Goal: Task Accomplishment & Management: Complete application form

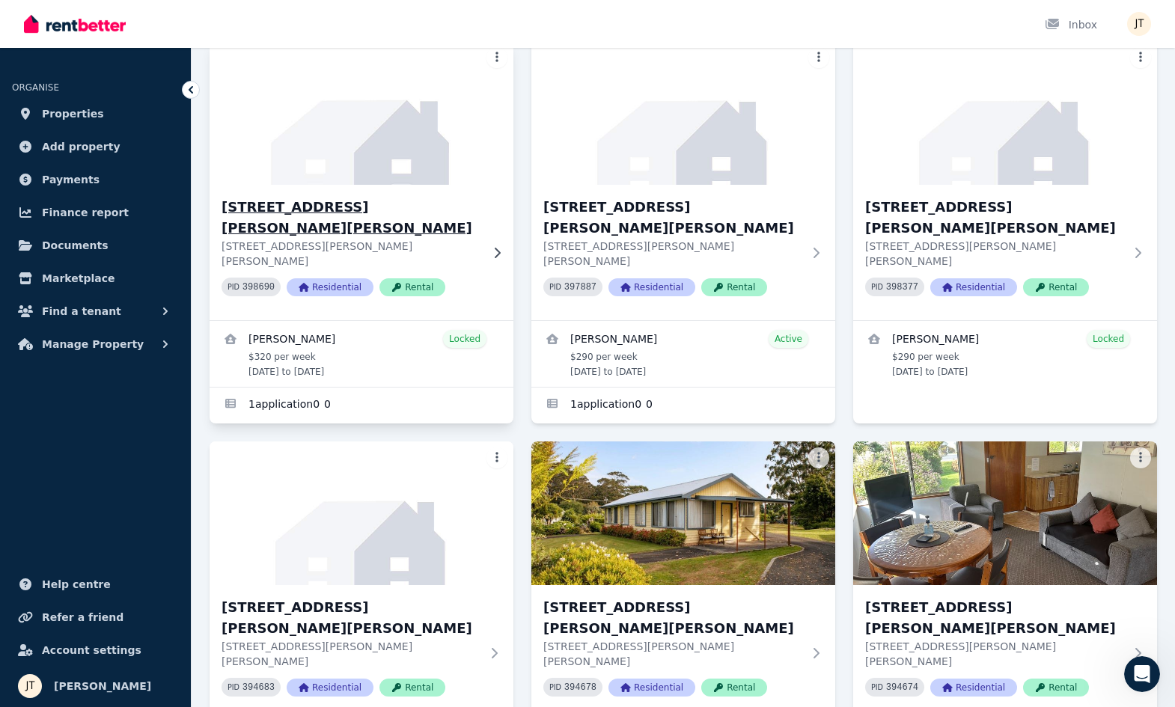
scroll to position [100, 0]
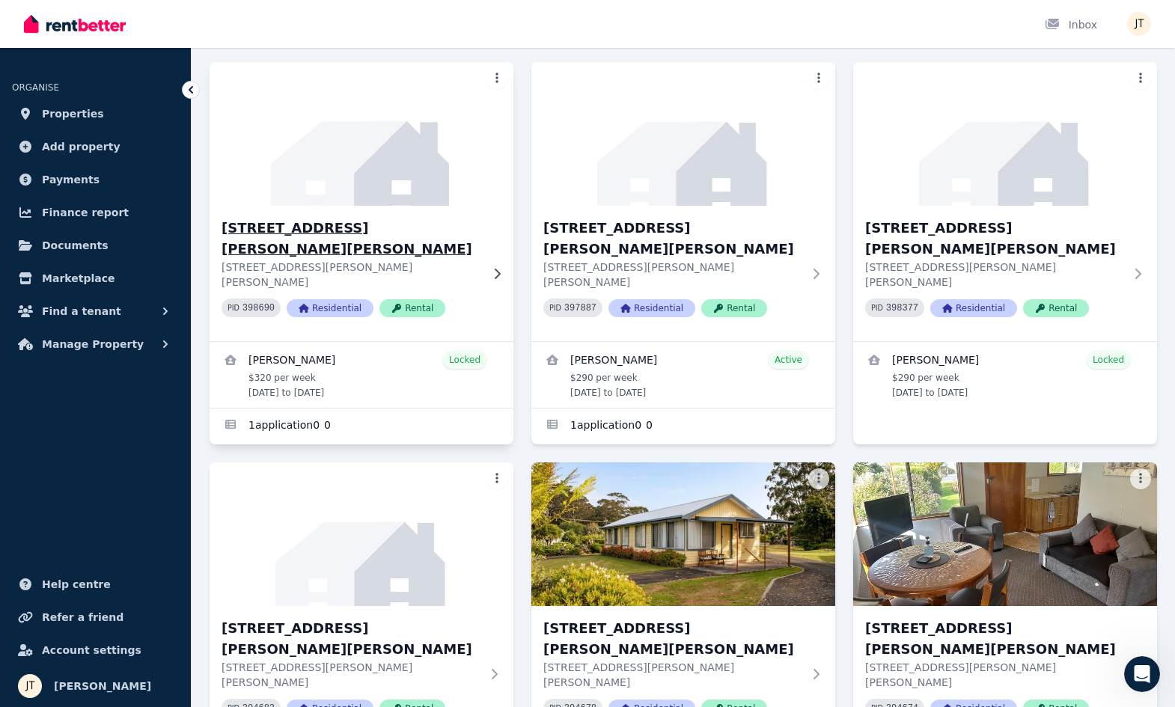
click at [311, 220] on h3 "[STREET_ADDRESS][PERSON_NAME][PERSON_NAME]" at bounding box center [351, 239] width 259 height 42
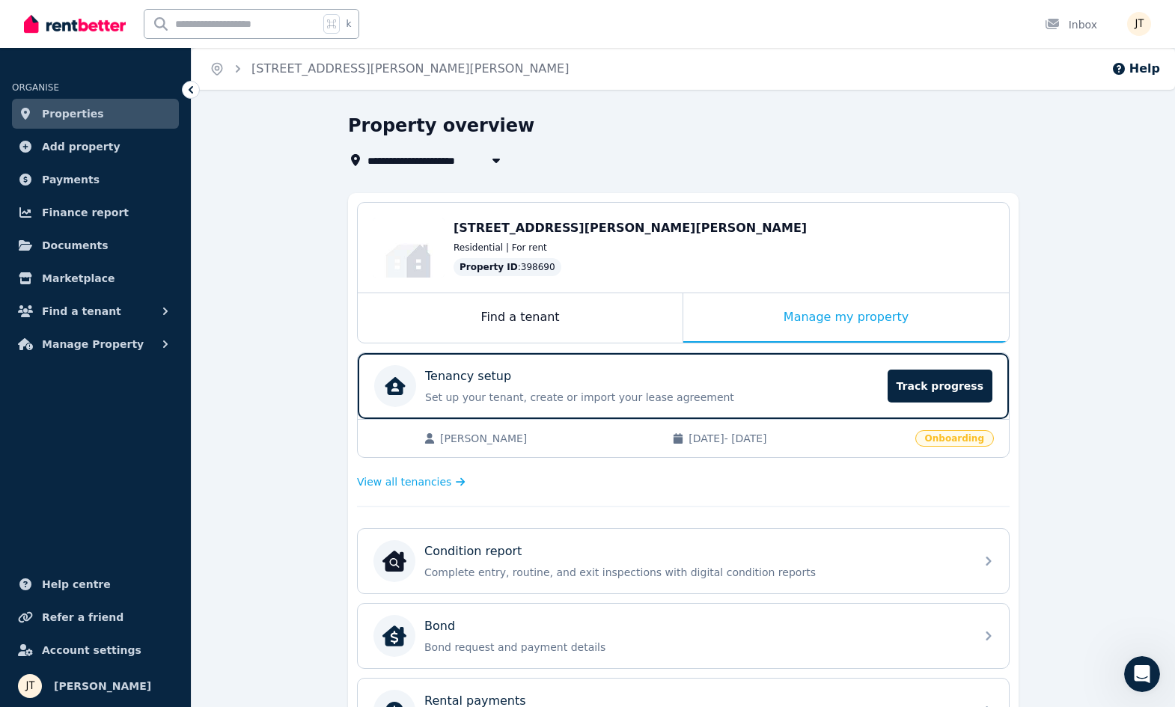
scroll to position [106, 0]
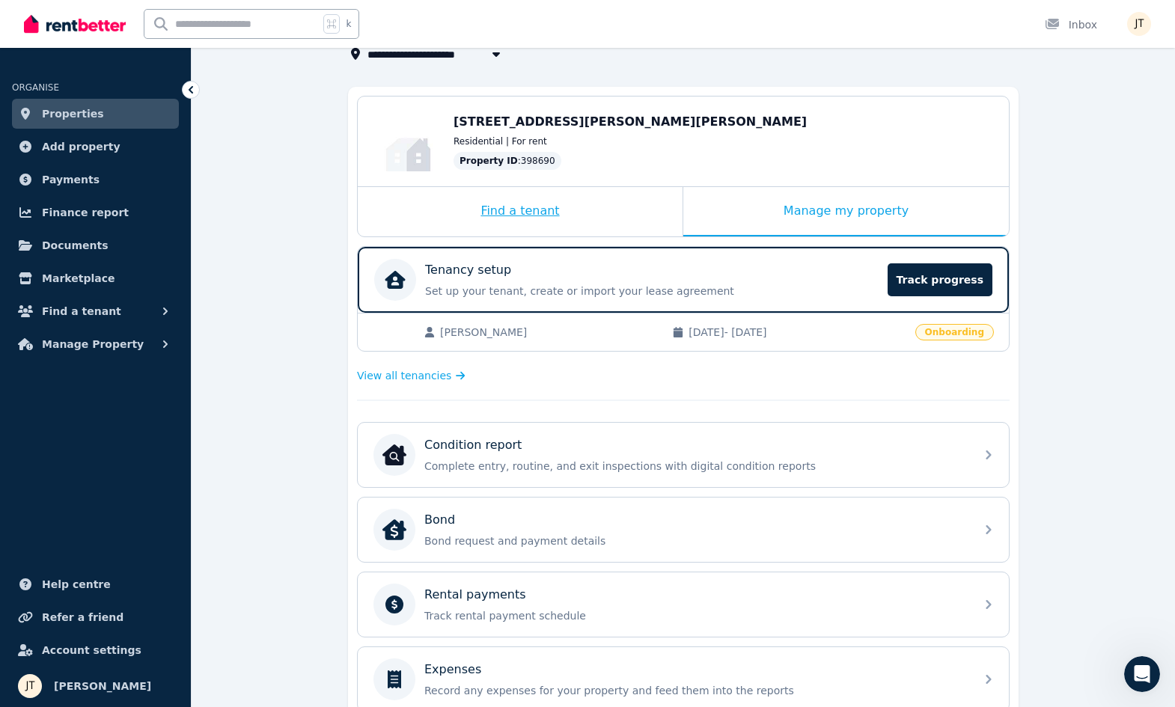
click at [591, 212] on div "Find a tenant" at bounding box center [520, 211] width 325 height 49
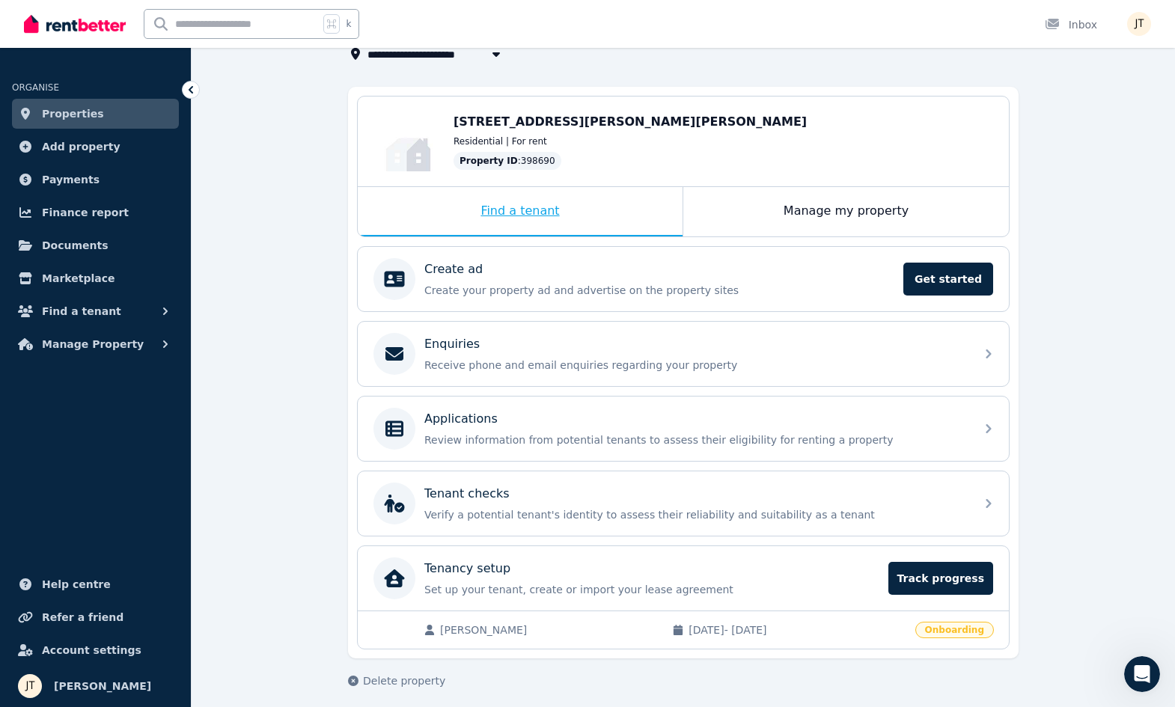
scroll to position [0, 0]
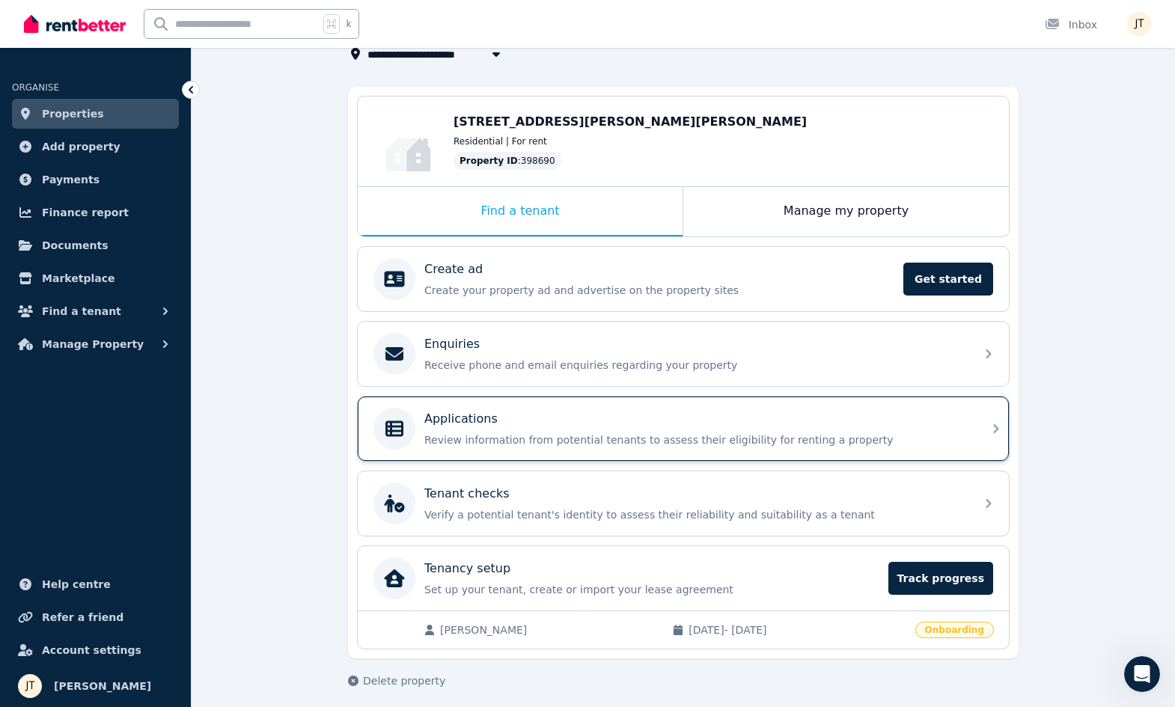
click at [546, 406] on div "Applications Review information from potential tenants to assess their eligibil…" at bounding box center [683, 429] width 651 height 64
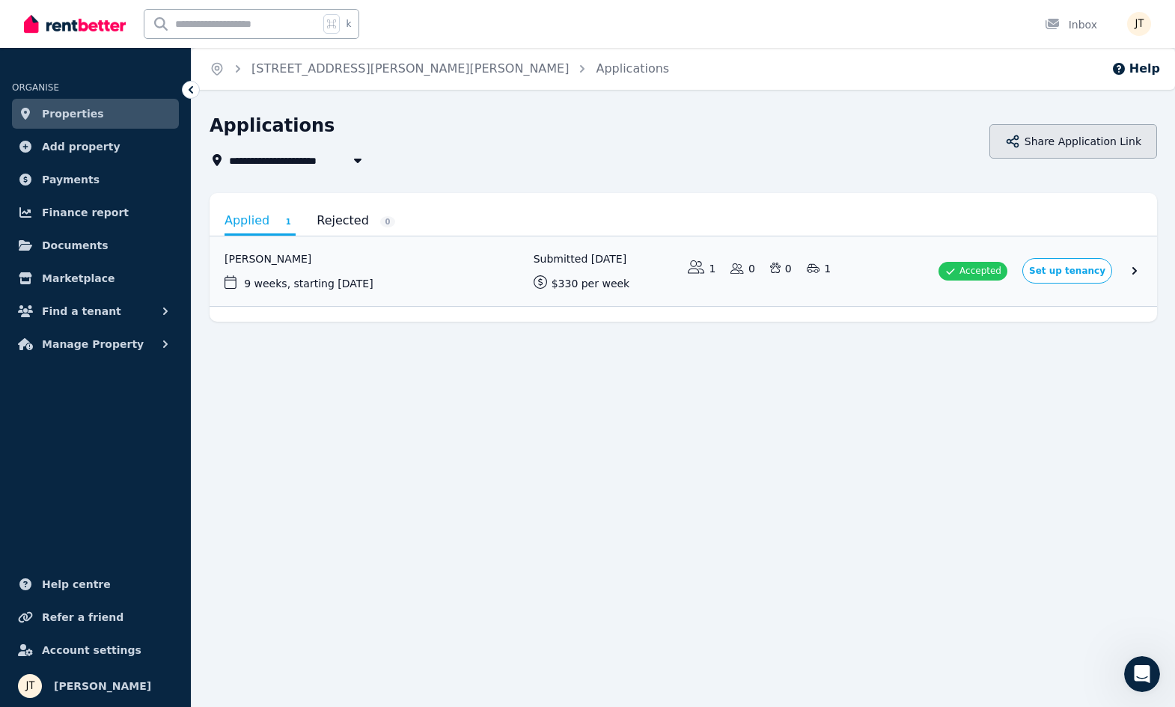
click at [1079, 135] on button "Share Application Link" at bounding box center [1074, 141] width 168 height 34
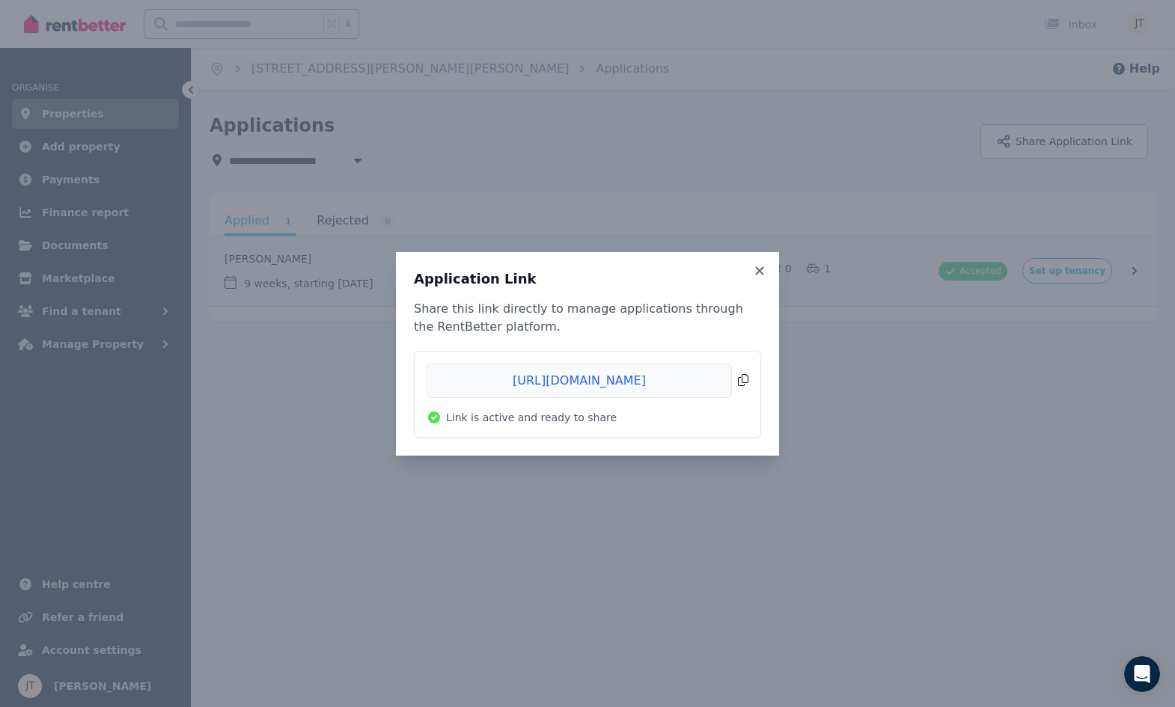
click at [649, 378] on span "Copied!" at bounding box center [588, 381] width 322 height 34
click at [757, 269] on icon at bounding box center [759, 270] width 15 height 13
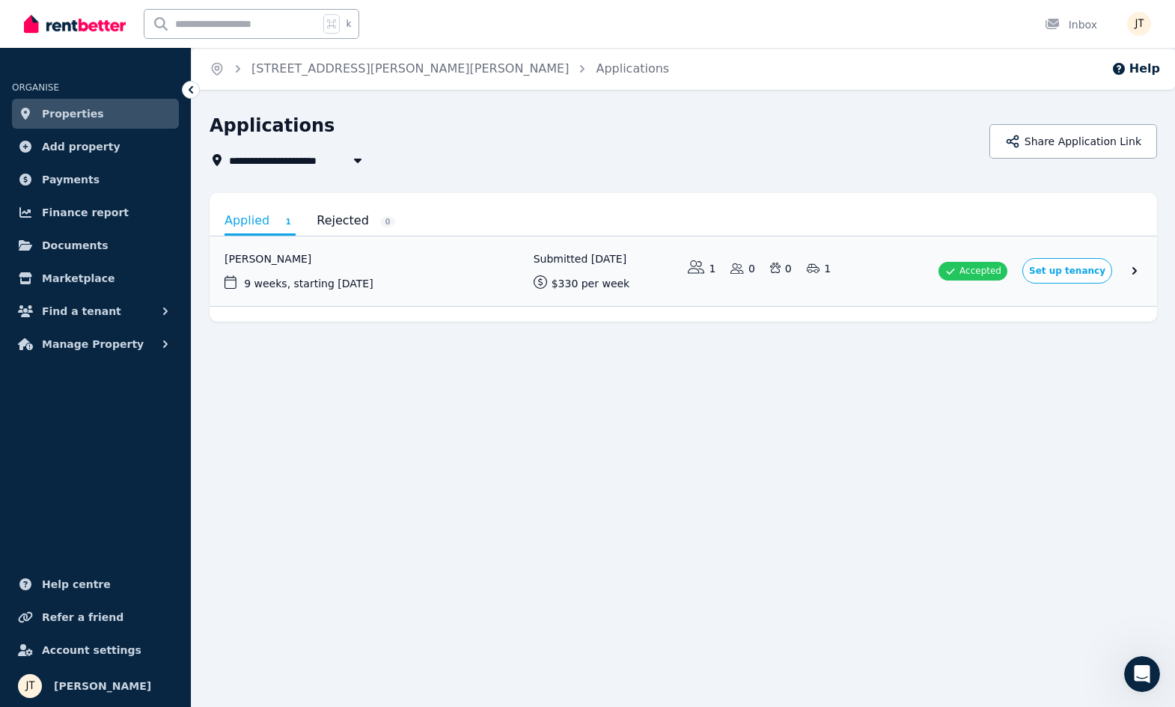
click at [116, 115] on link "Properties" at bounding box center [95, 114] width 167 height 30
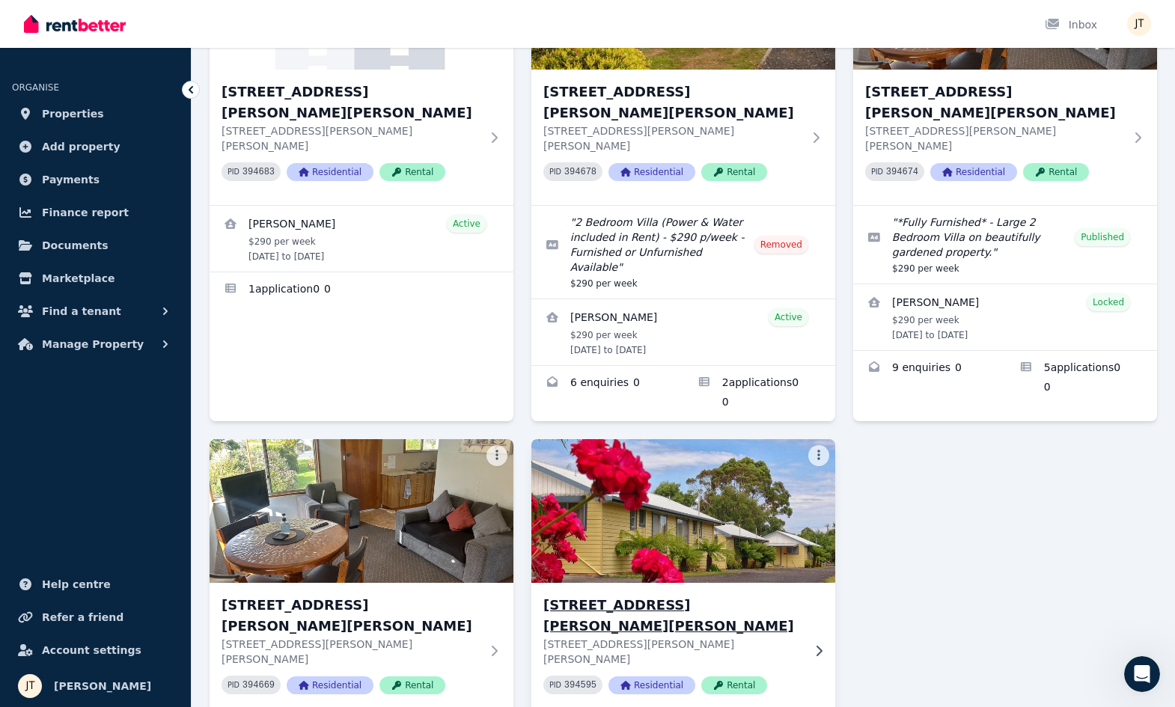
scroll to position [541, 0]
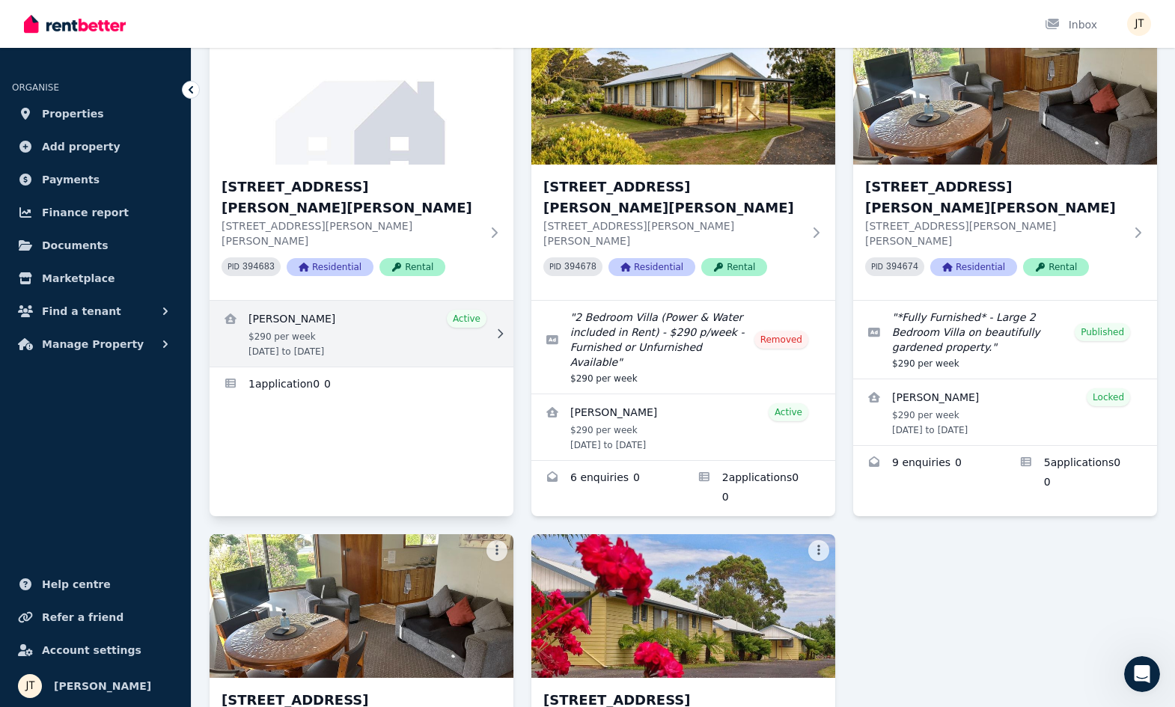
click at [381, 301] on link "View details for Dimity Williams" at bounding box center [362, 334] width 304 height 66
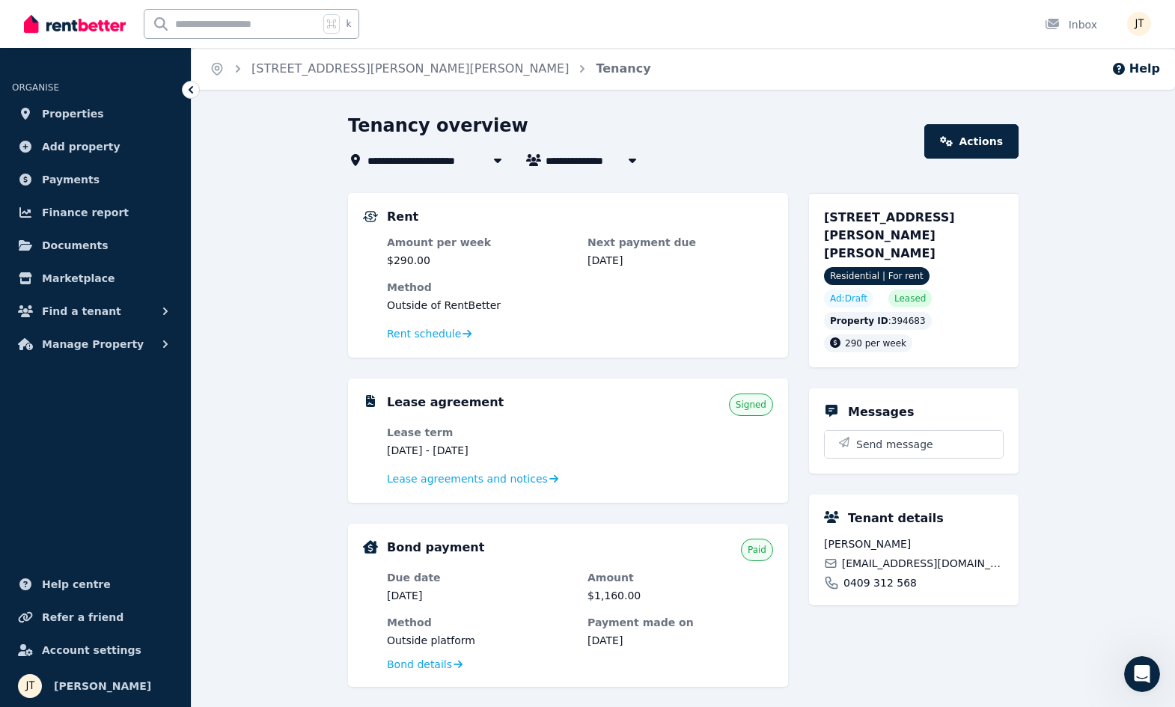
click at [195, 87] on icon at bounding box center [190, 89] width 15 height 15
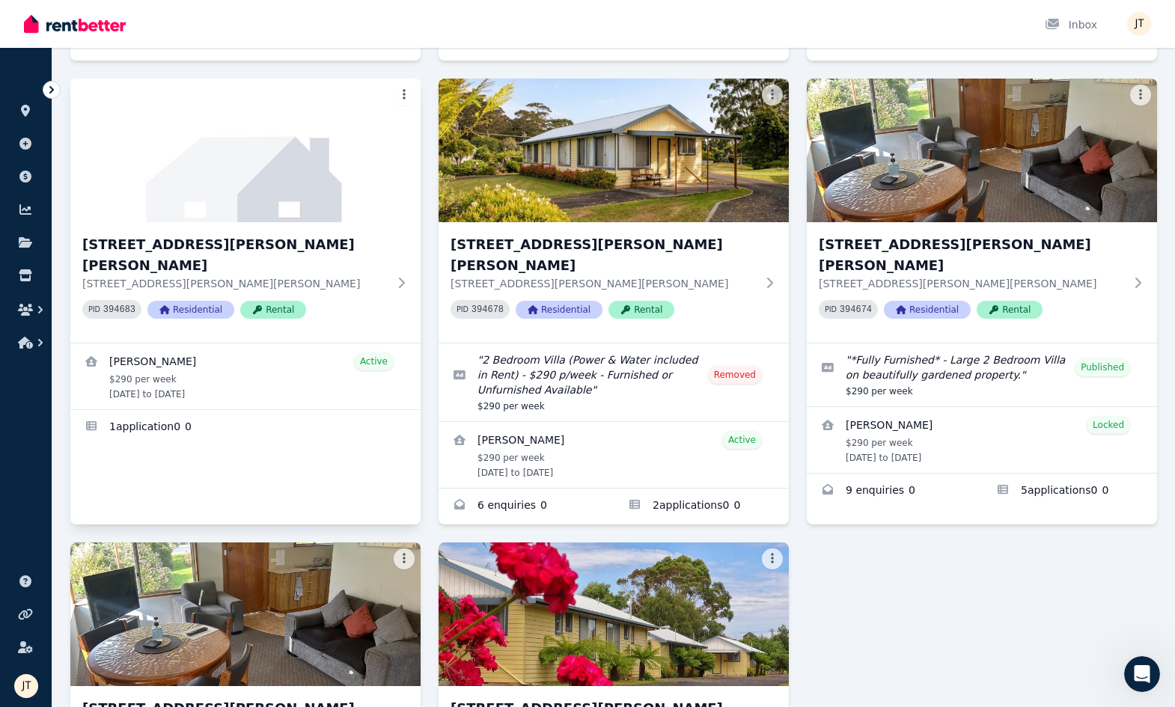
scroll to position [503, 0]
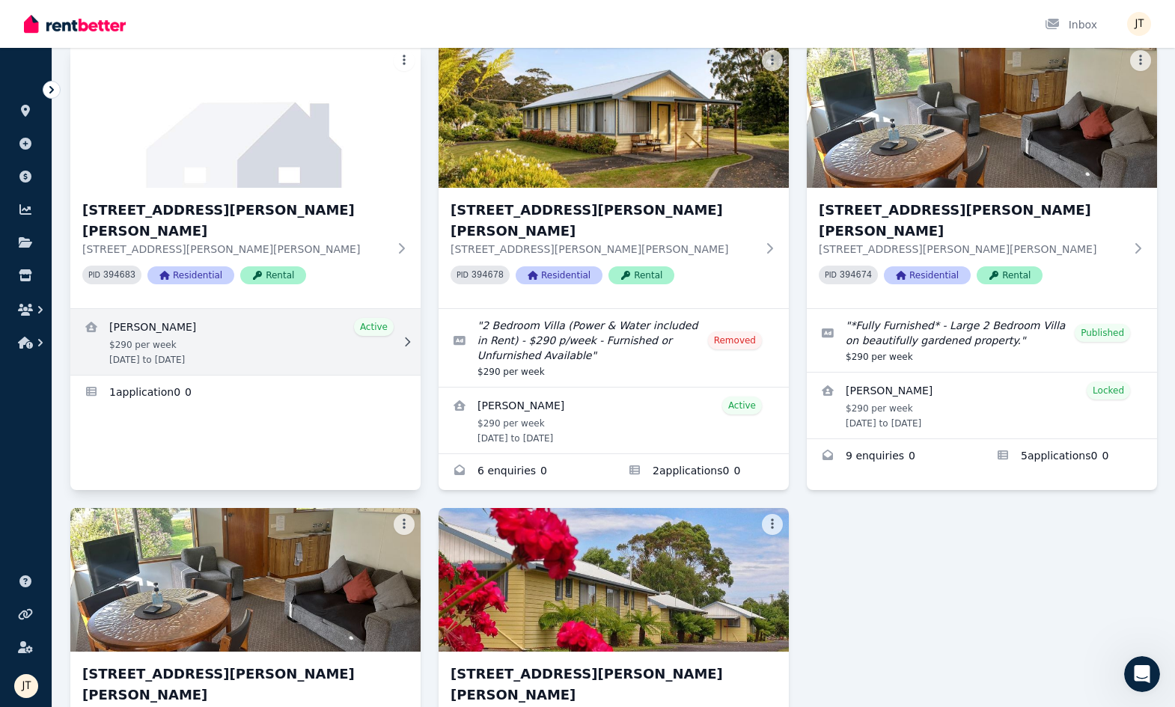
click at [189, 309] on link "View details for Dimity Williams" at bounding box center [245, 342] width 350 height 66
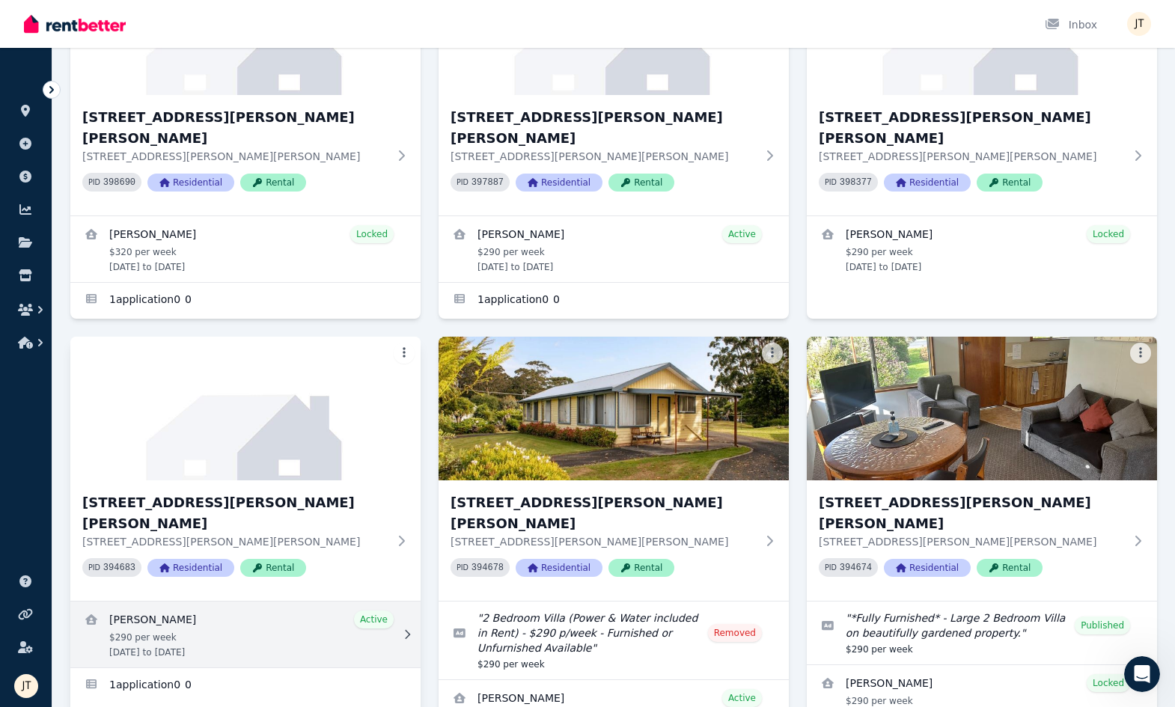
scroll to position [276, 0]
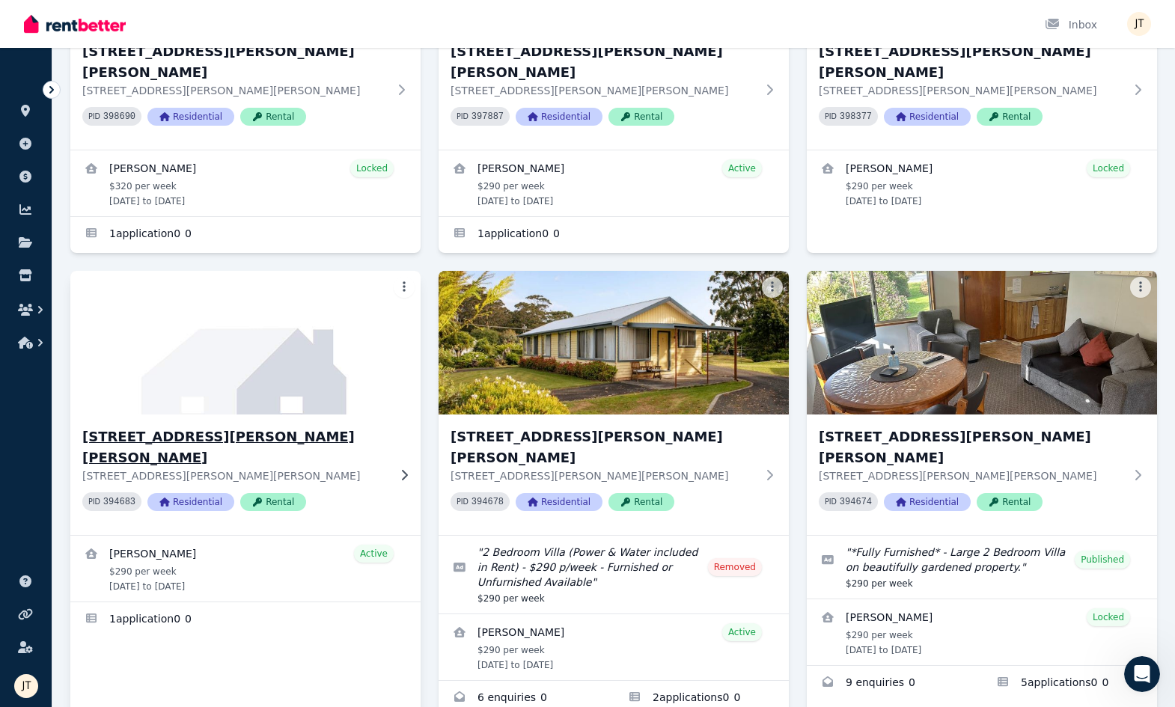
click at [185, 427] on h3 "[STREET_ADDRESS][PERSON_NAME][PERSON_NAME]" at bounding box center [234, 448] width 305 height 42
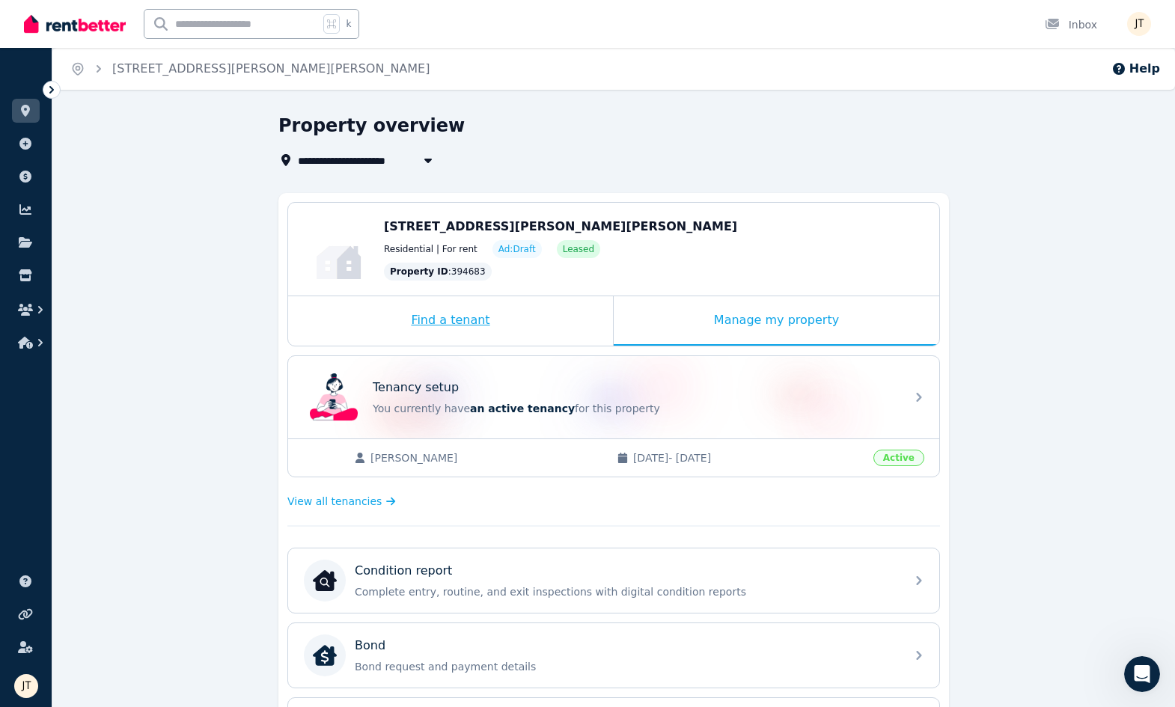
click at [465, 325] on div "Find a tenant" at bounding box center [450, 320] width 325 height 49
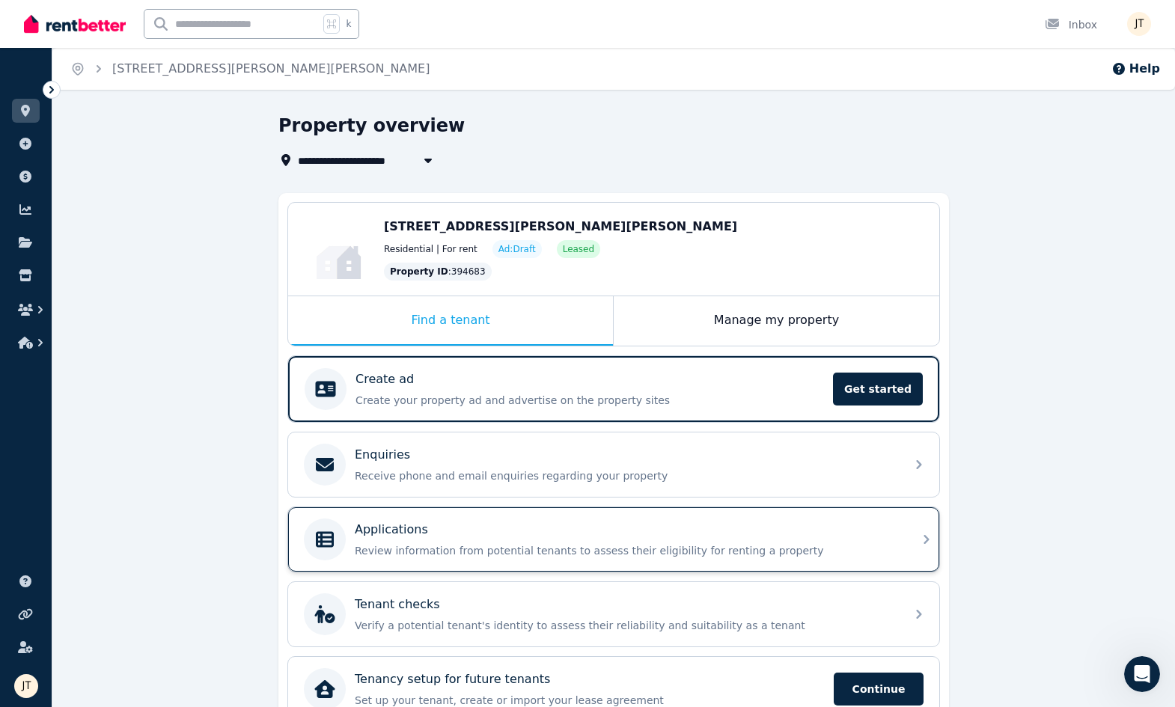
click at [773, 558] on div "Applications Review information from potential tenants to assess their eligibil…" at bounding box center [600, 540] width 593 height 42
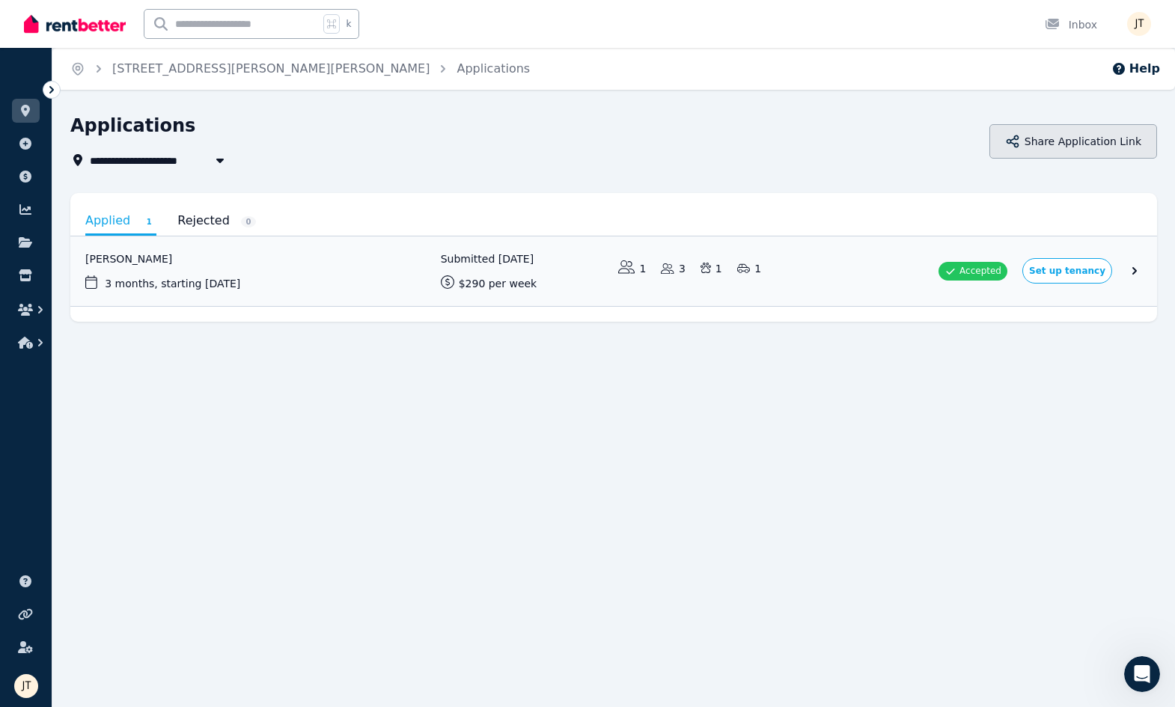
click at [1063, 147] on button "Share Application Link" at bounding box center [1074, 141] width 168 height 34
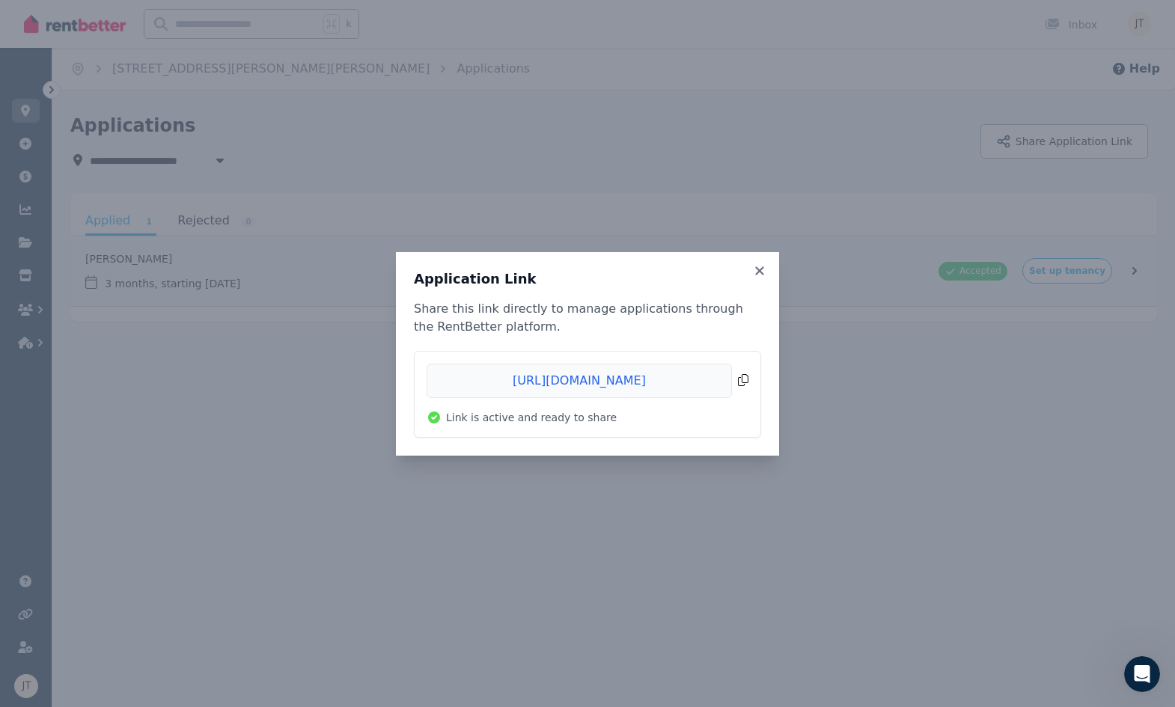
click at [591, 383] on span "Copied!" at bounding box center [588, 381] width 322 height 34
click at [598, 377] on span "Copied!" at bounding box center [588, 381] width 322 height 34
click at [765, 268] on icon at bounding box center [759, 270] width 15 height 13
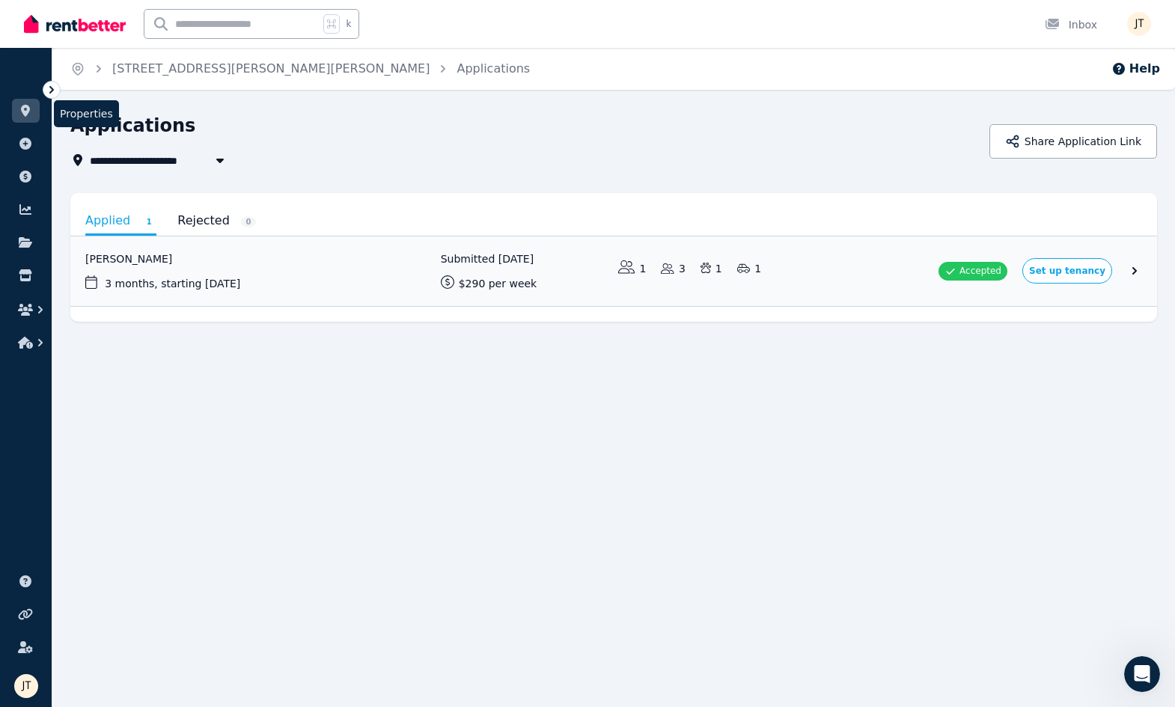
click at [33, 103] on link at bounding box center [26, 111] width 28 height 24
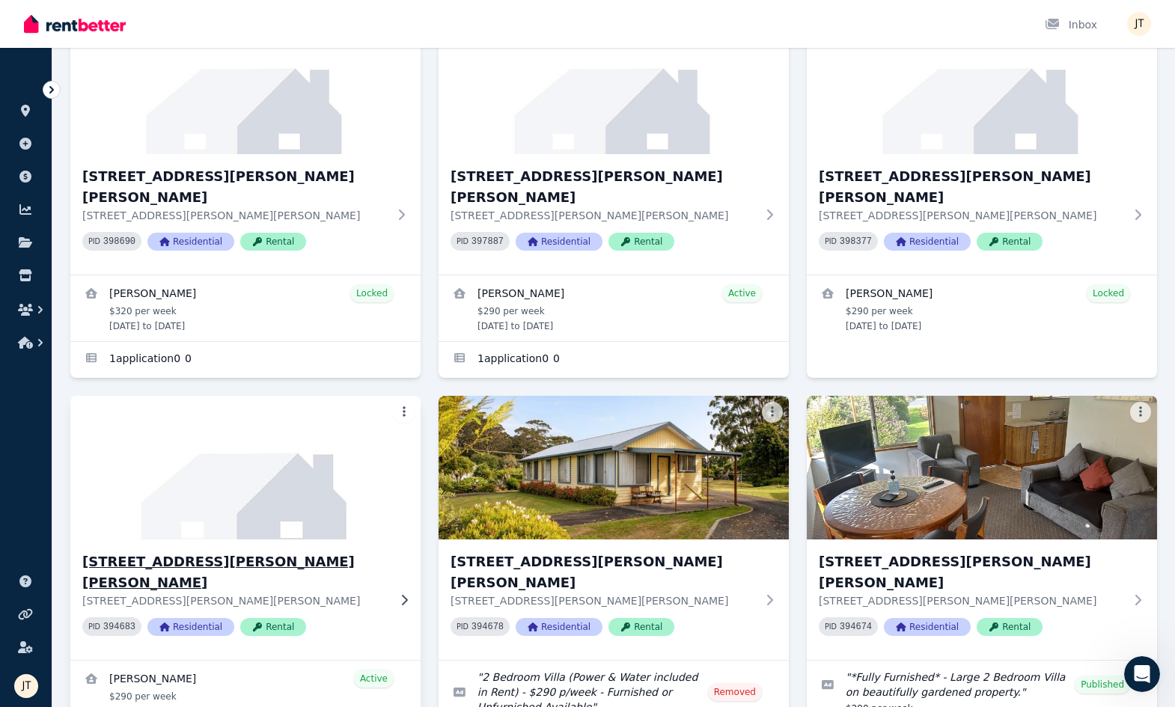
scroll to position [311, 0]
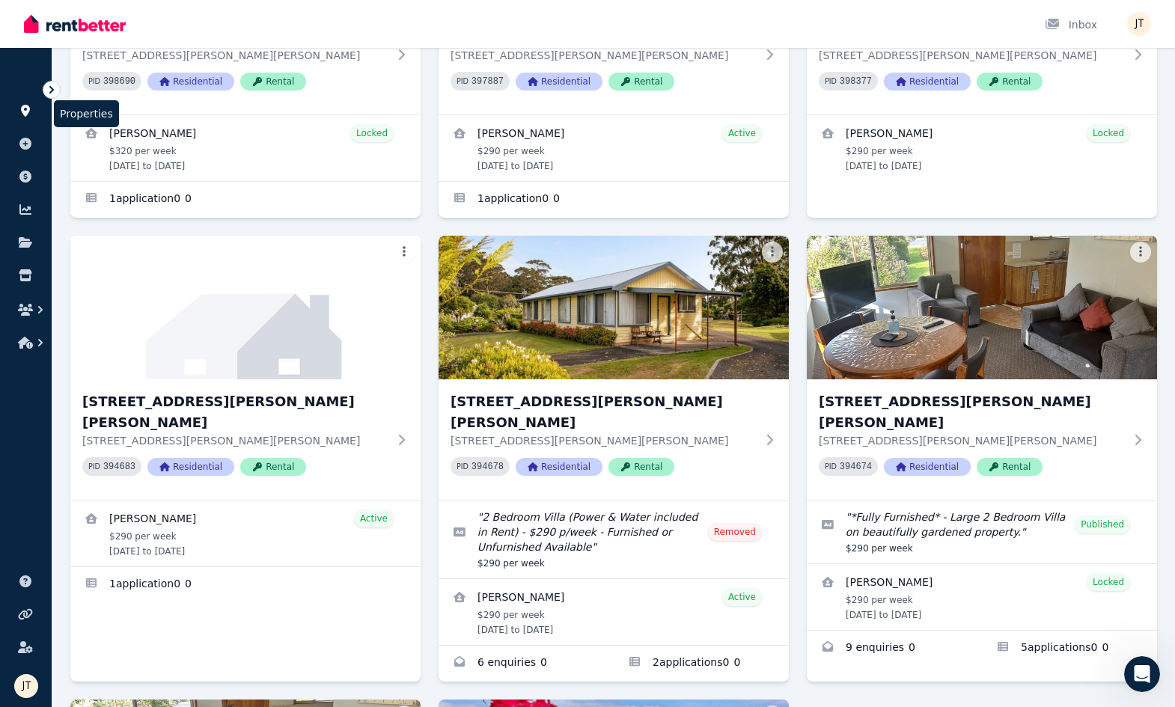
click at [28, 112] on icon at bounding box center [25, 111] width 9 height 12
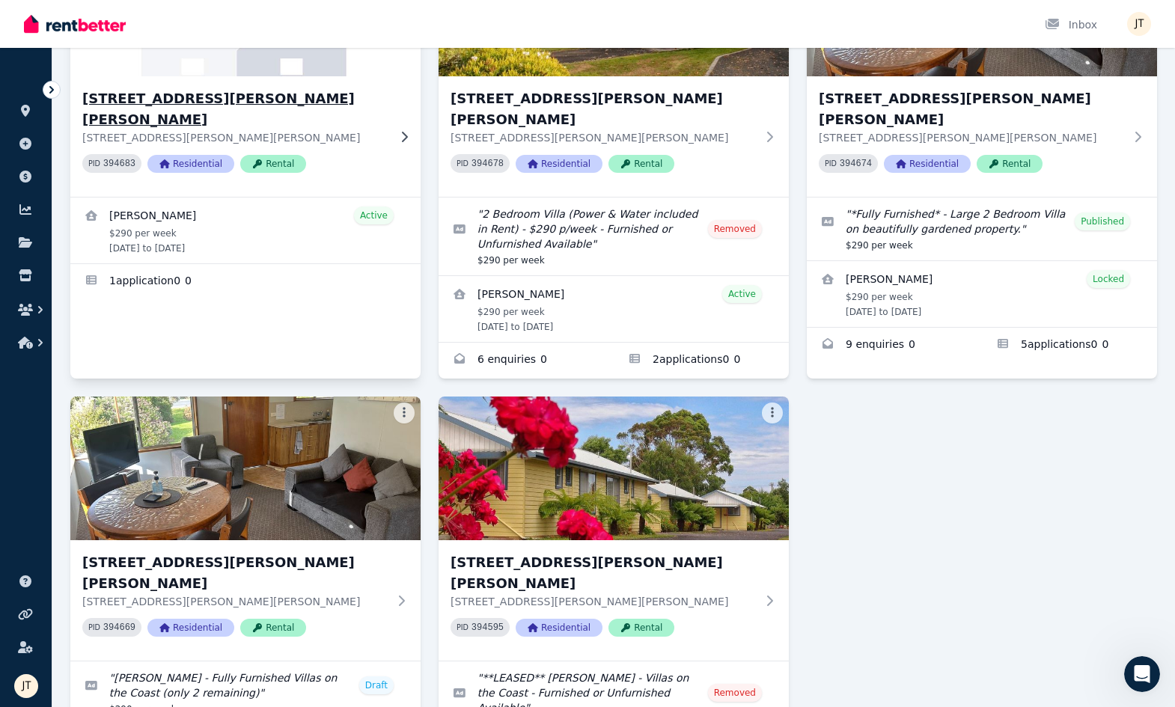
scroll to position [636, 0]
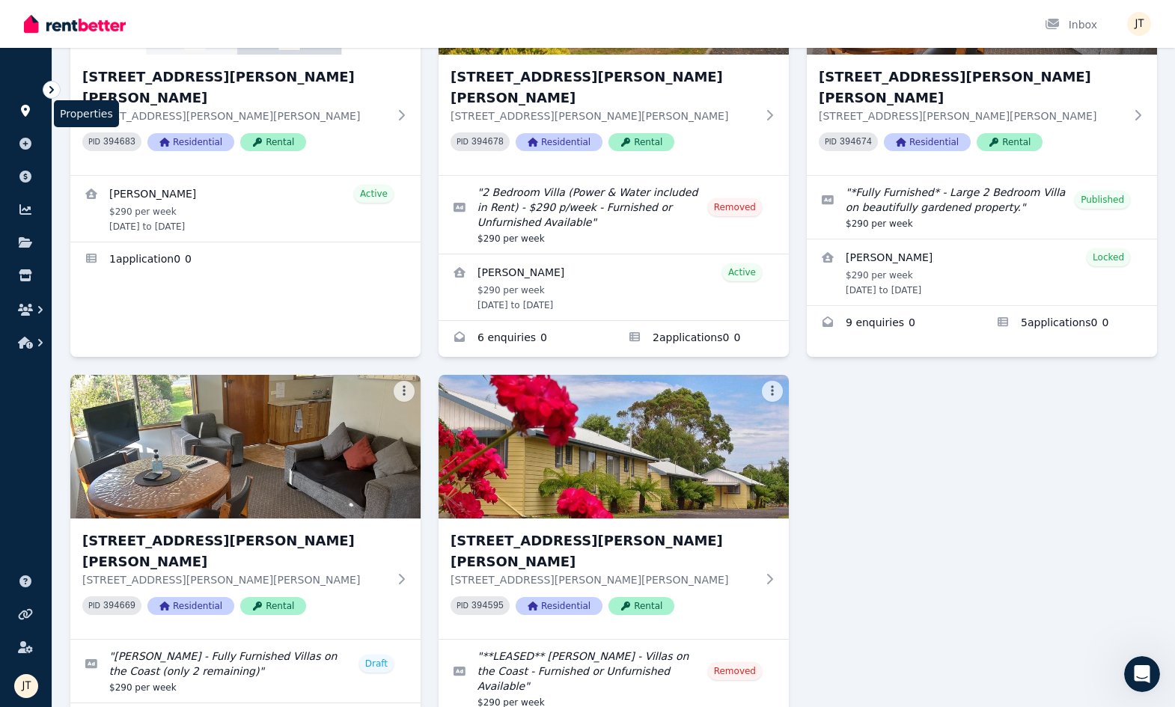
click at [27, 109] on icon at bounding box center [25, 111] width 9 height 12
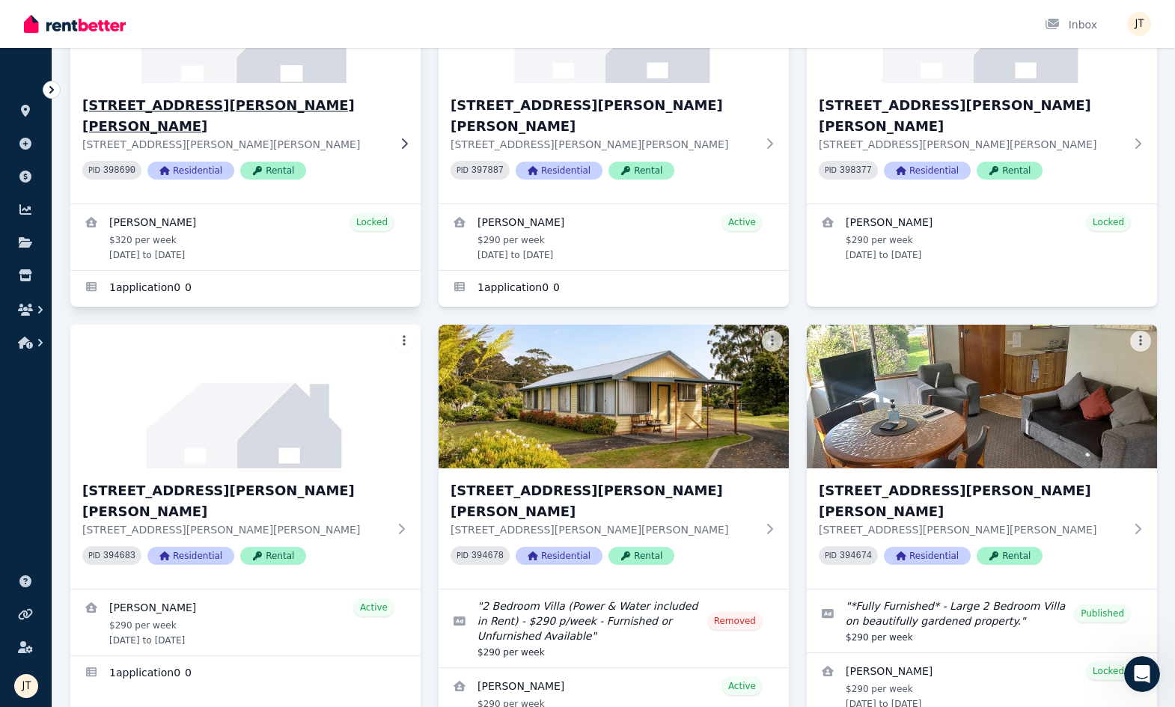
scroll to position [389, 0]
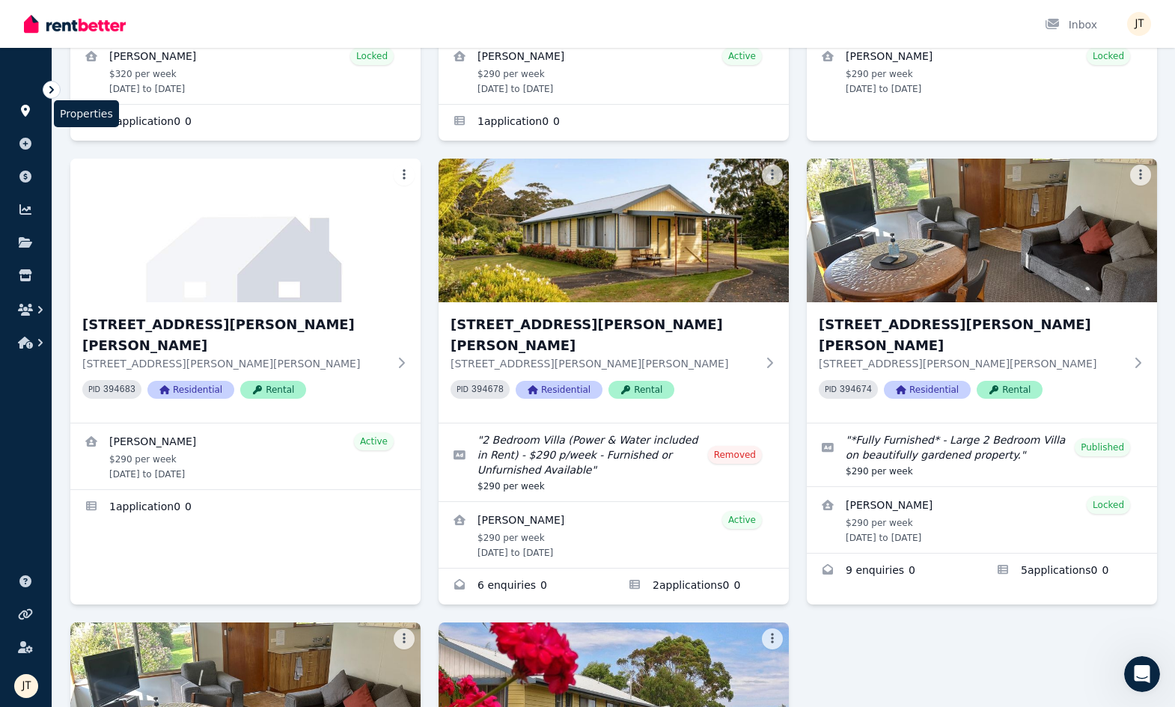
click at [28, 109] on icon at bounding box center [25, 111] width 9 height 12
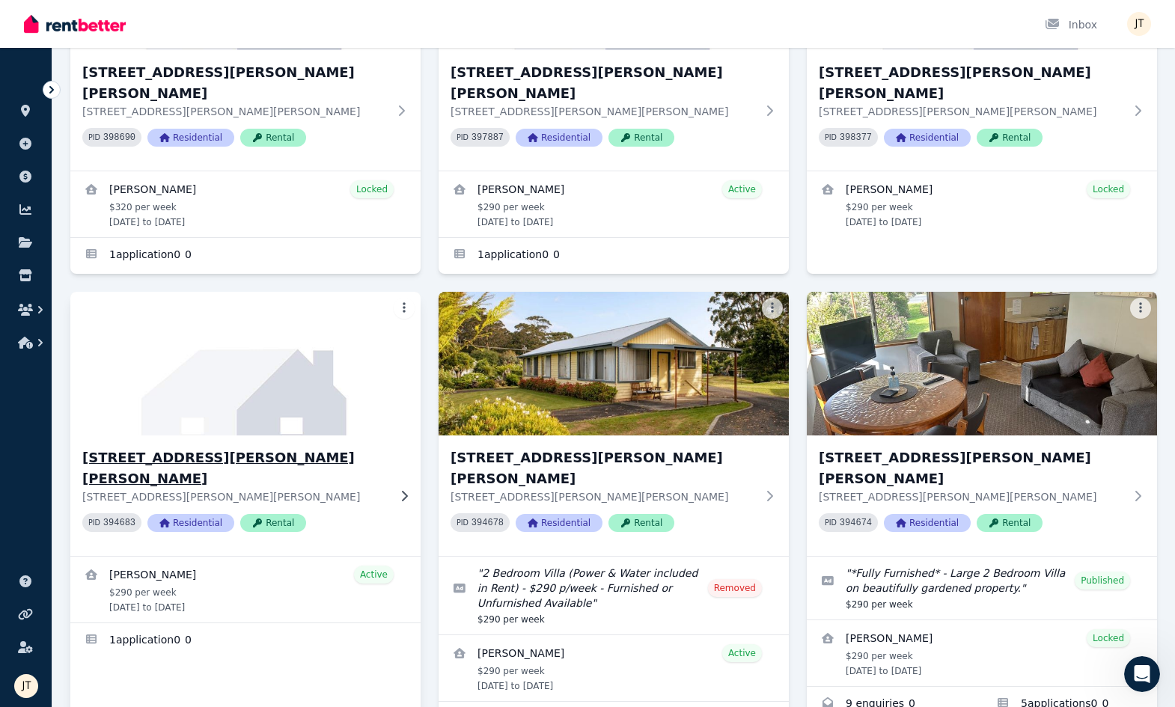
scroll to position [322, 0]
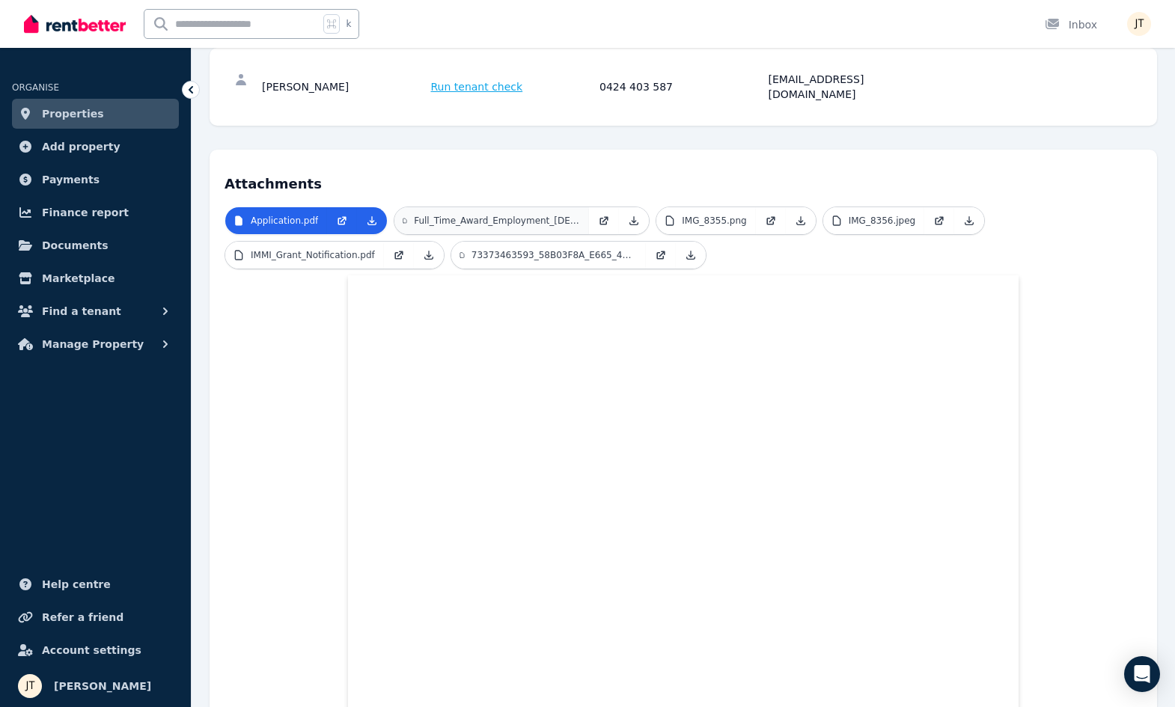
scroll to position [220, 0]
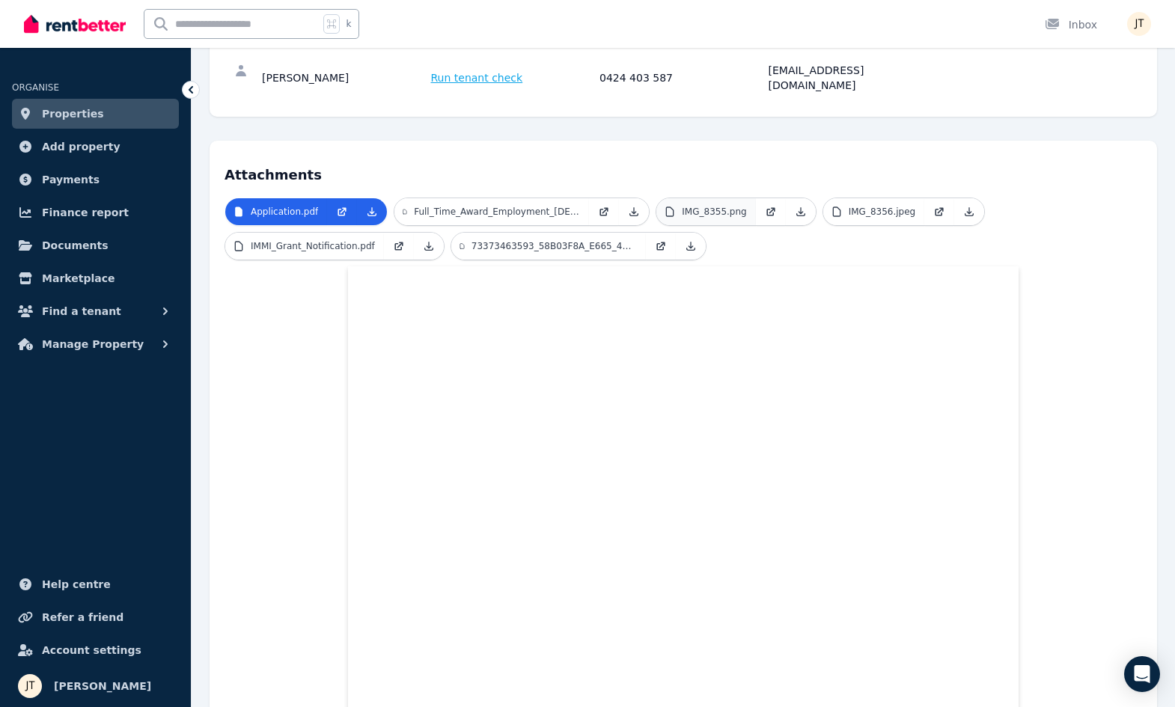
click at [716, 206] on p "IMG_8355.png" at bounding box center [714, 212] width 64 height 12
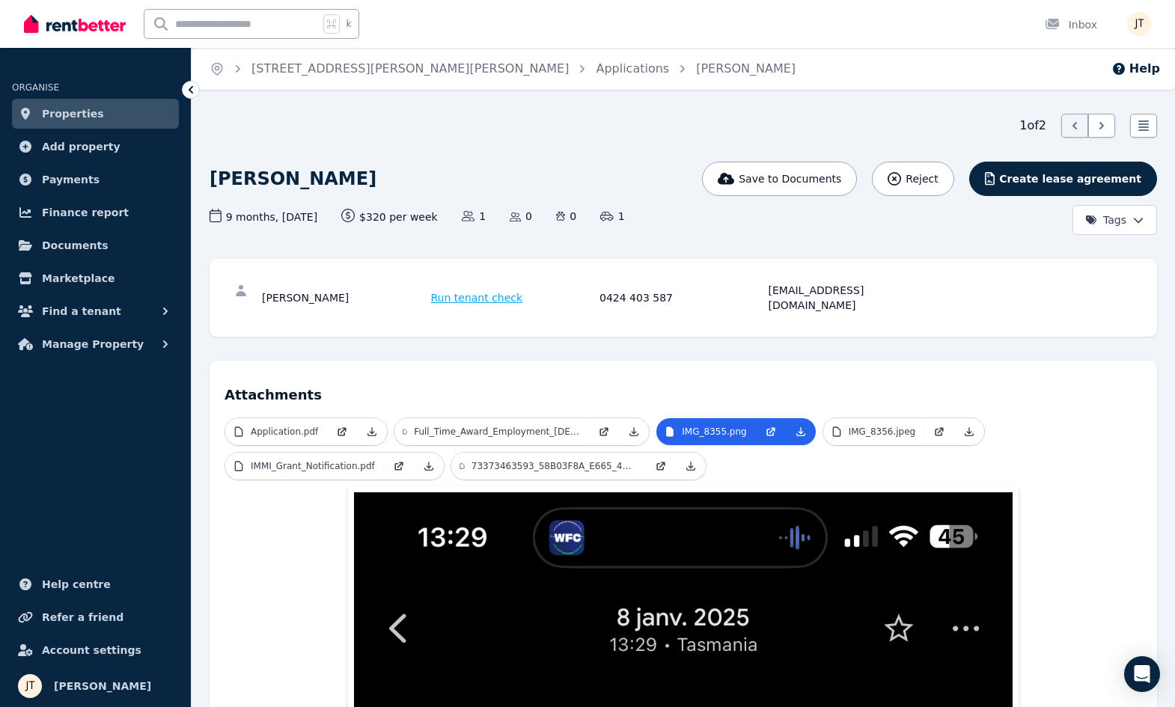
scroll to position [0, 0]
click at [511, 426] on p "Full_Time_Award_Employment_[DEMOGRAPHIC_DATA]_Mathieu_Venezia.pdf" at bounding box center [497, 432] width 166 height 12
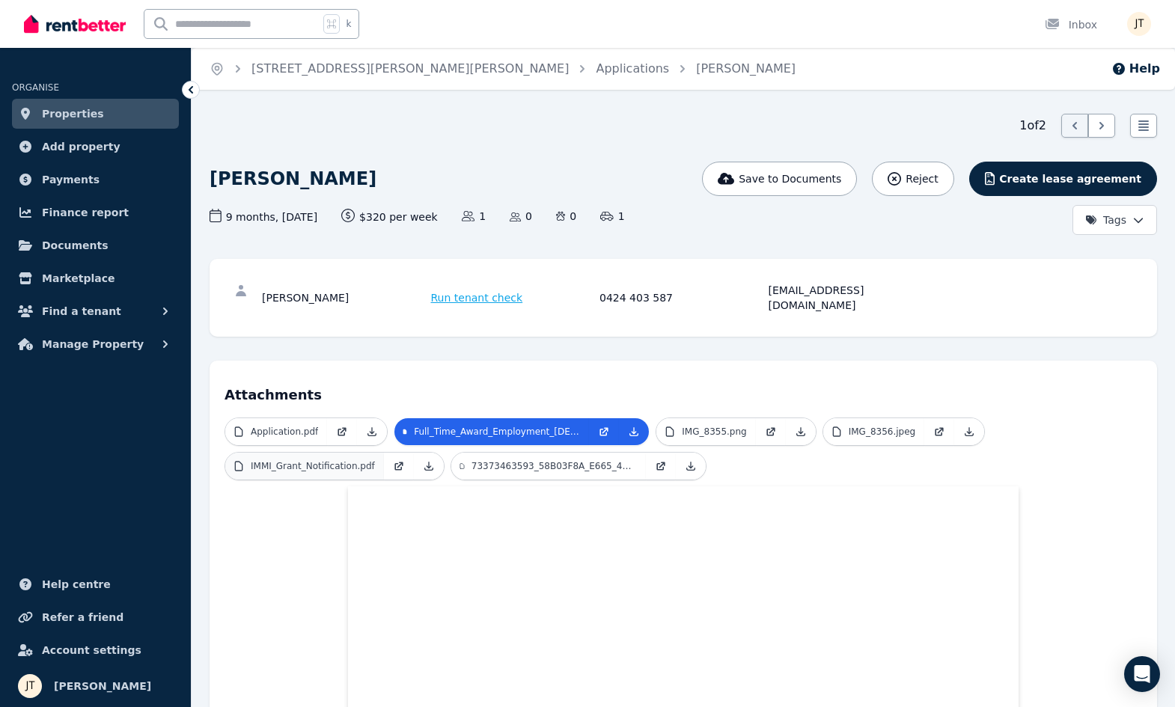
click at [338, 460] on p "IMMI_Grant_Notification.pdf" at bounding box center [313, 466] width 124 height 12
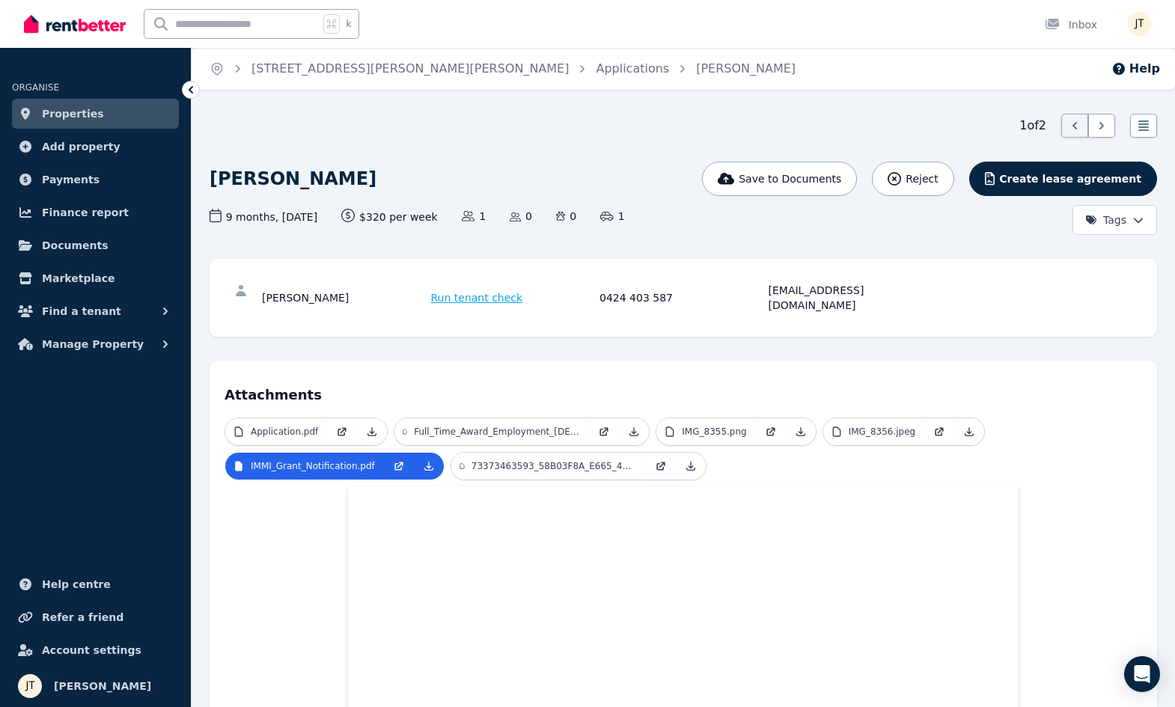
click at [76, 116] on span "Properties" at bounding box center [73, 114] width 62 height 18
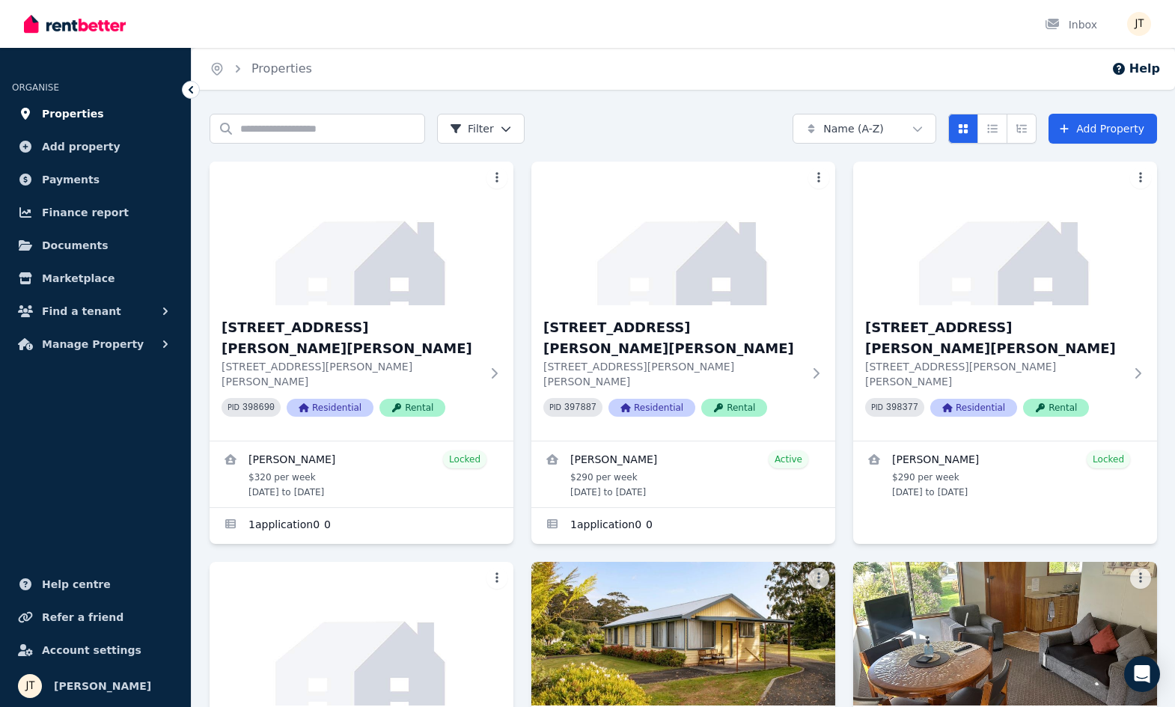
click at [89, 116] on span "Properties" at bounding box center [73, 114] width 62 height 18
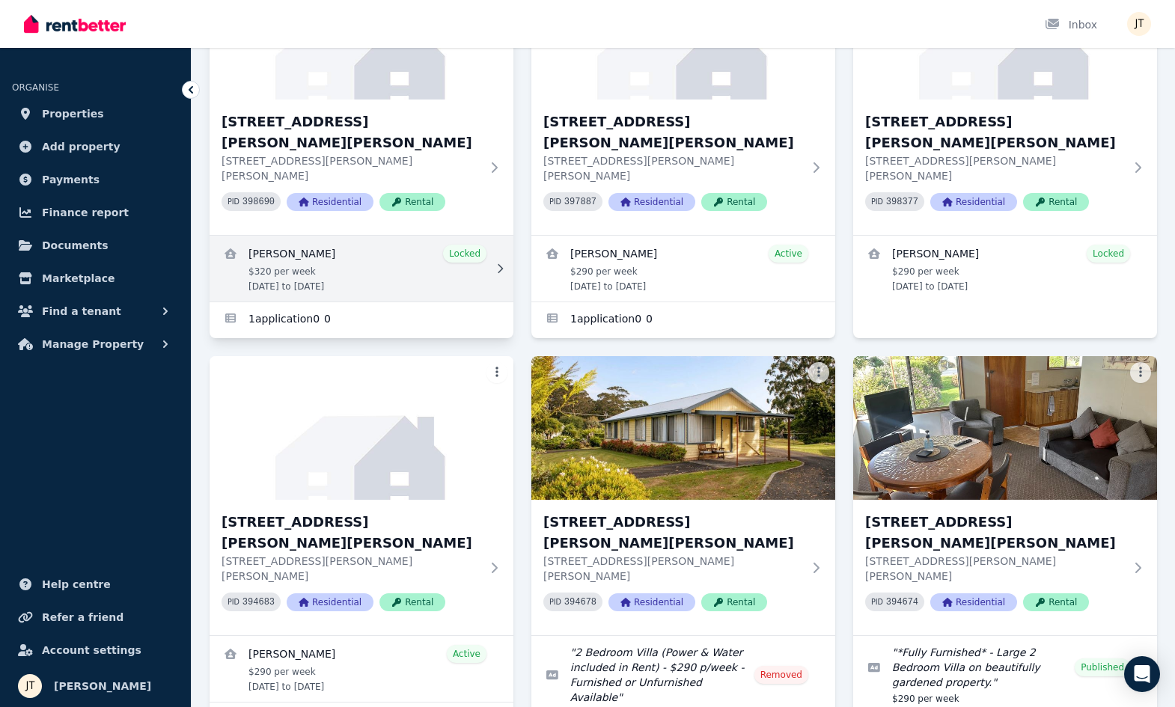
scroll to position [443, 0]
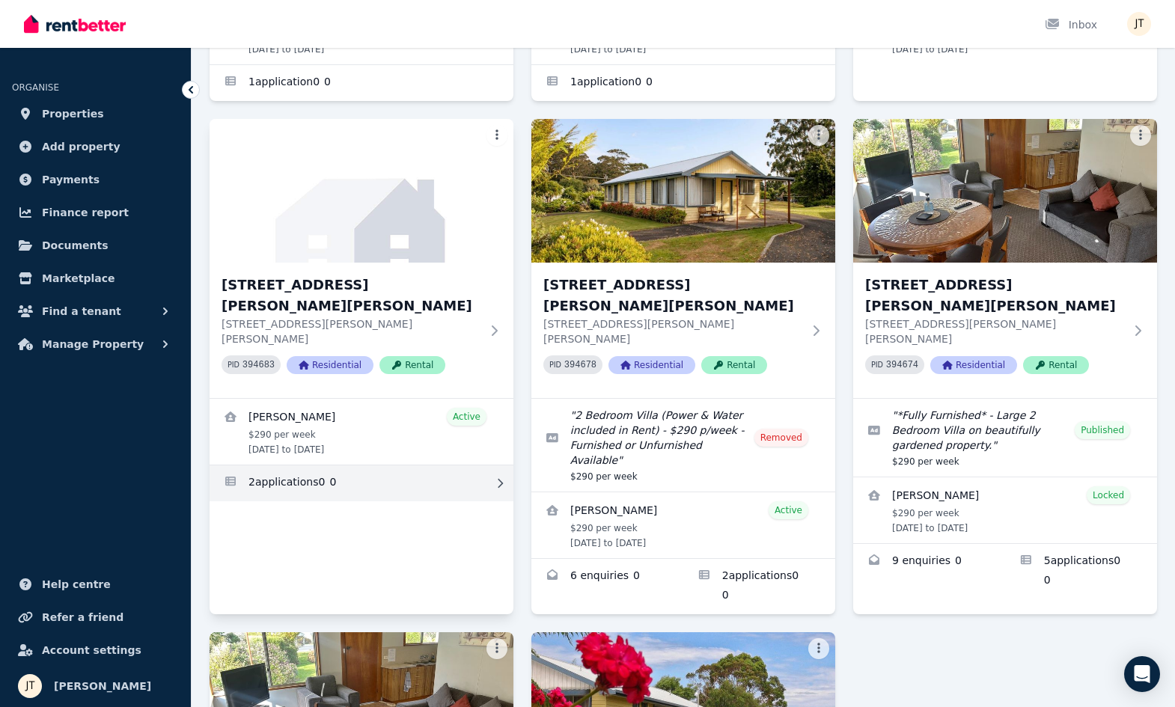
click at [371, 466] on link "Applications for 4/21 Andrew St, Strahan" at bounding box center [362, 484] width 304 height 36
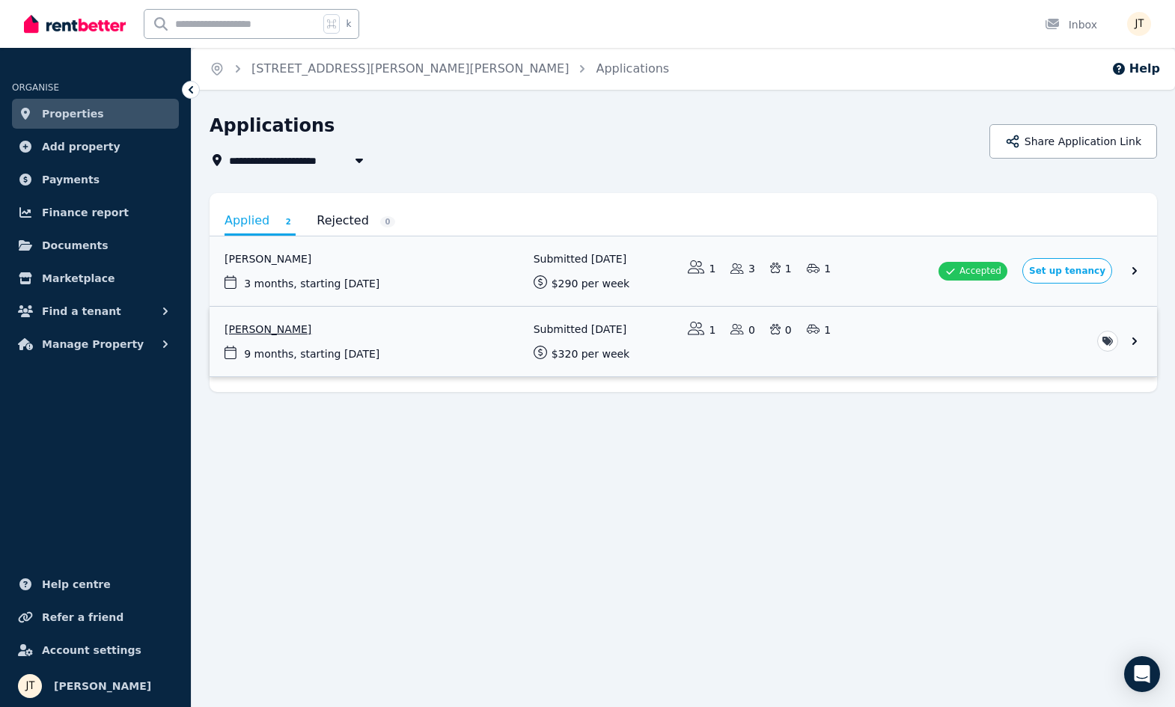
click at [404, 329] on link "View application: Mathieu Venezia" at bounding box center [684, 342] width 948 height 70
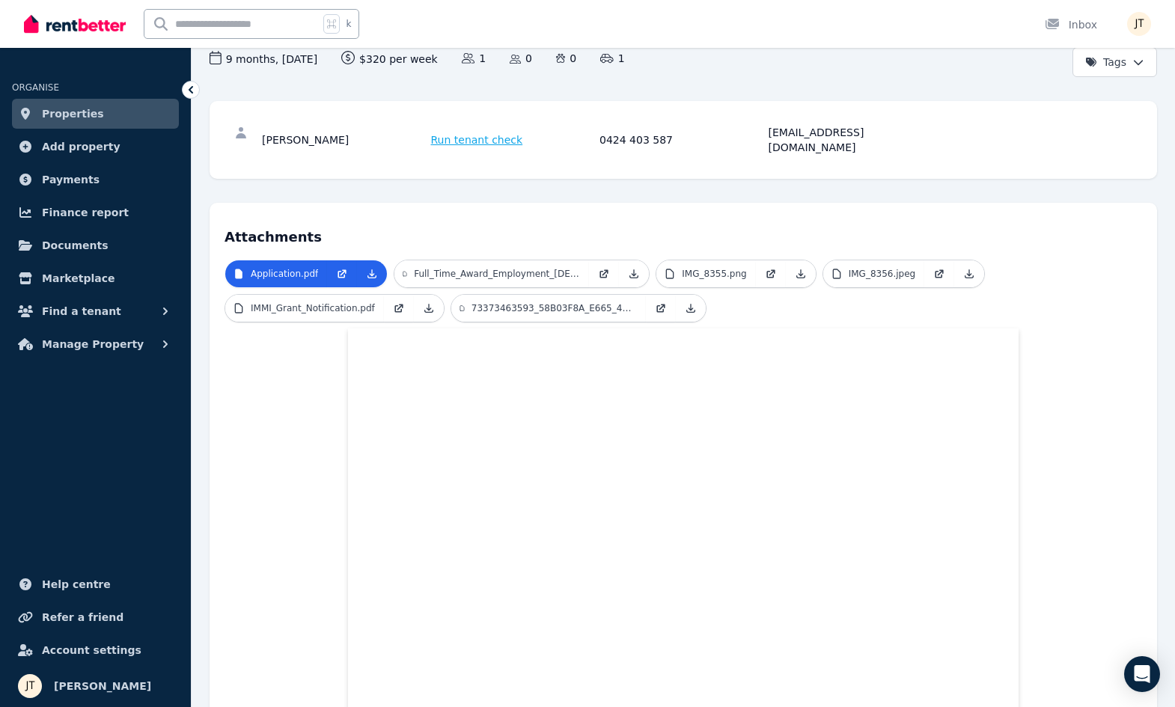
scroll to position [122, 0]
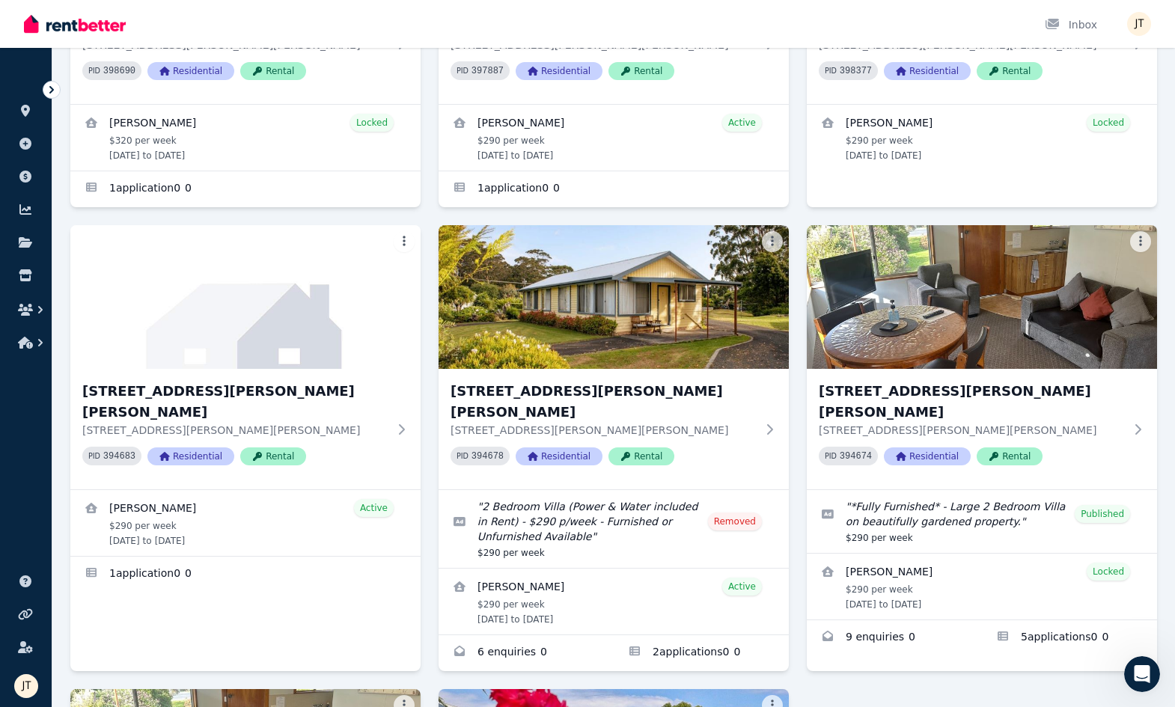
scroll to position [322, 0]
click at [24, 117] on link at bounding box center [26, 111] width 28 height 24
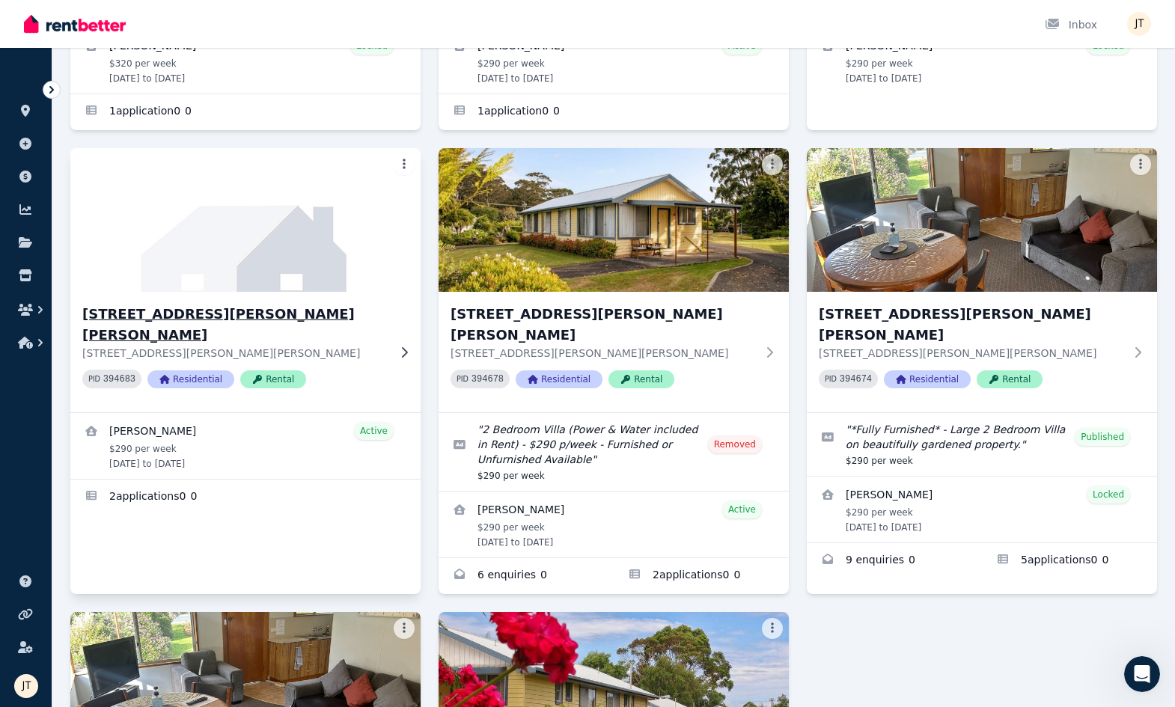
scroll to position [2, 0]
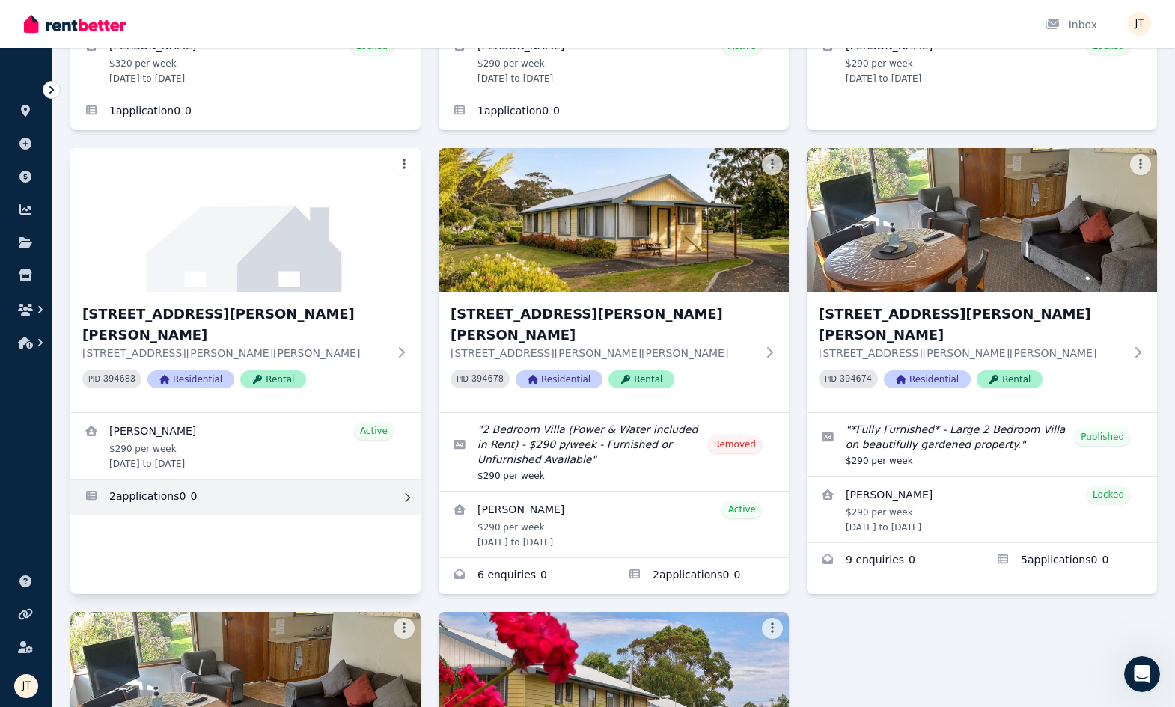
click at [252, 480] on link "Applications for 4/21 Andrew St, Strahan" at bounding box center [245, 498] width 350 height 36
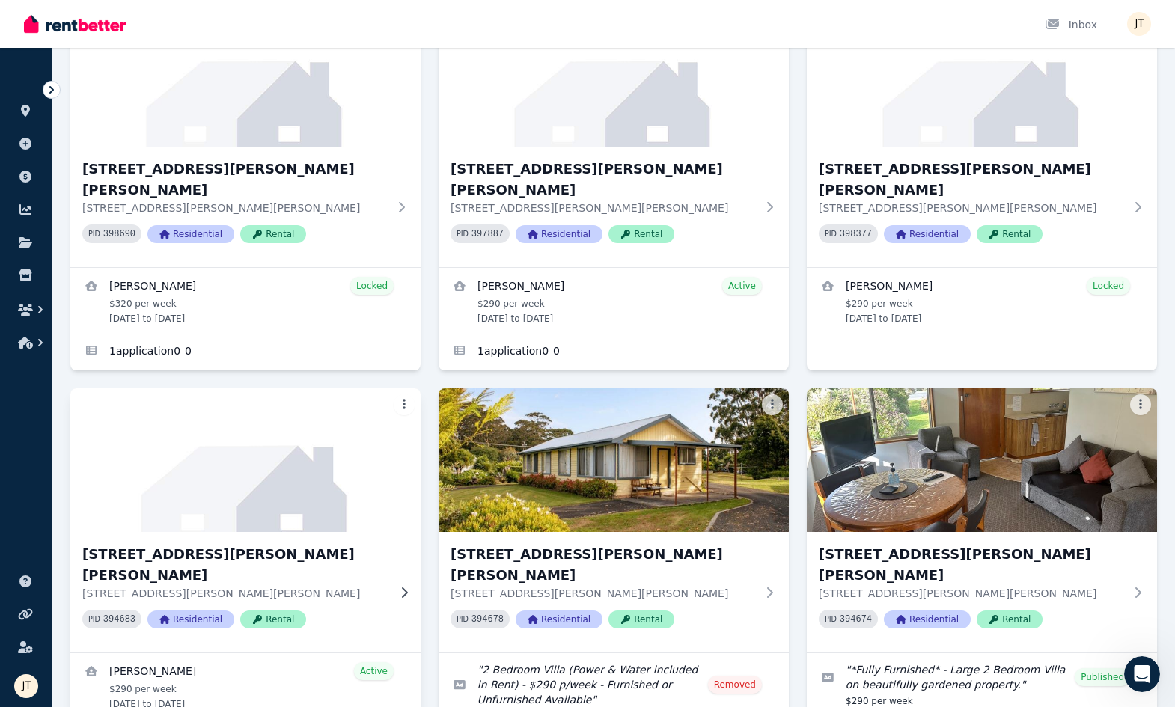
scroll to position [380, 0]
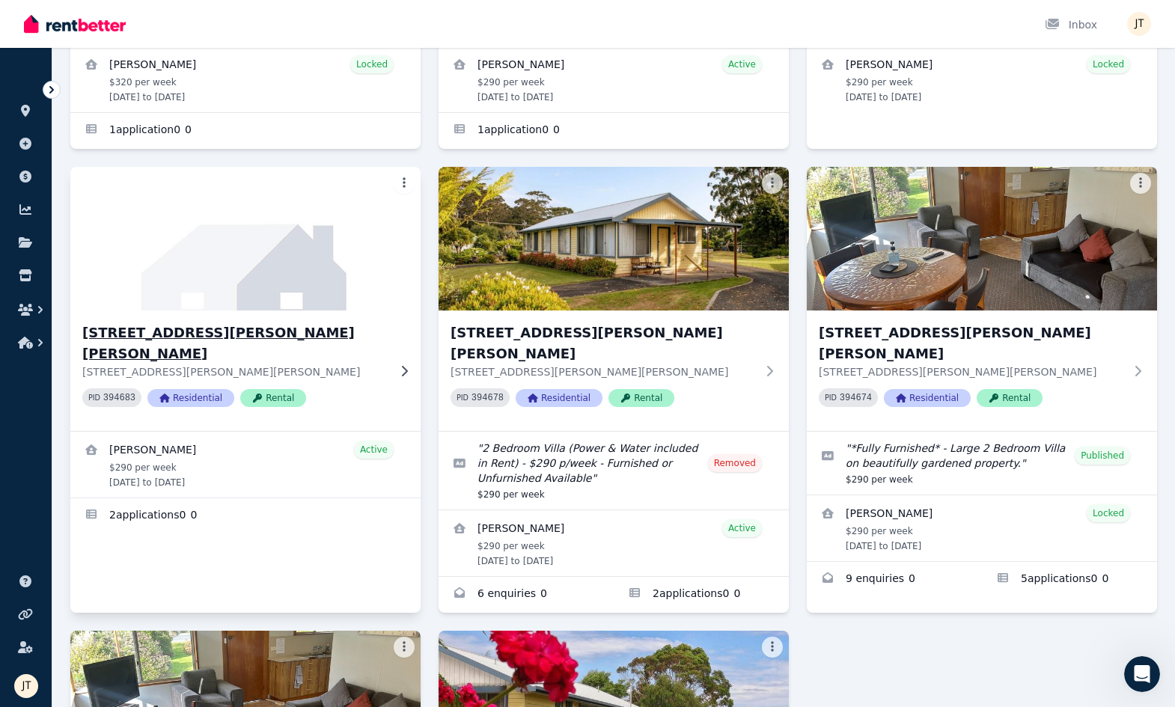
click at [363, 389] on div "PID 394683 Residential Rental" at bounding box center [234, 398] width 305 height 19
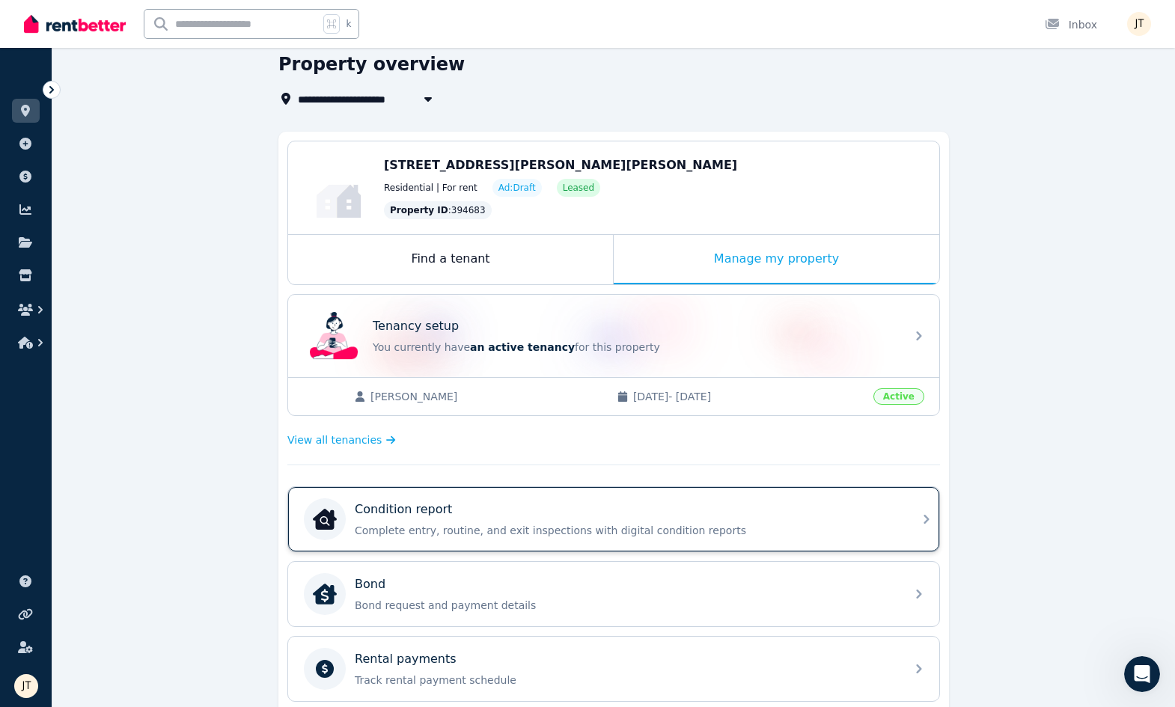
scroll to position [68, 0]
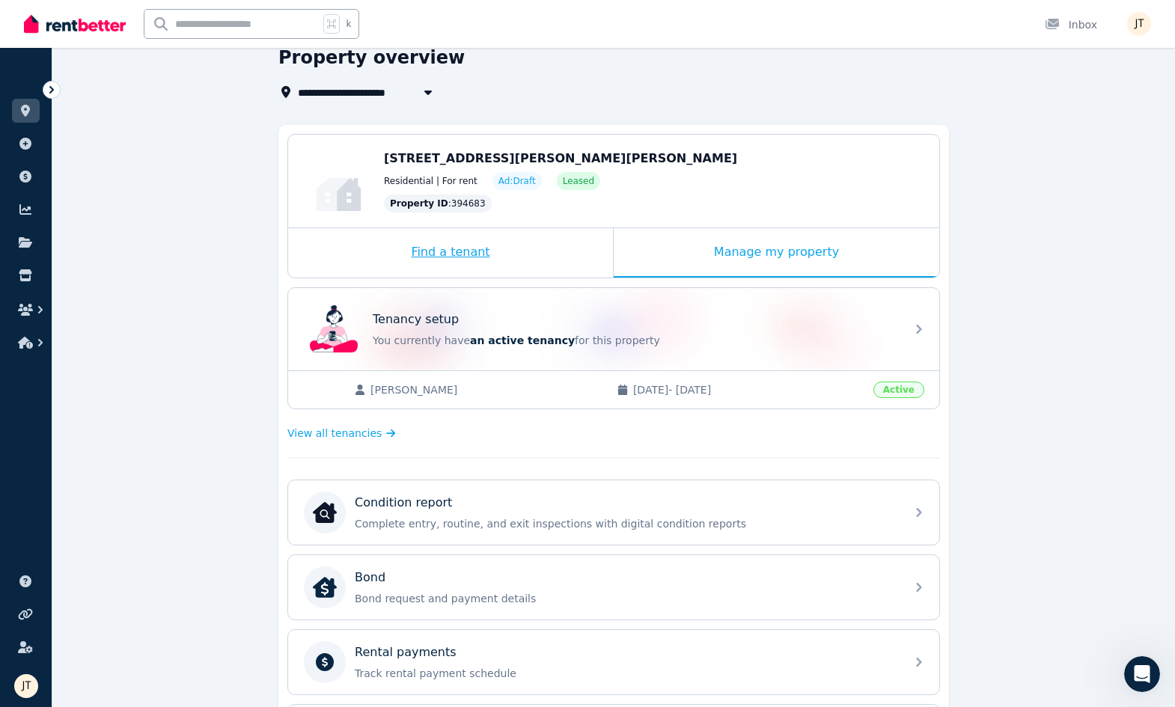
click at [514, 243] on div "Find a tenant" at bounding box center [450, 252] width 325 height 49
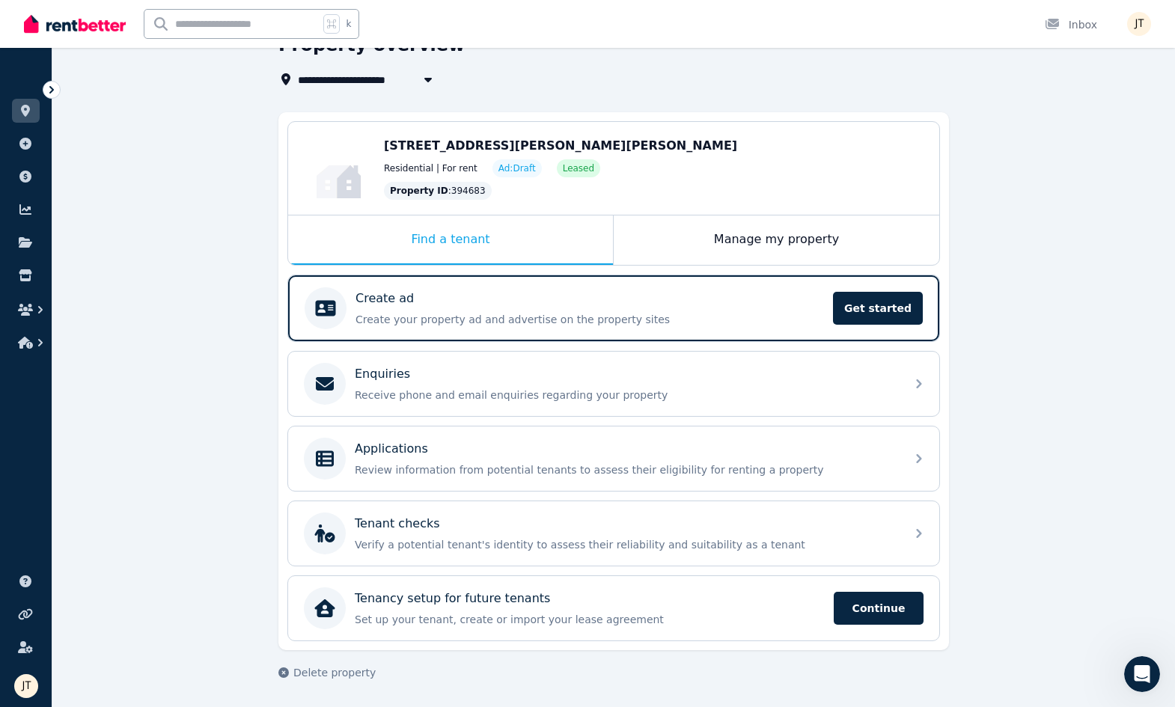
scroll to position [81, 0]
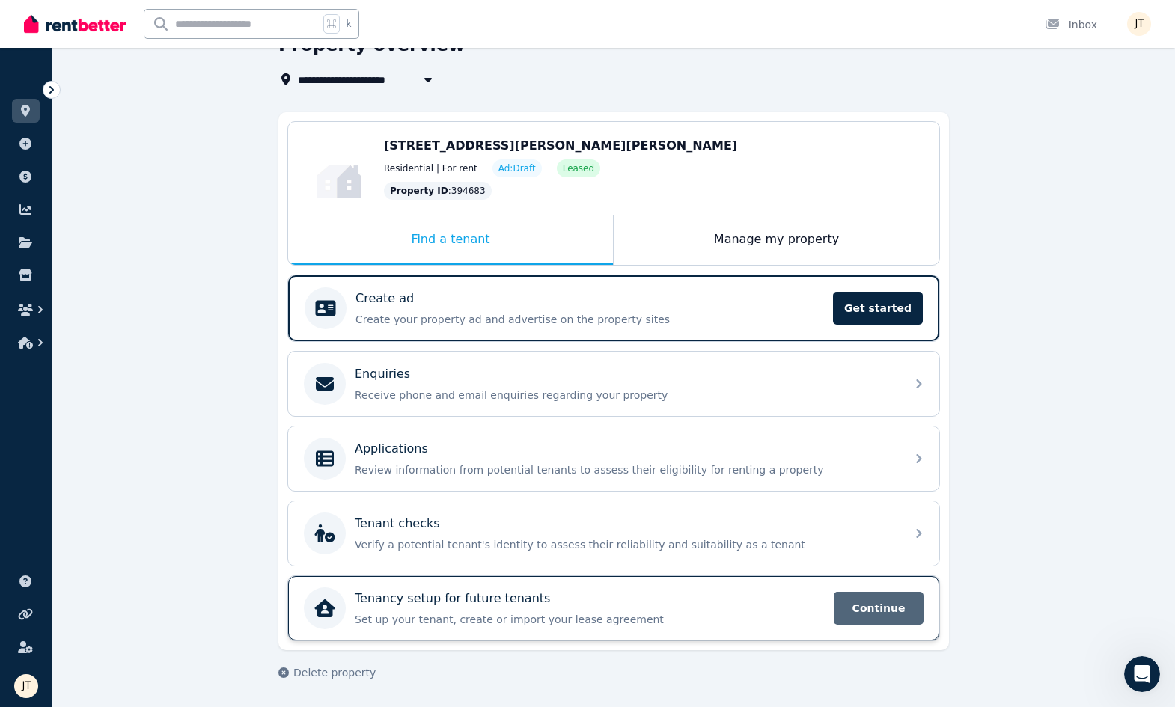
click at [877, 602] on span "Continue" at bounding box center [879, 608] width 90 height 33
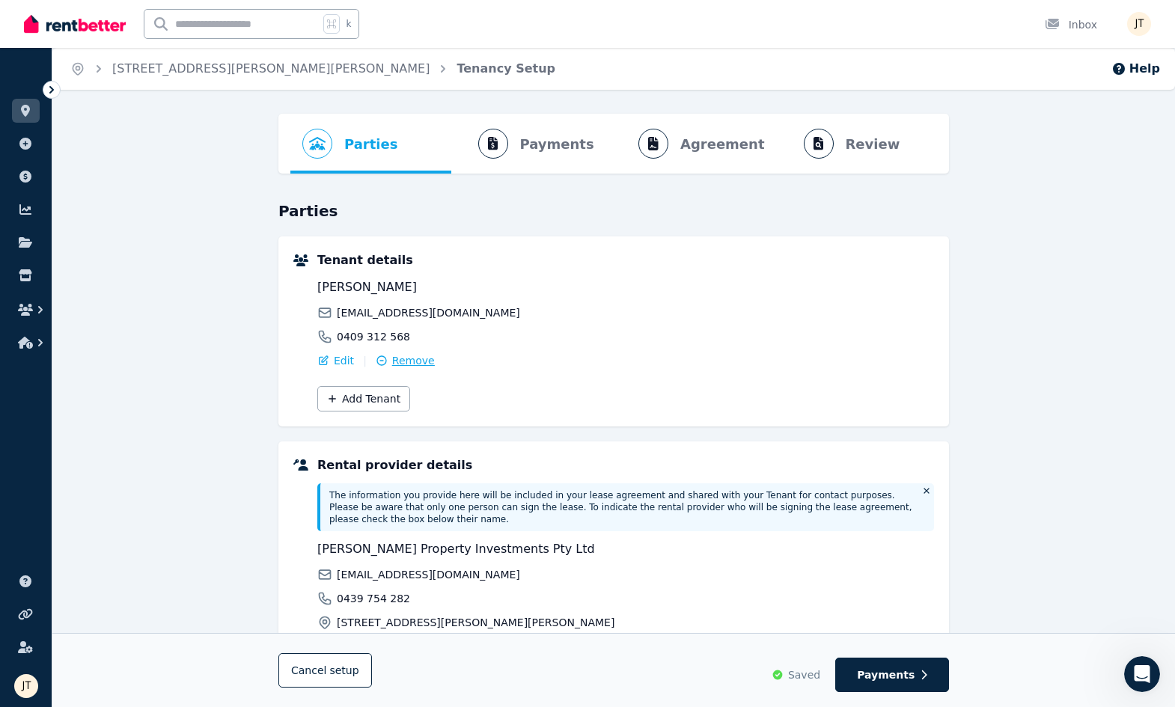
click at [409, 365] on span "Remove" at bounding box center [413, 360] width 43 height 15
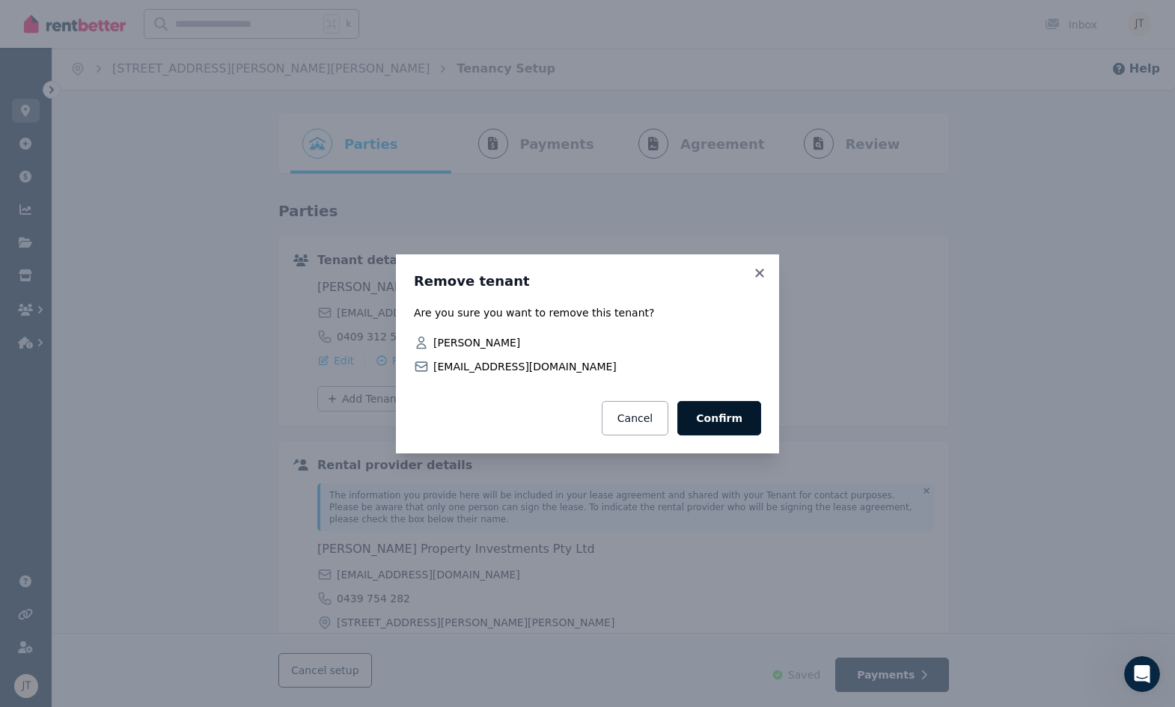
click at [717, 418] on button "Confirm" at bounding box center [719, 418] width 84 height 34
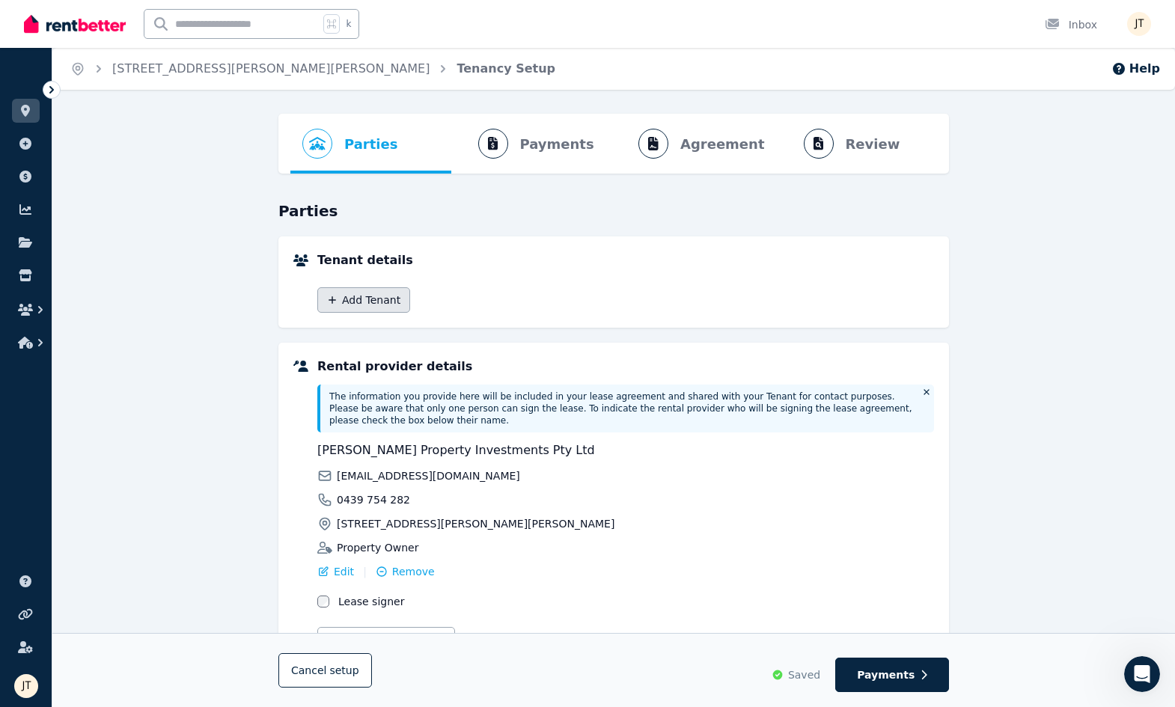
click at [370, 306] on button "Add Tenant" at bounding box center [363, 299] width 93 height 25
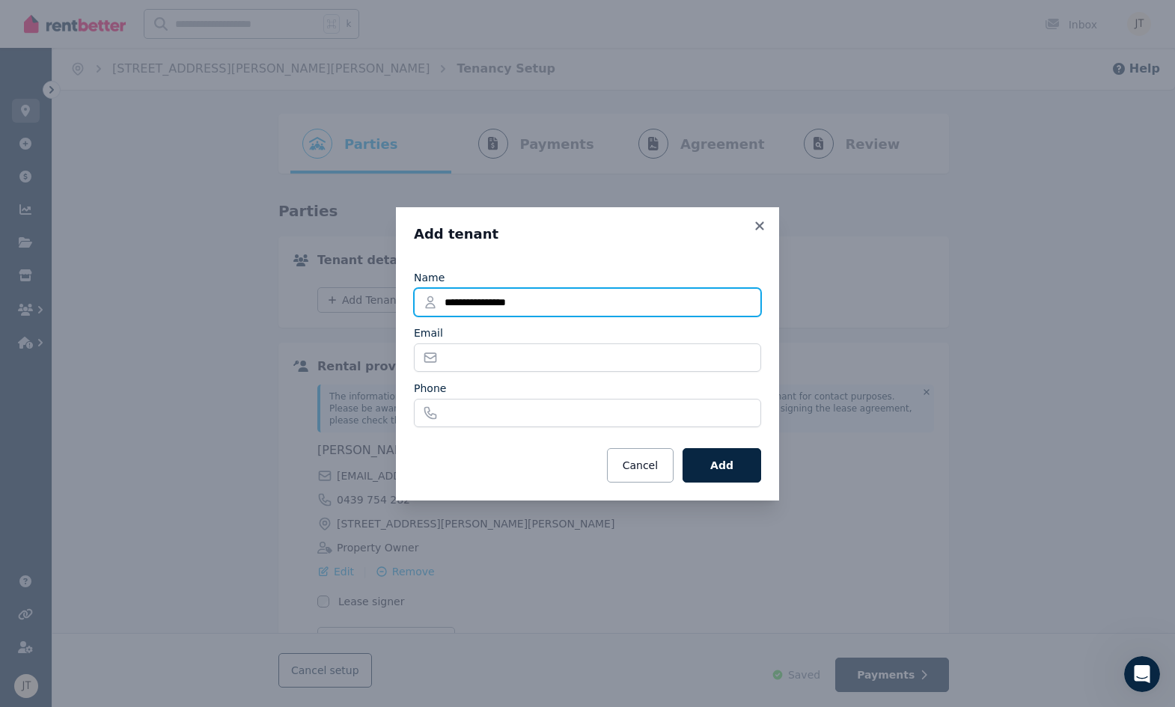
type input "**********"
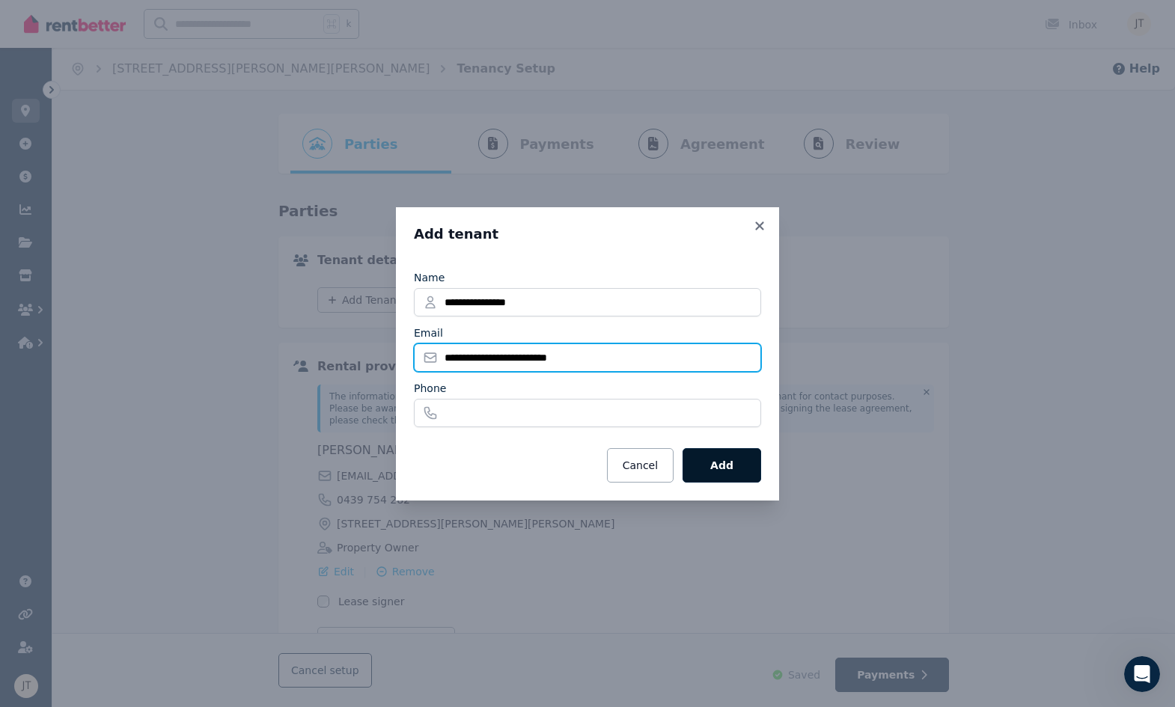
type input "**********"
click at [737, 467] on button "Add" at bounding box center [722, 465] width 79 height 34
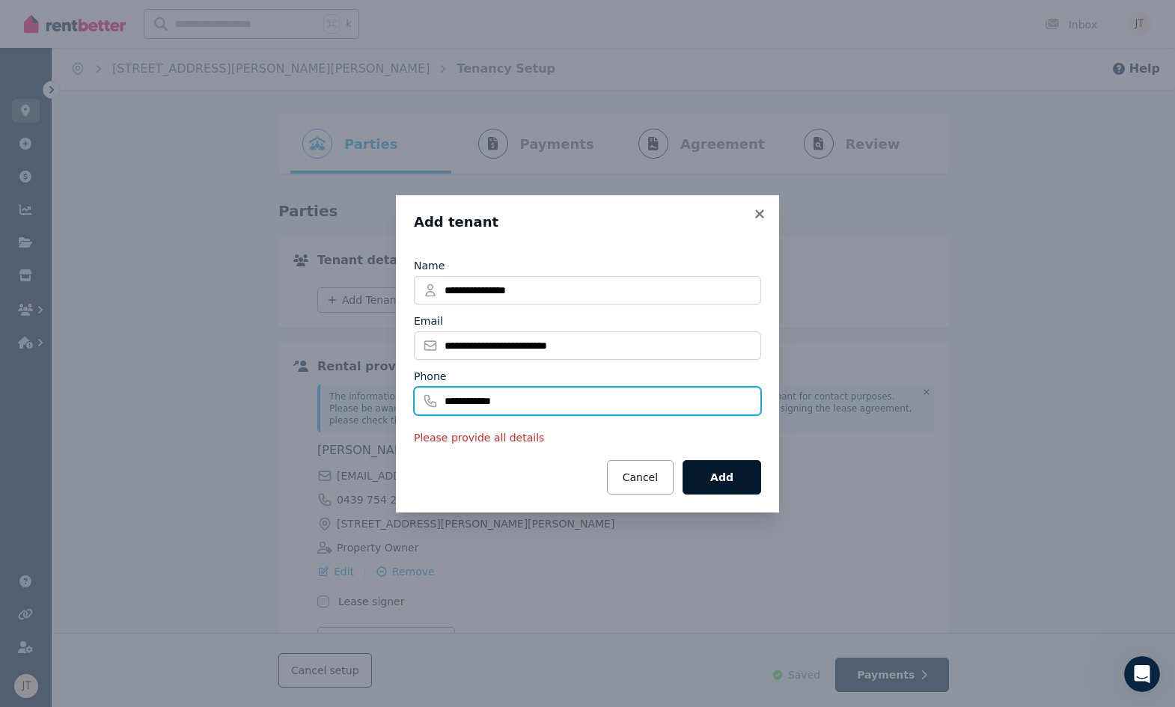
type input "**********"
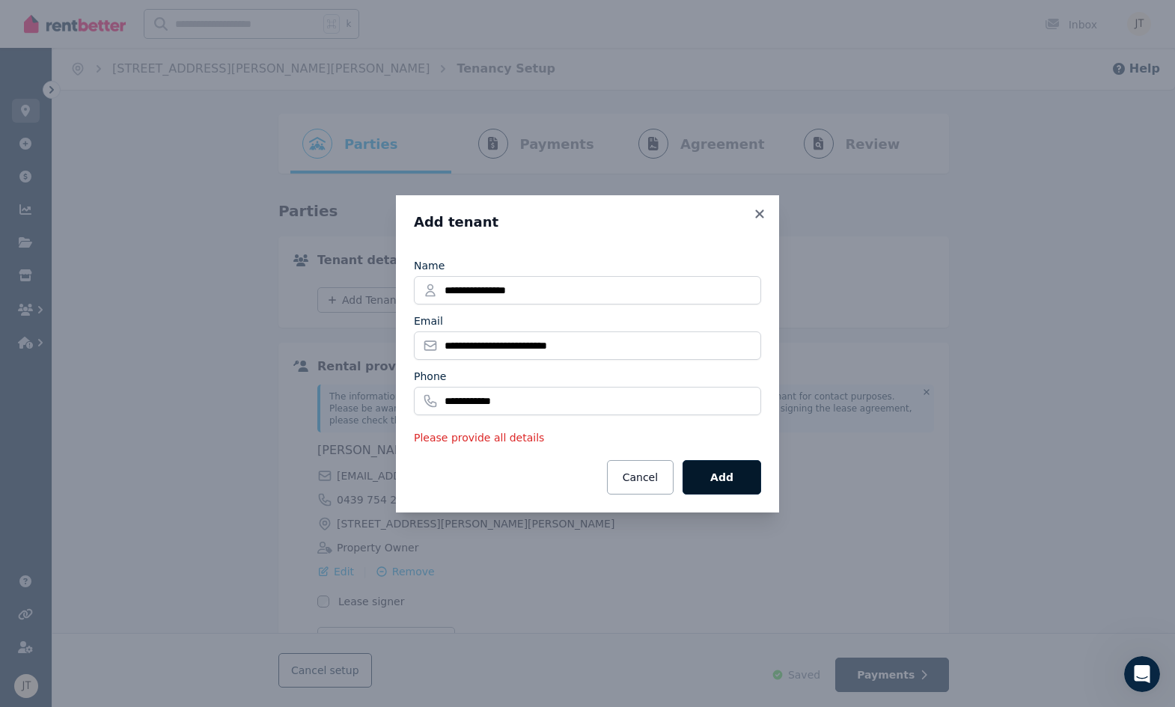
click at [721, 479] on button "Add" at bounding box center [722, 477] width 79 height 34
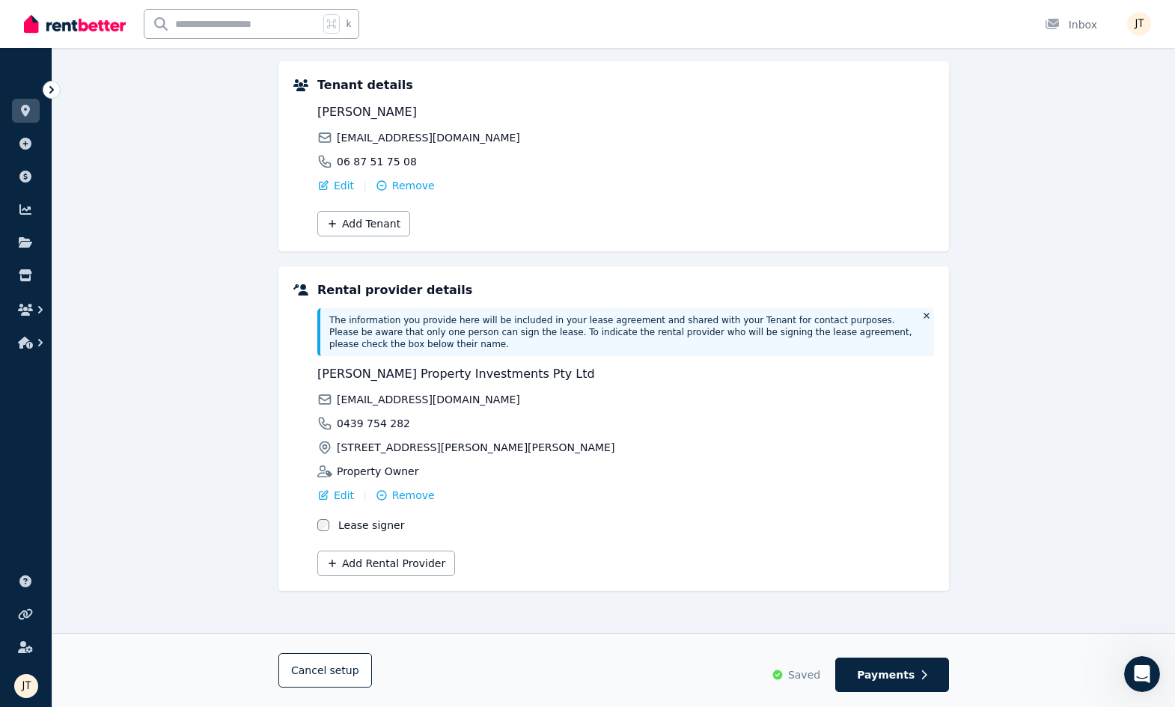
scroll to position [175, 0]
click at [898, 673] on span "Payments" at bounding box center [886, 675] width 58 height 15
select select "**********"
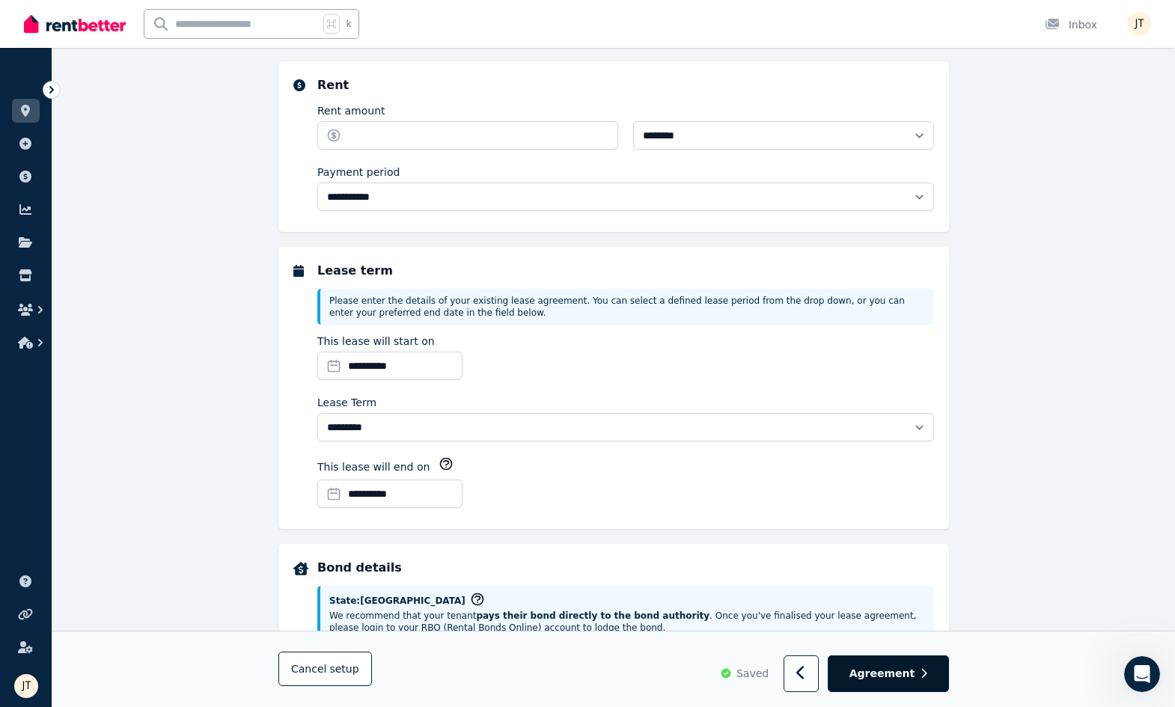
scroll to position [0, 0]
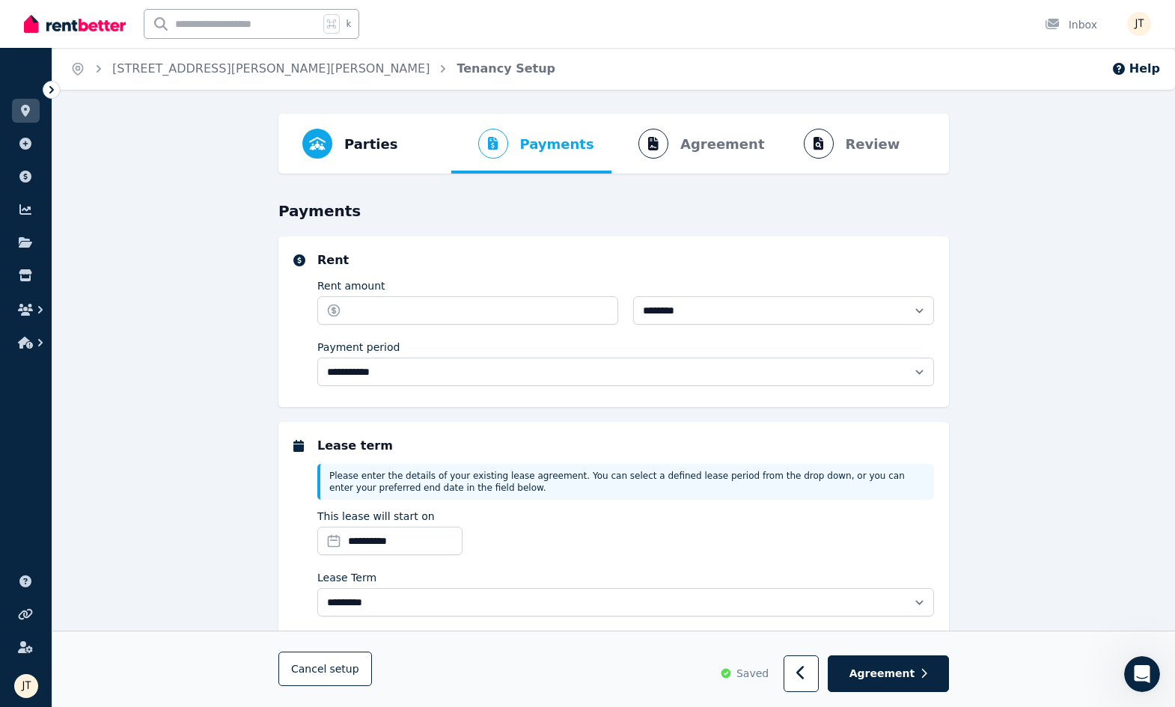
select select "**********"
click at [520, 311] on input "Rent amount" at bounding box center [467, 310] width 301 height 28
type input "***"
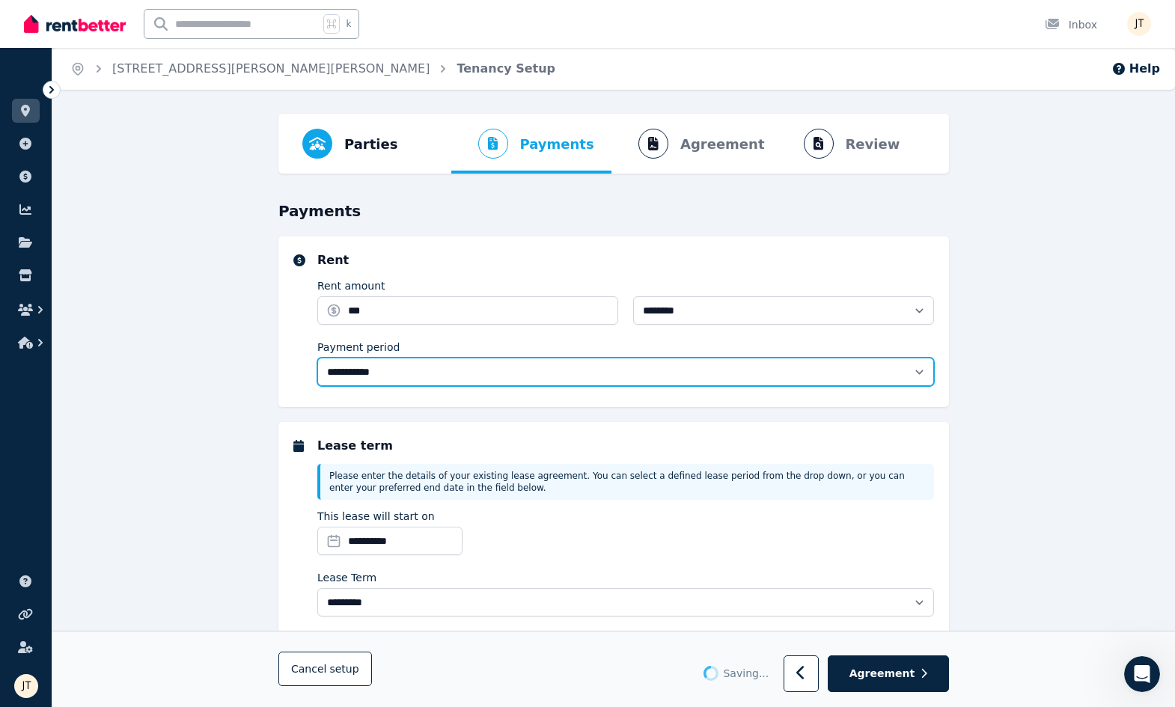
select select "******"
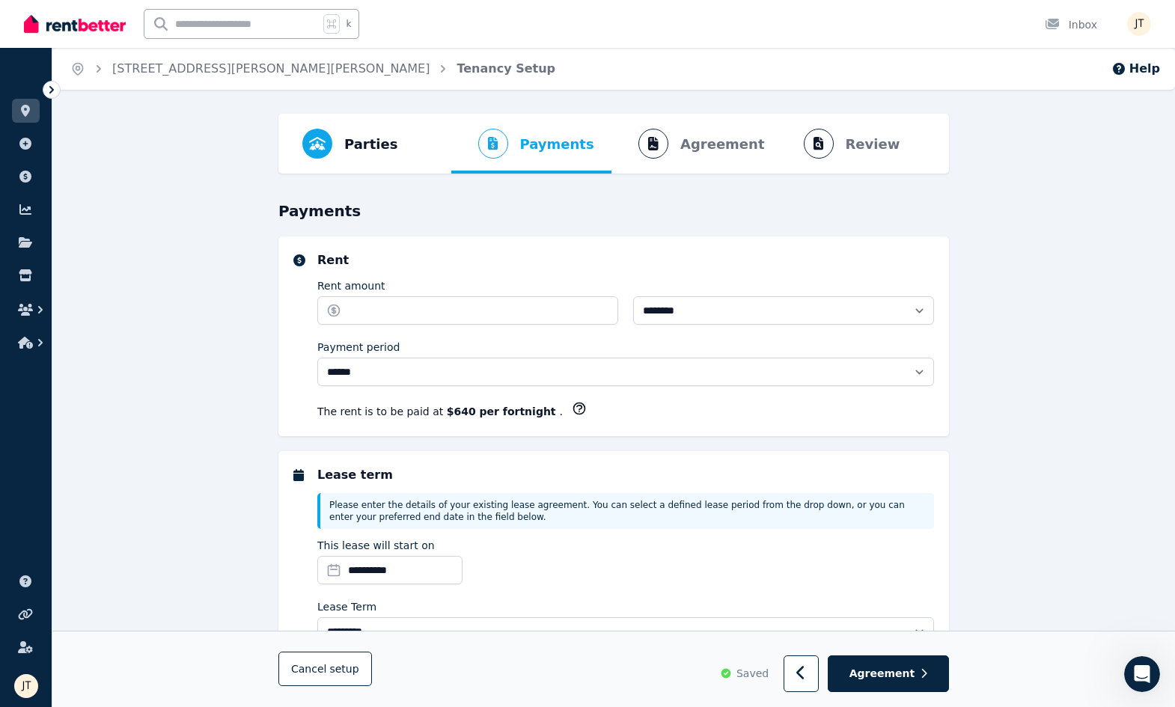
type input "******"
click at [409, 572] on input "**********" at bounding box center [389, 570] width 145 height 28
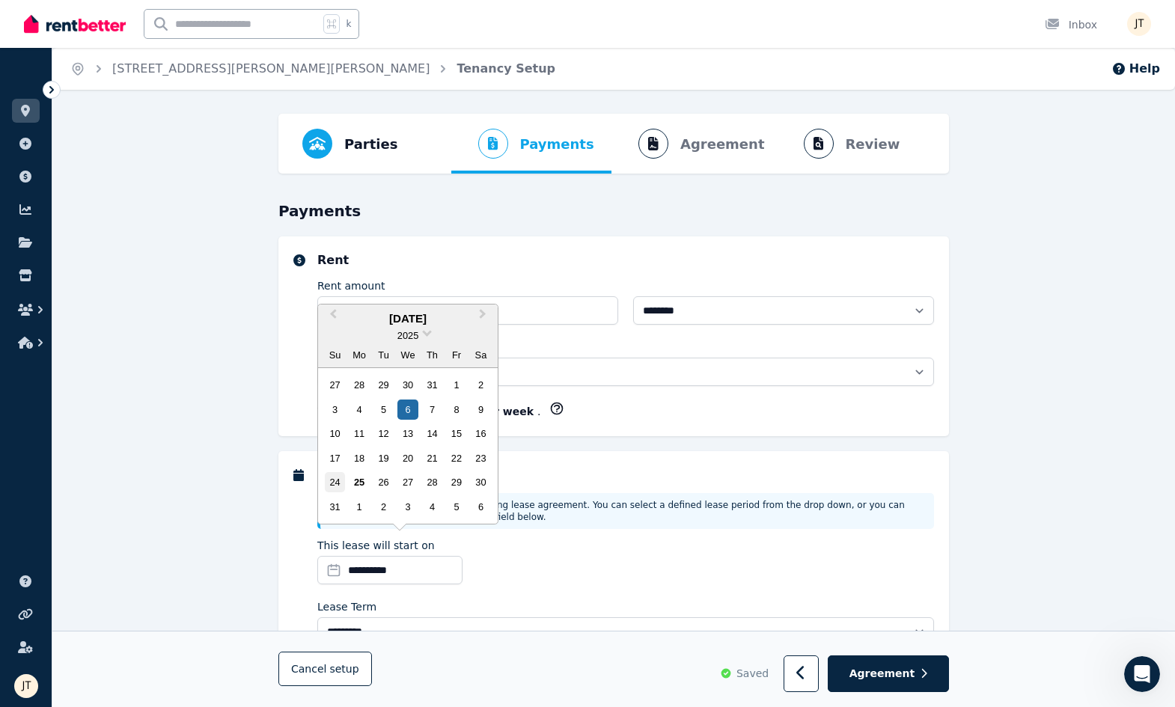
click at [338, 483] on div "24" at bounding box center [335, 482] width 20 height 20
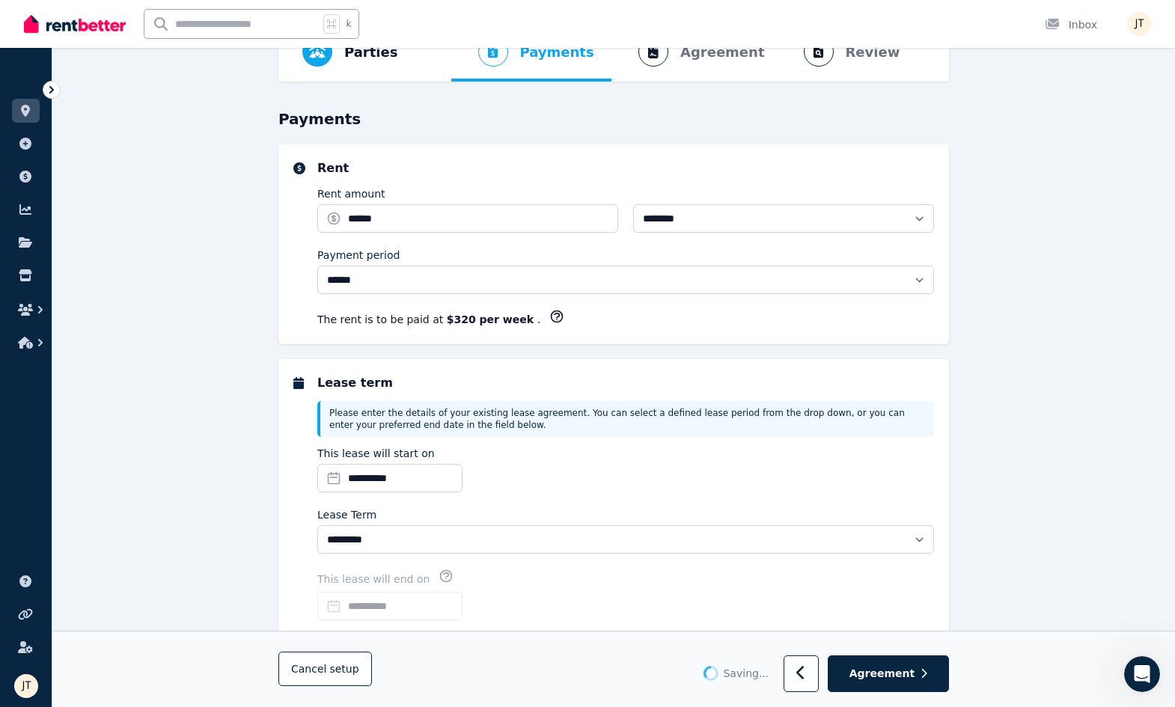
scroll to position [93, 0]
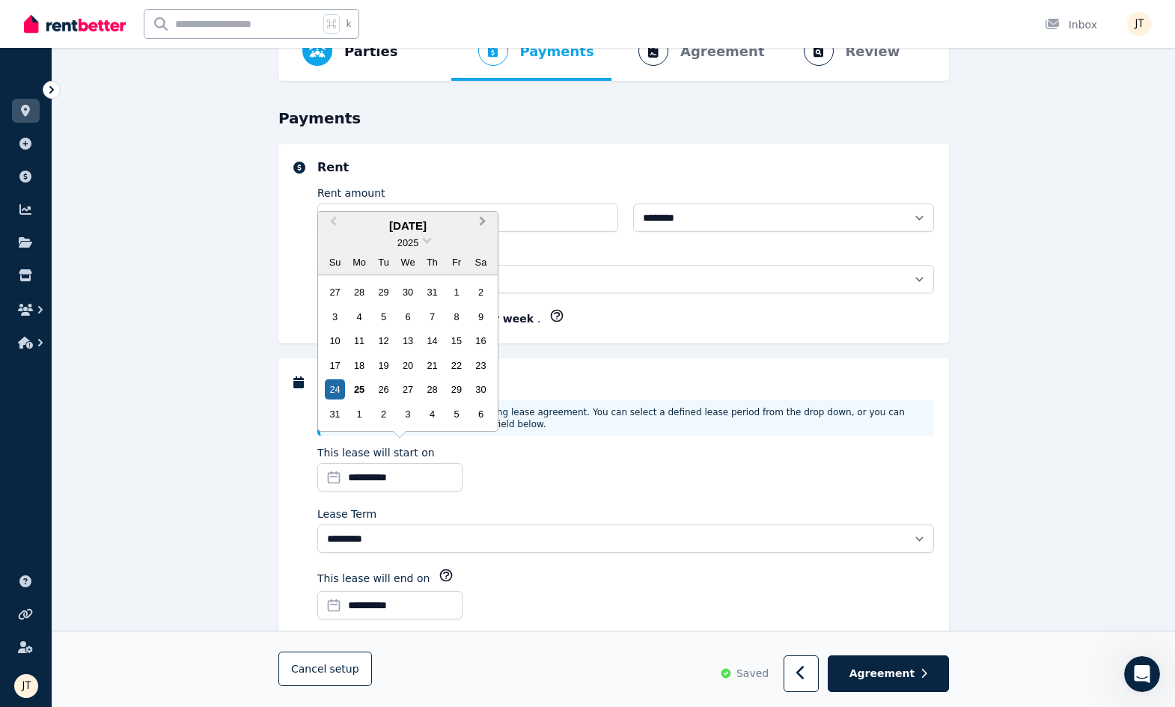
click at [486, 225] on button "Next Month" at bounding box center [484, 225] width 24 height 24
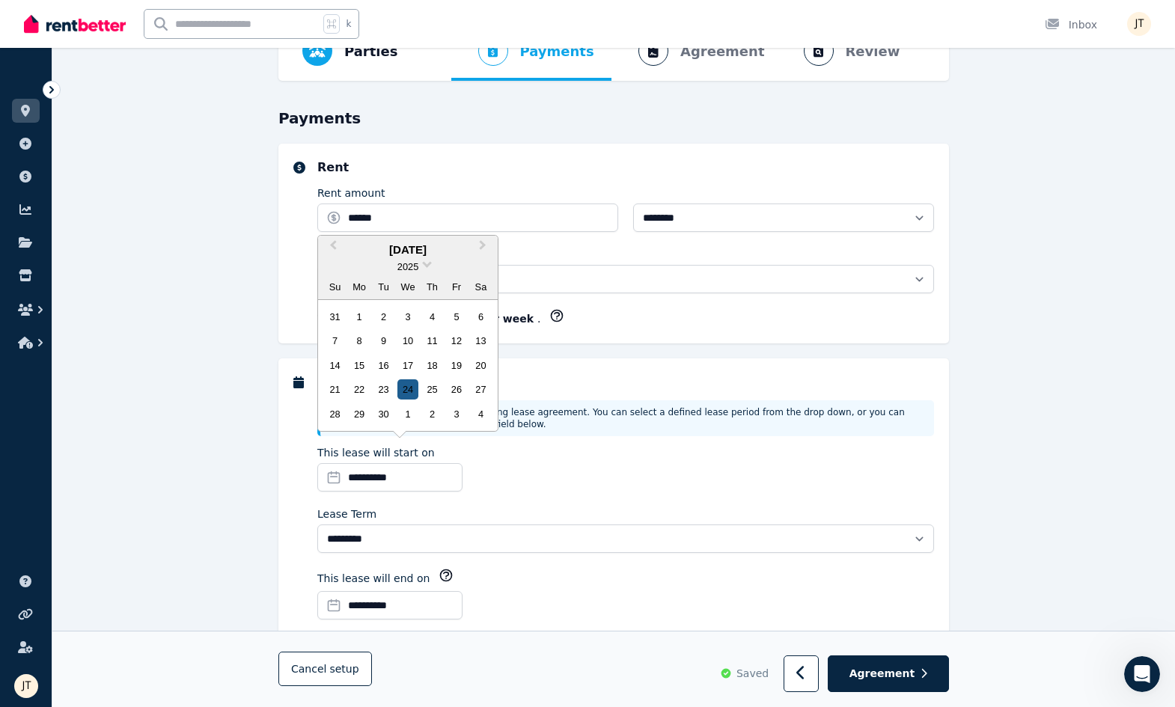
click at [408, 387] on div "24" at bounding box center [407, 390] width 20 height 20
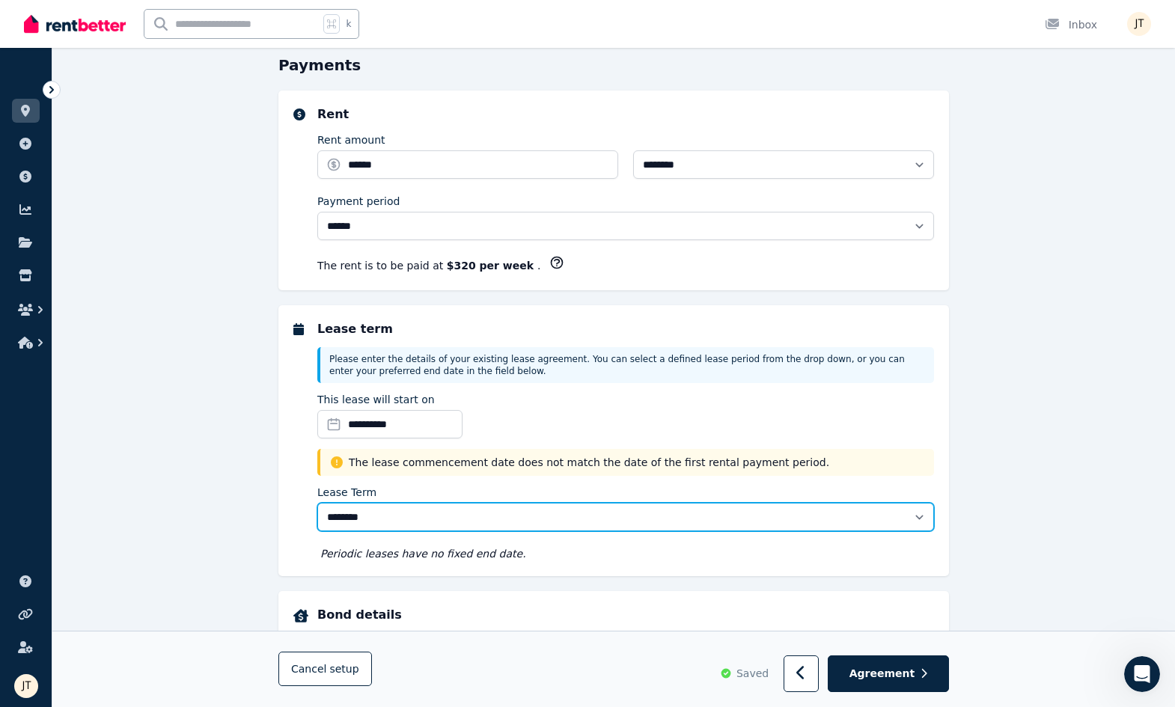
scroll to position [269, 0]
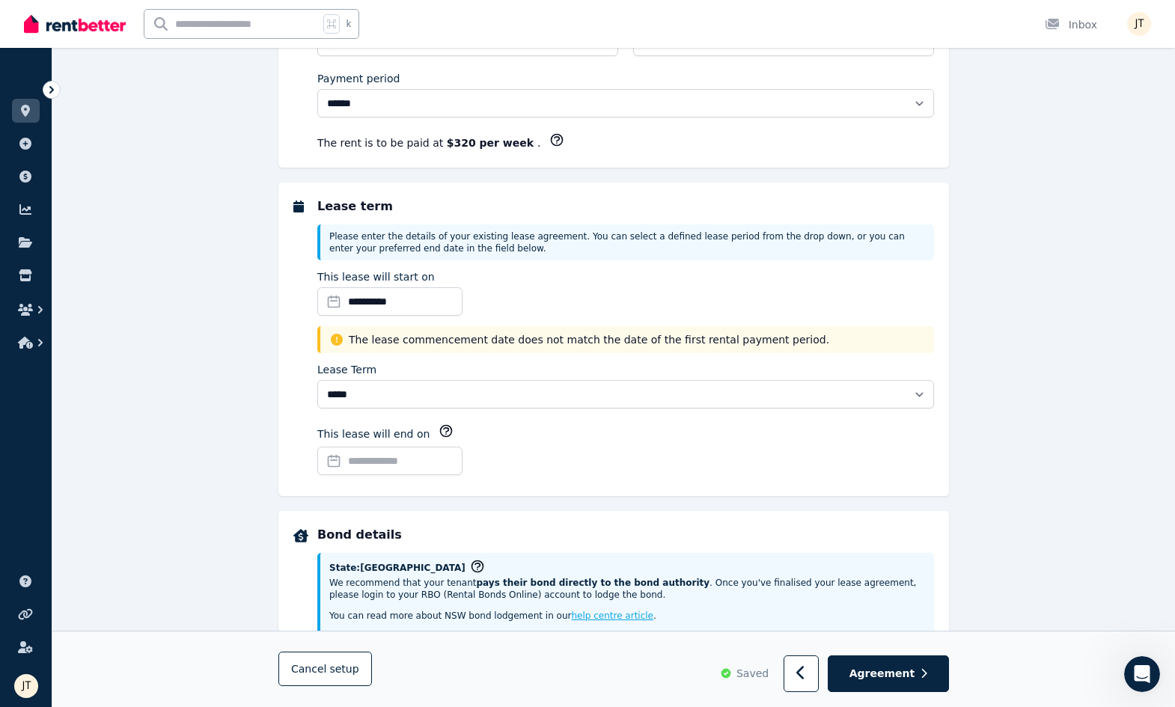
click at [395, 466] on input "This lease will end on" at bounding box center [389, 461] width 145 height 28
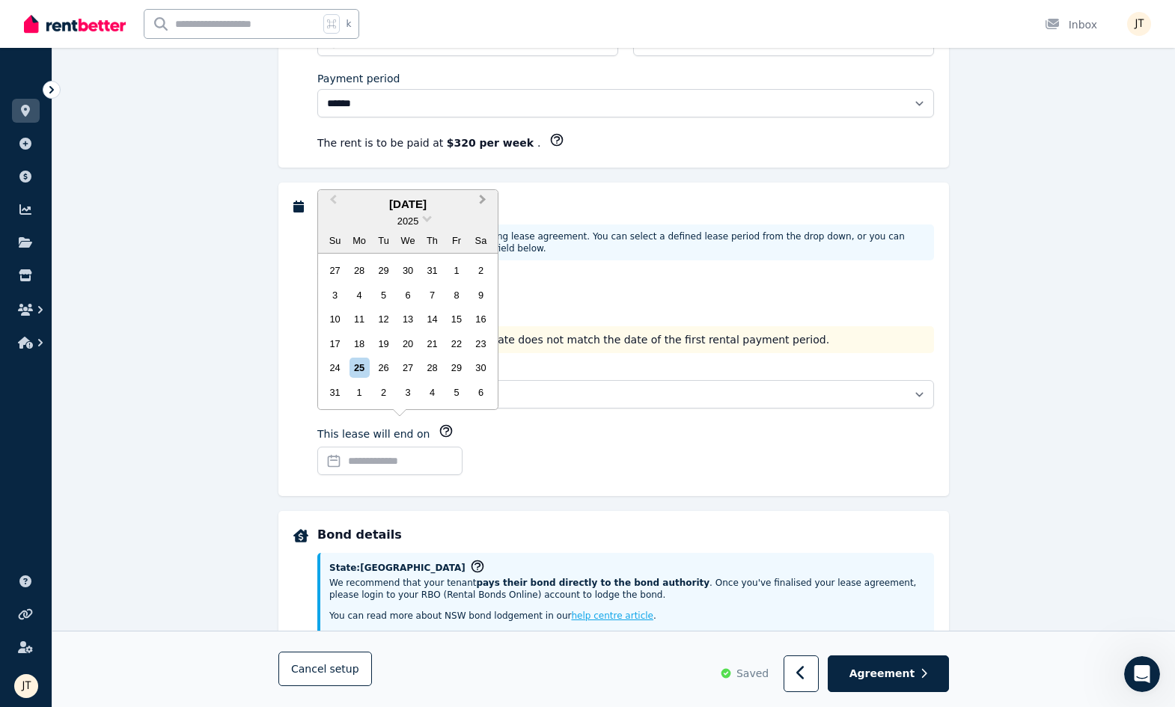
click at [483, 200] on span "Next Month" at bounding box center [483, 203] width 0 height 22
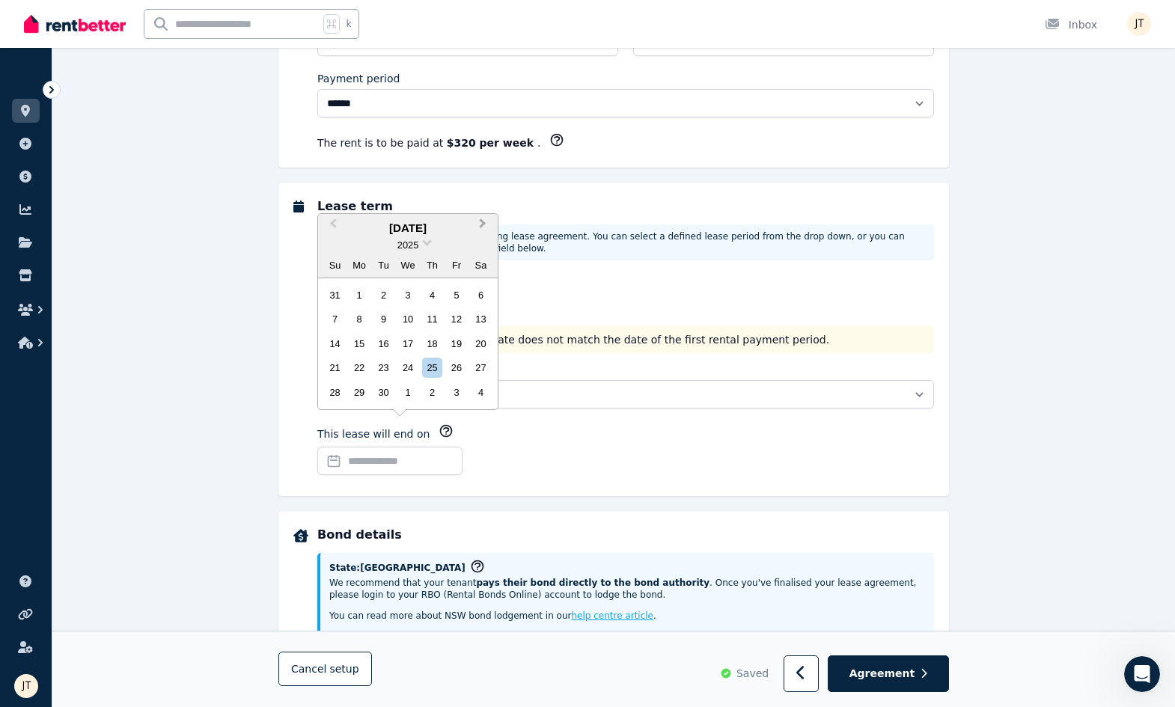
click at [483, 225] on span "Next Month" at bounding box center [483, 227] width 0 height 22
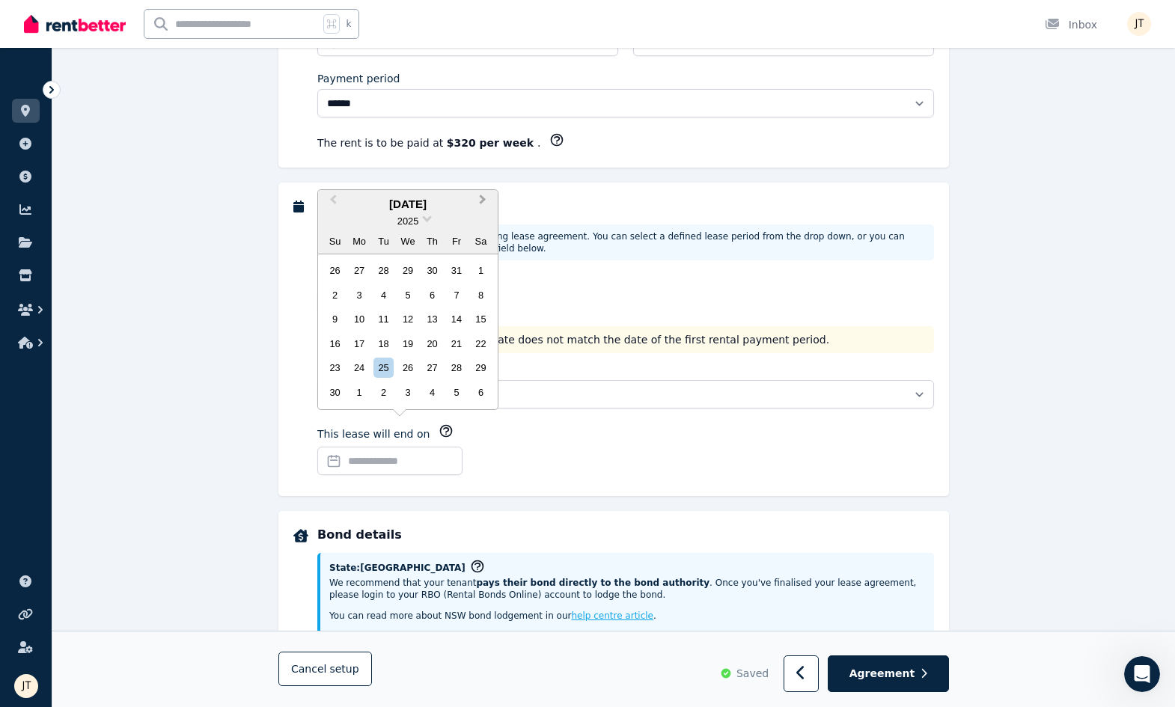
click at [483, 196] on button "Next Month" at bounding box center [484, 204] width 24 height 24
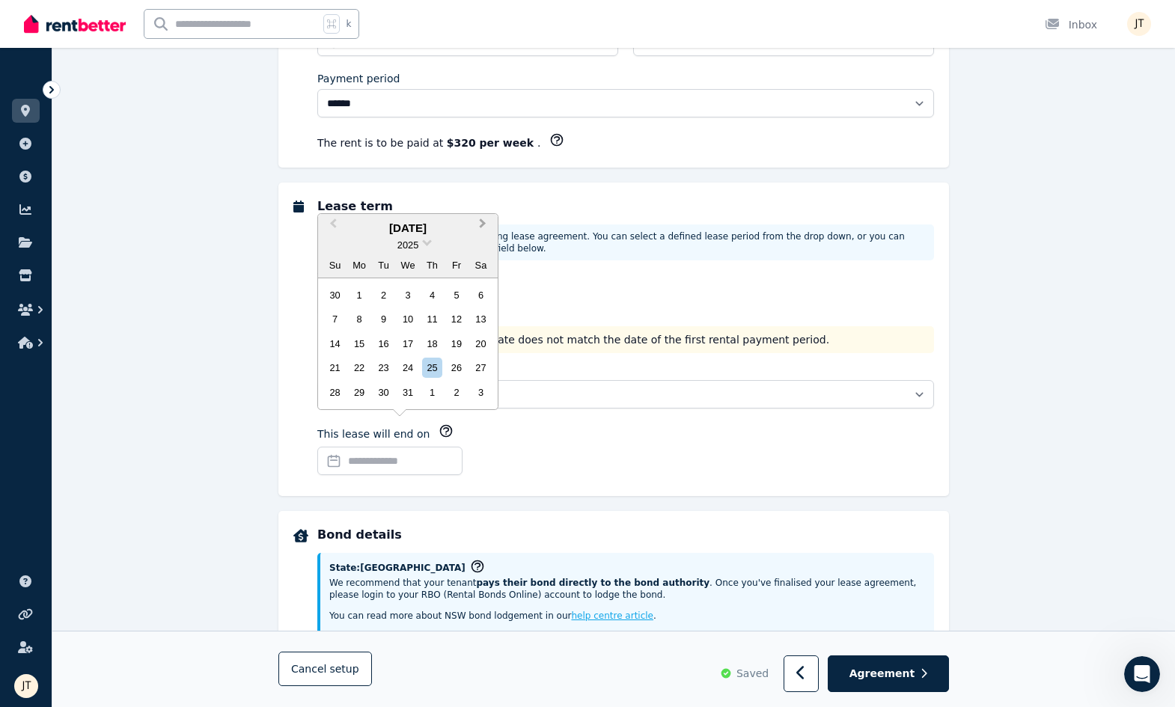
click at [484, 230] on button "Next Month" at bounding box center [484, 228] width 24 height 24
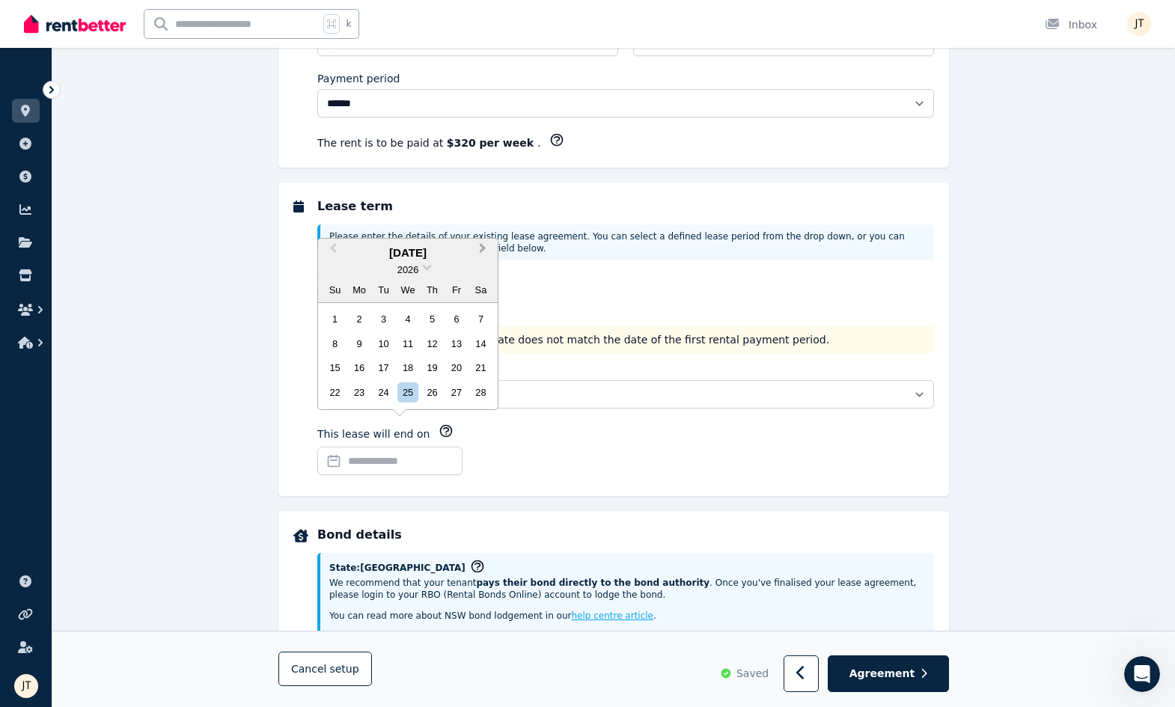
click at [484, 248] on button "Next Month" at bounding box center [484, 252] width 24 height 24
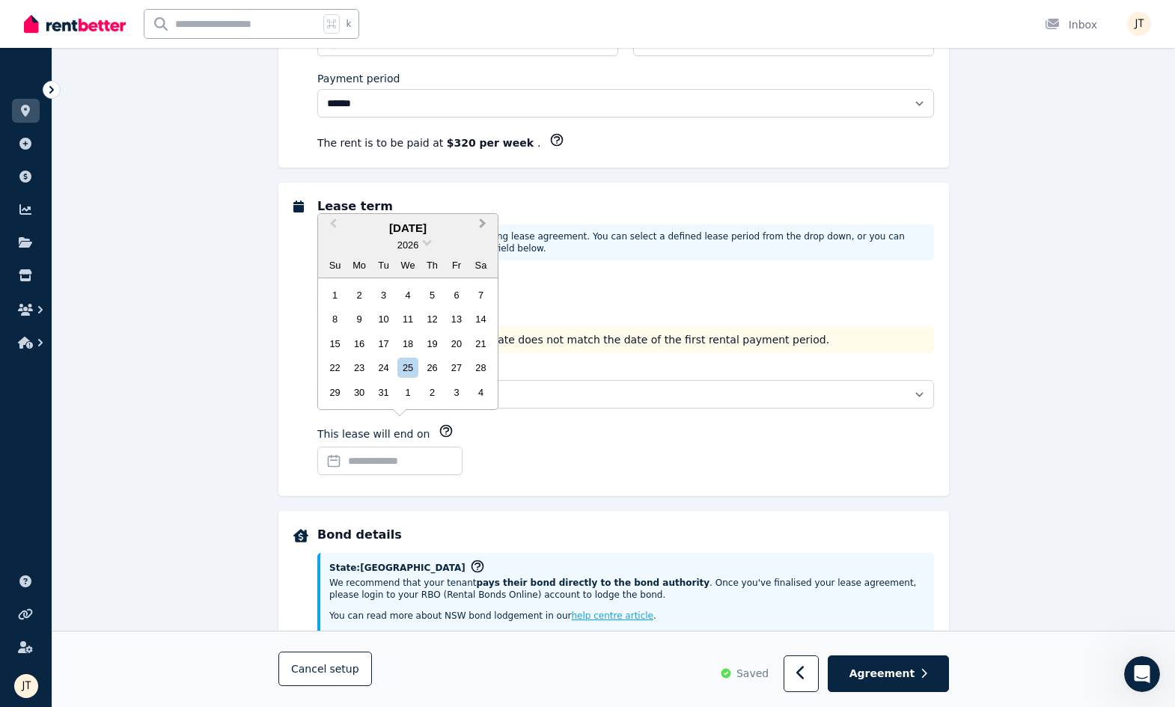
click at [485, 228] on button "Next Month" at bounding box center [484, 228] width 24 height 24
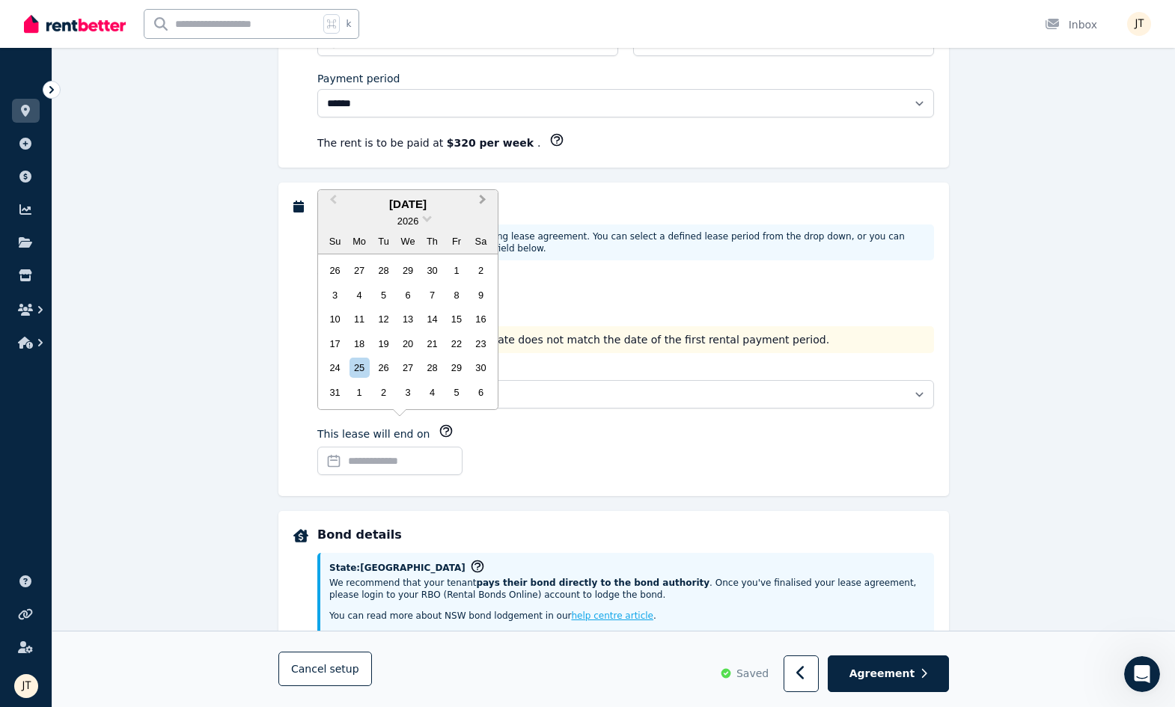
click at [485, 203] on button "Next Month" at bounding box center [484, 204] width 24 height 24
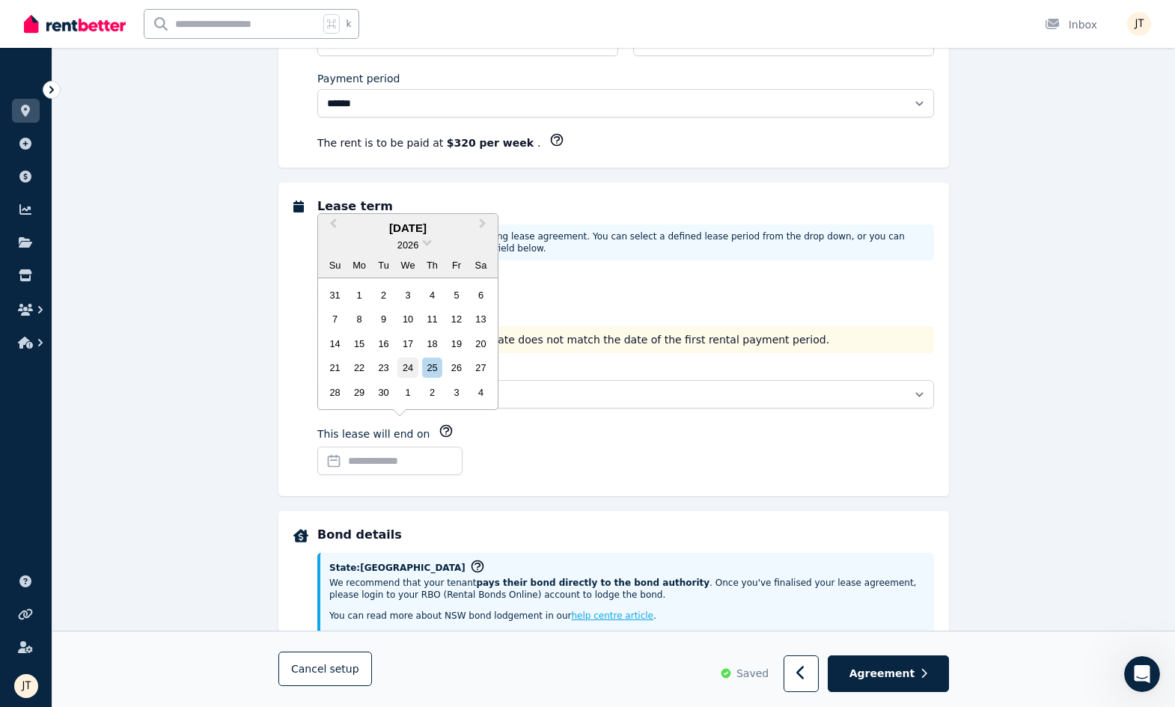
click at [409, 368] on div "24" at bounding box center [407, 368] width 20 height 20
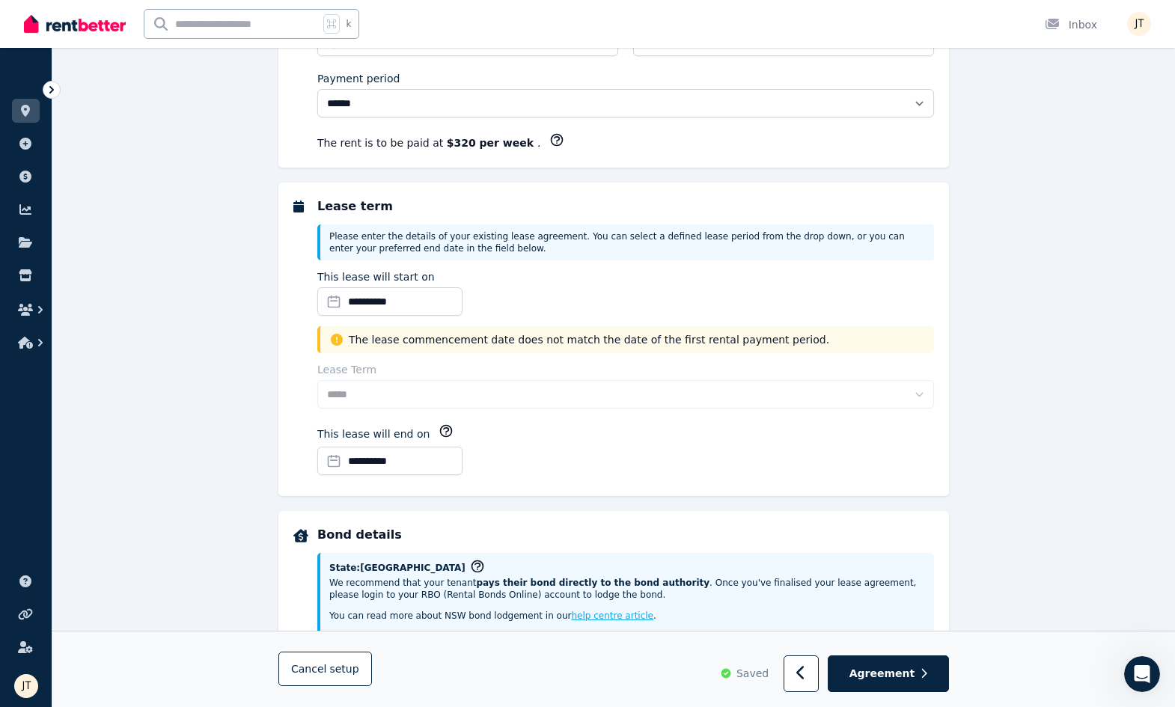
click at [594, 419] on div "**********" at bounding box center [625, 340] width 617 height 284
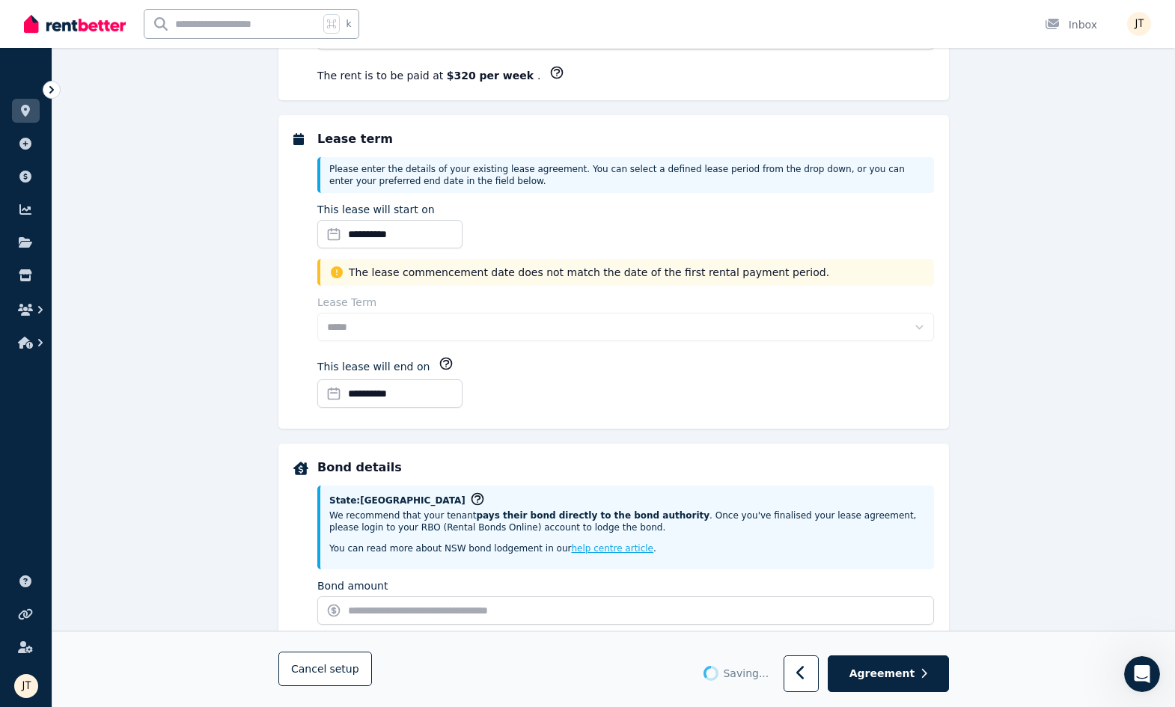
select select "**********"
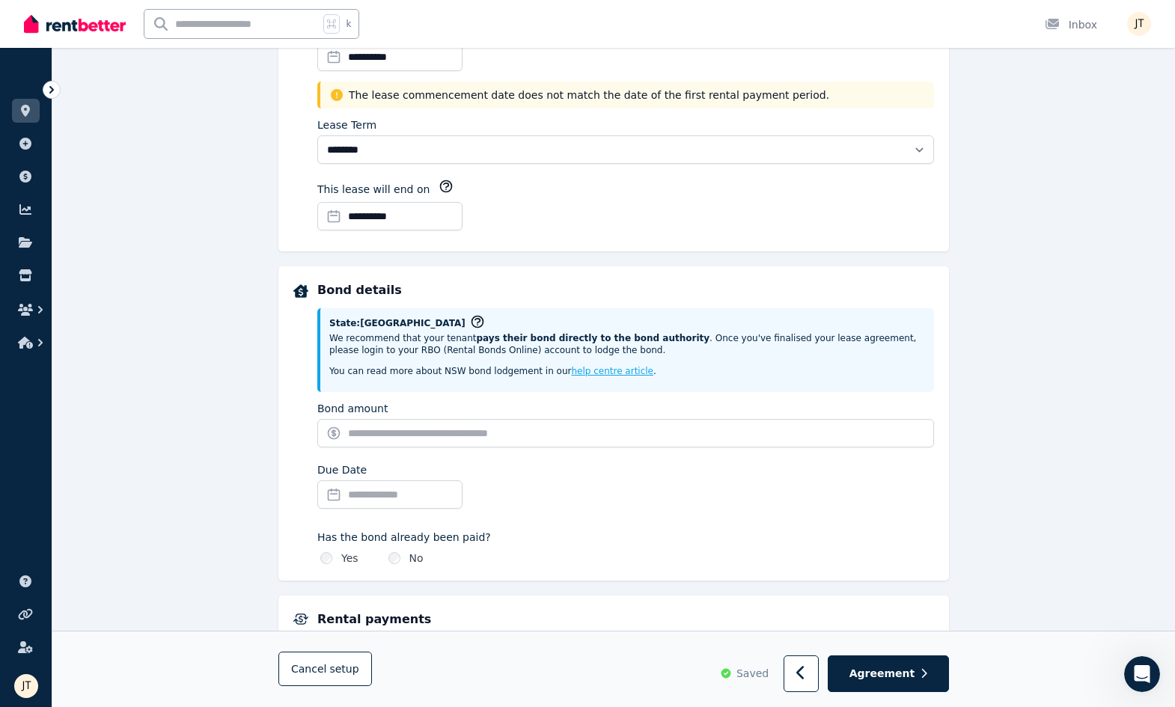
scroll to position [516, 0]
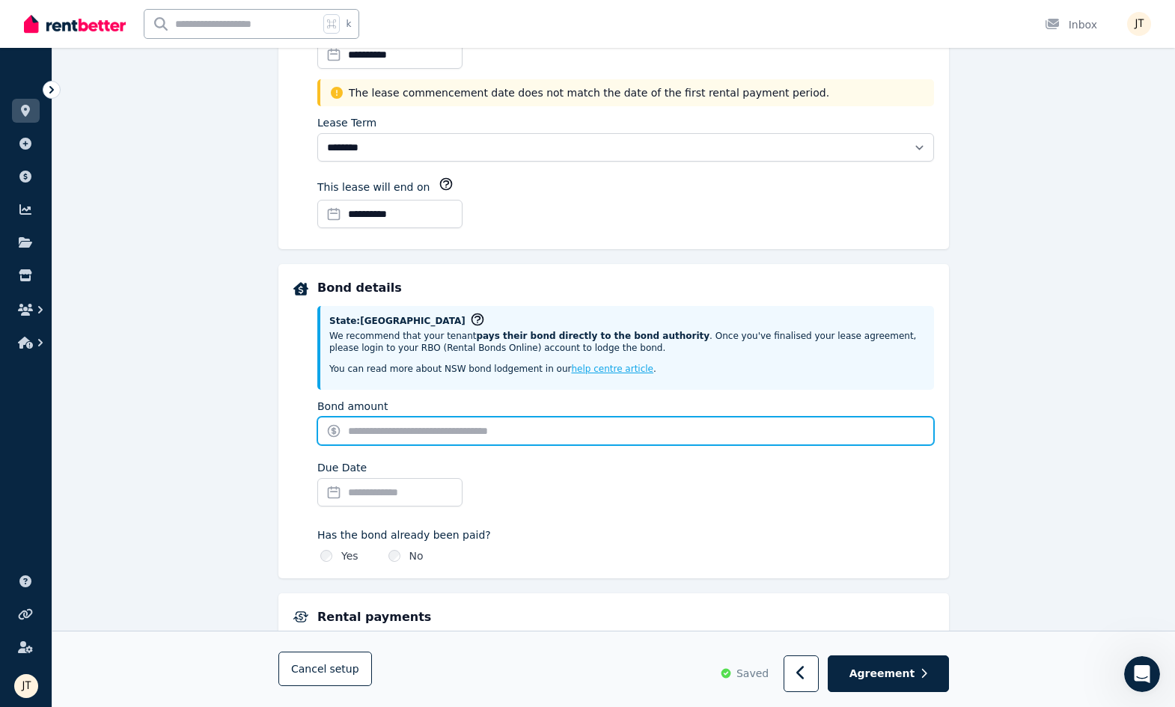
click at [437, 428] on input "Bond amount" at bounding box center [625, 431] width 617 height 28
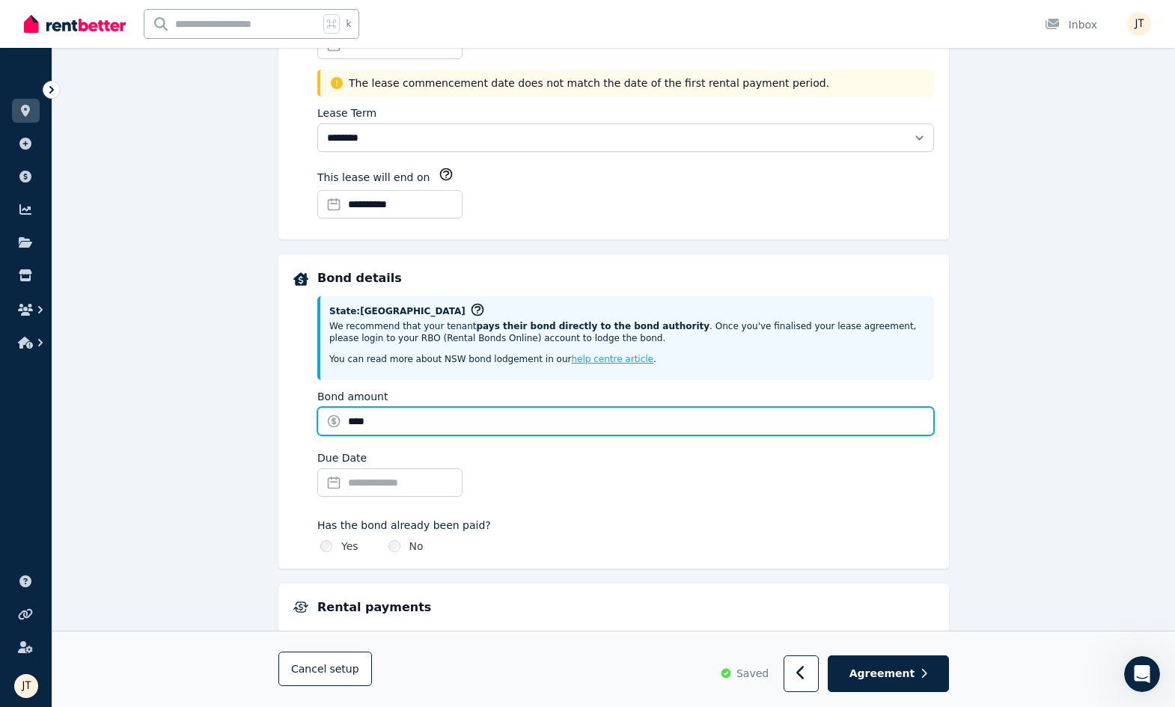
scroll to position [545, 0]
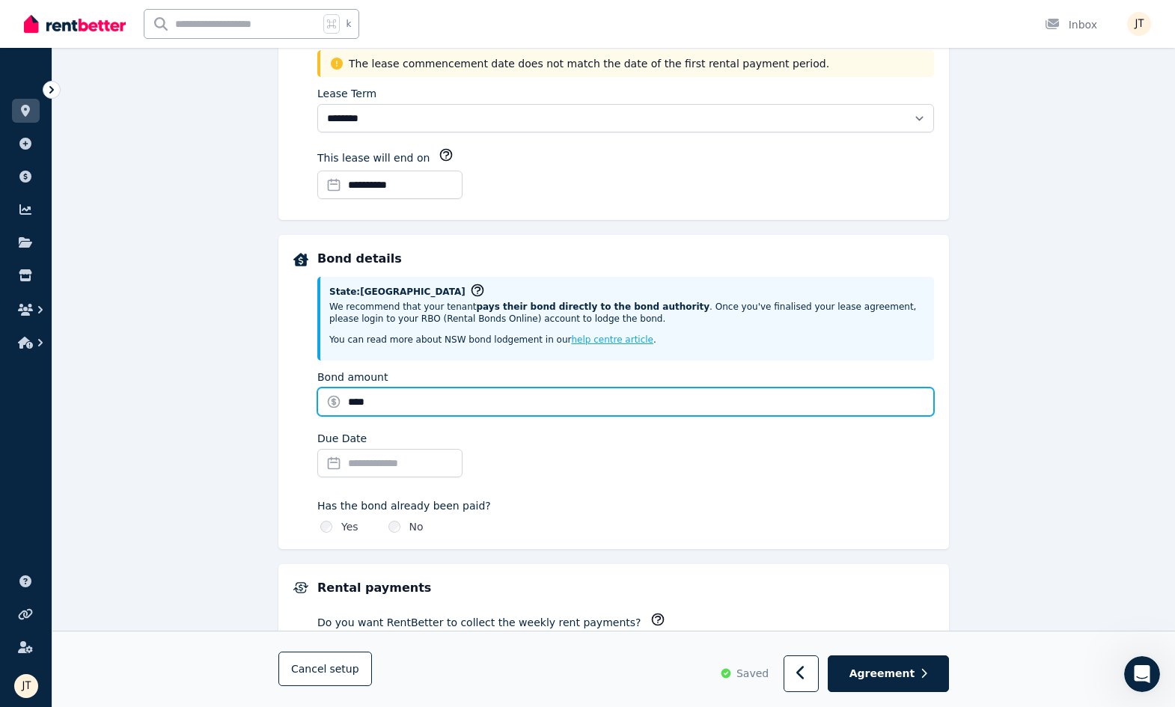
type input "****"
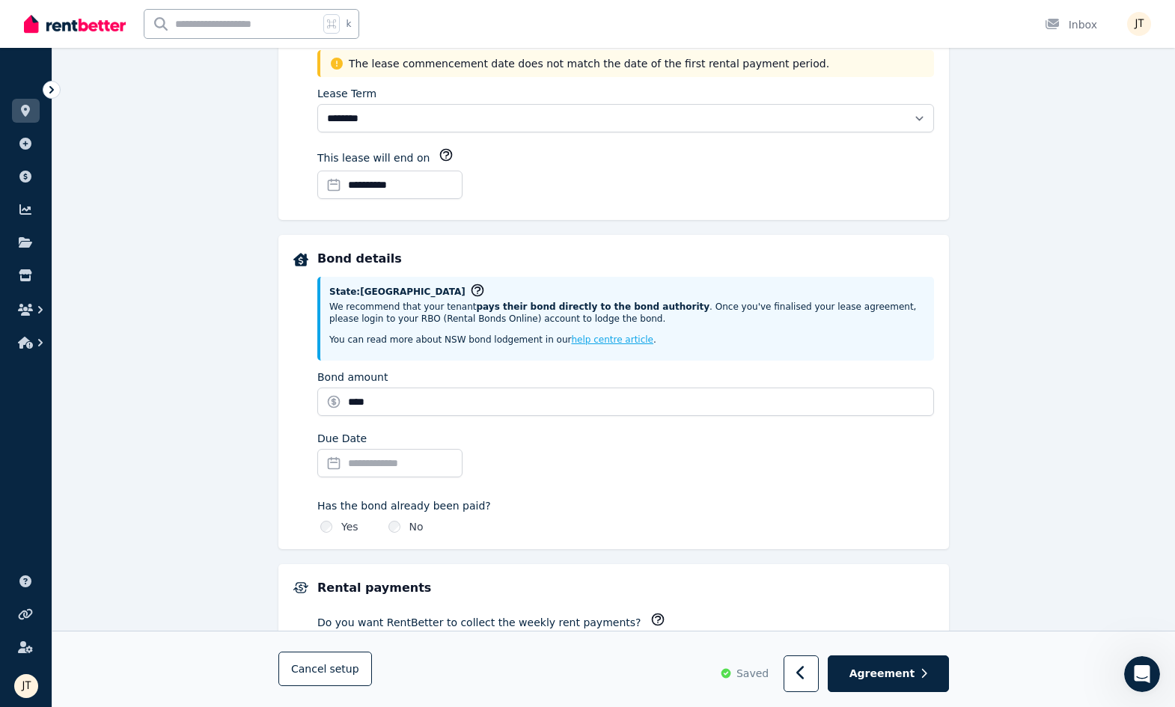
click at [427, 466] on input "Due Date" at bounding box center [389, 463] width 145 height 28
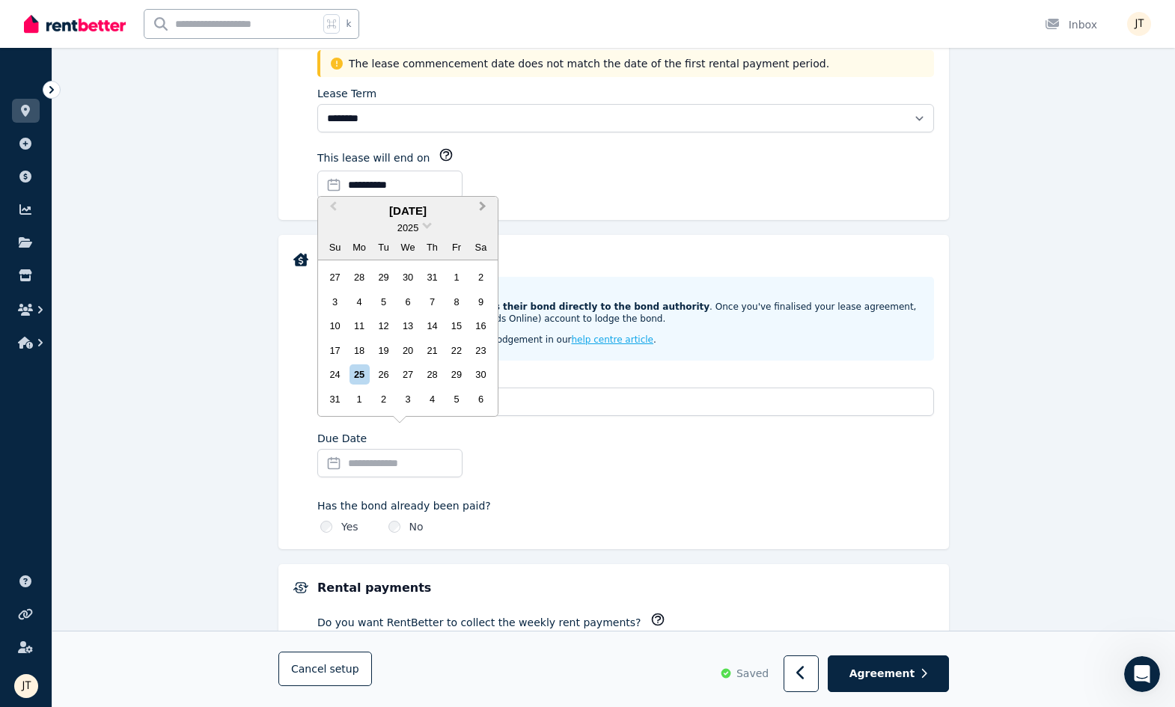
click at [485, 210] on button "Next Month" at bounding box center [484, 210] width 24 height 24
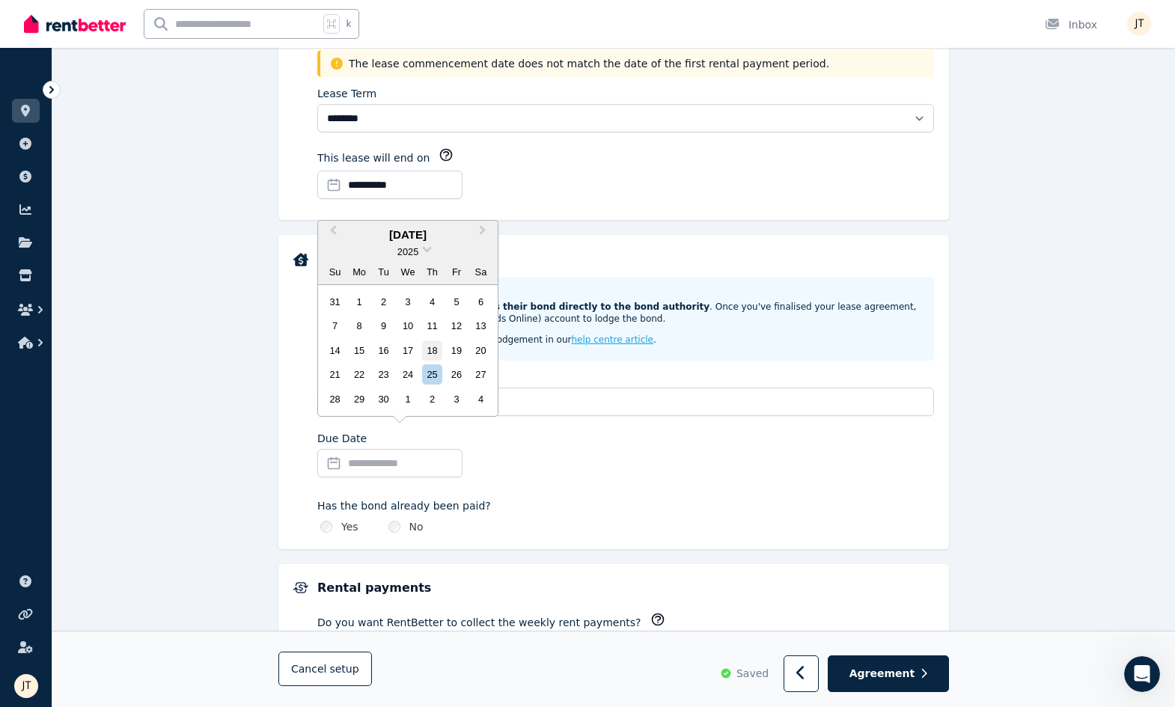
click at [436, 348] on div "18" at bounding box center [432, 351] width 20 height 20
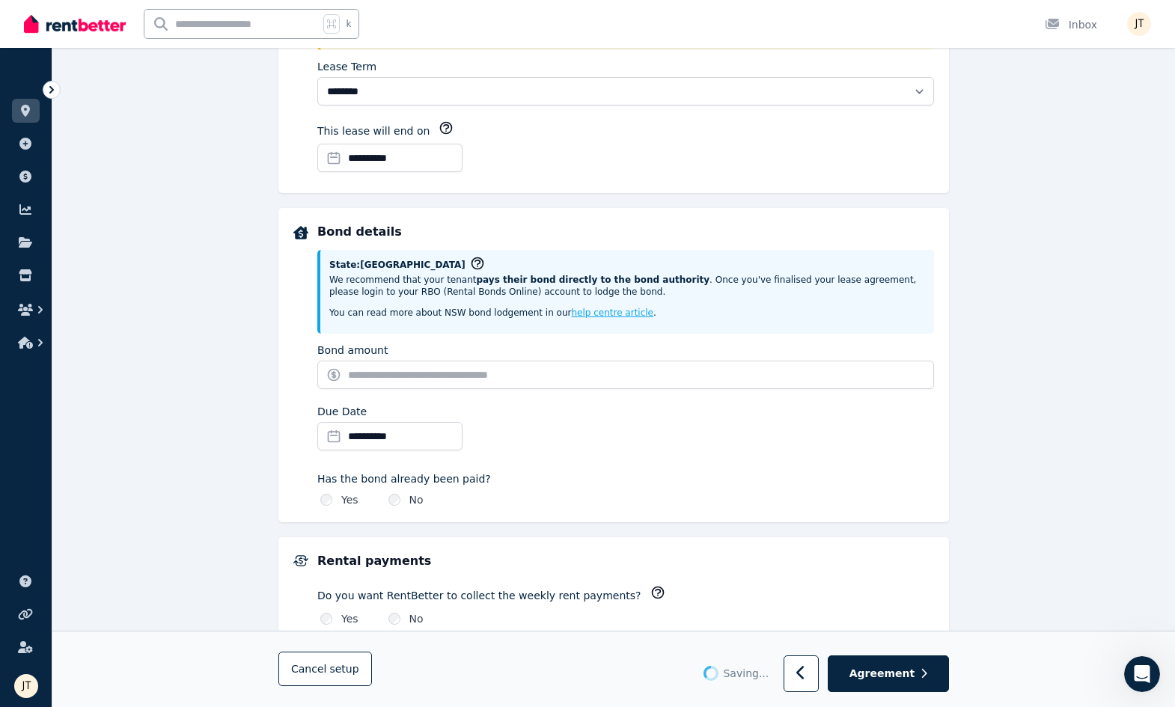
type input "*******"
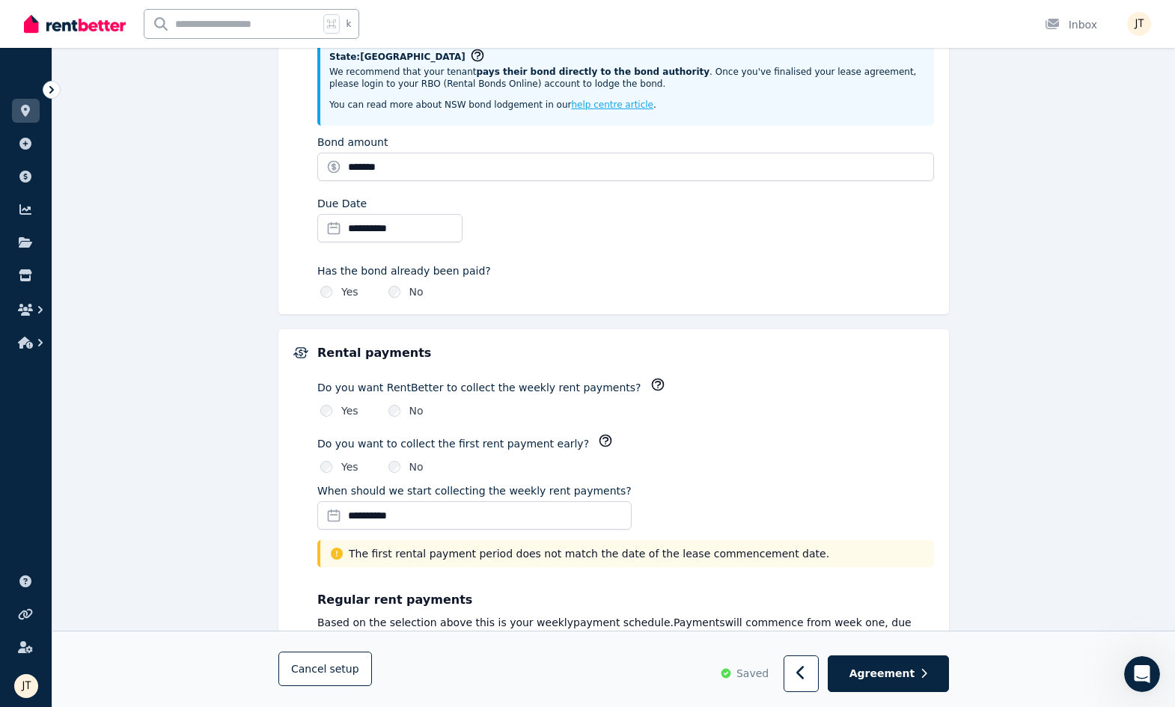
scroll to position [802, 0]
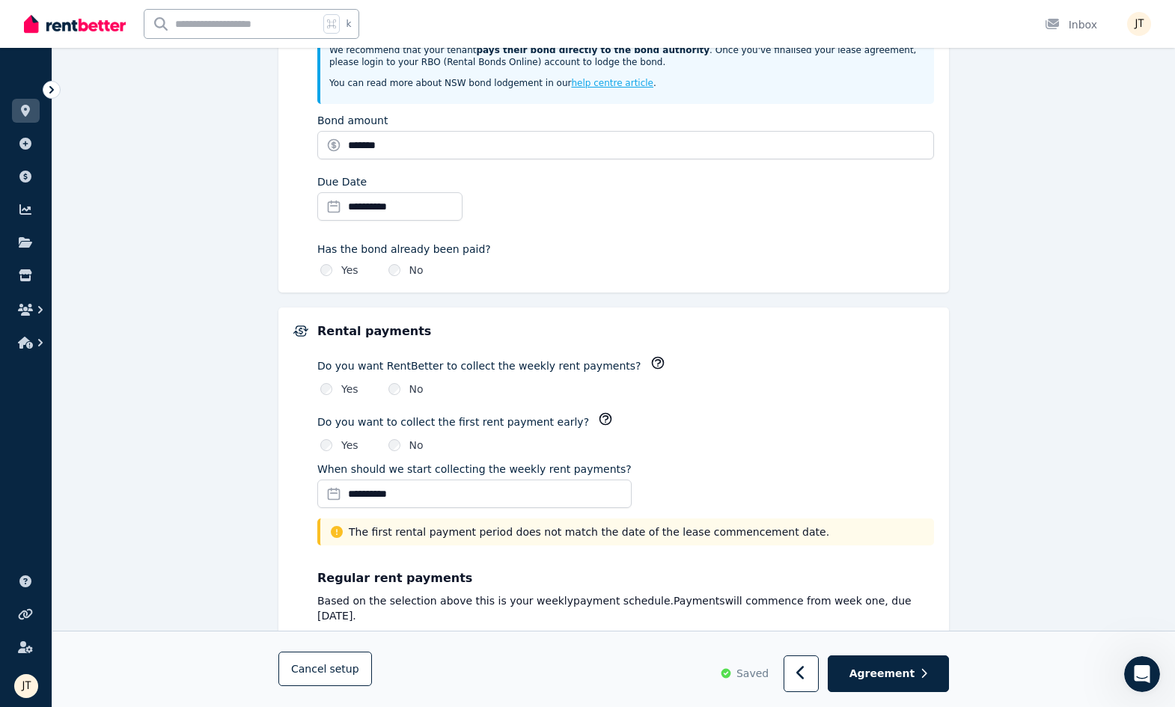
click at [335, 442] on div "Yes" at bounding box center [339, 445] width 38 height 15
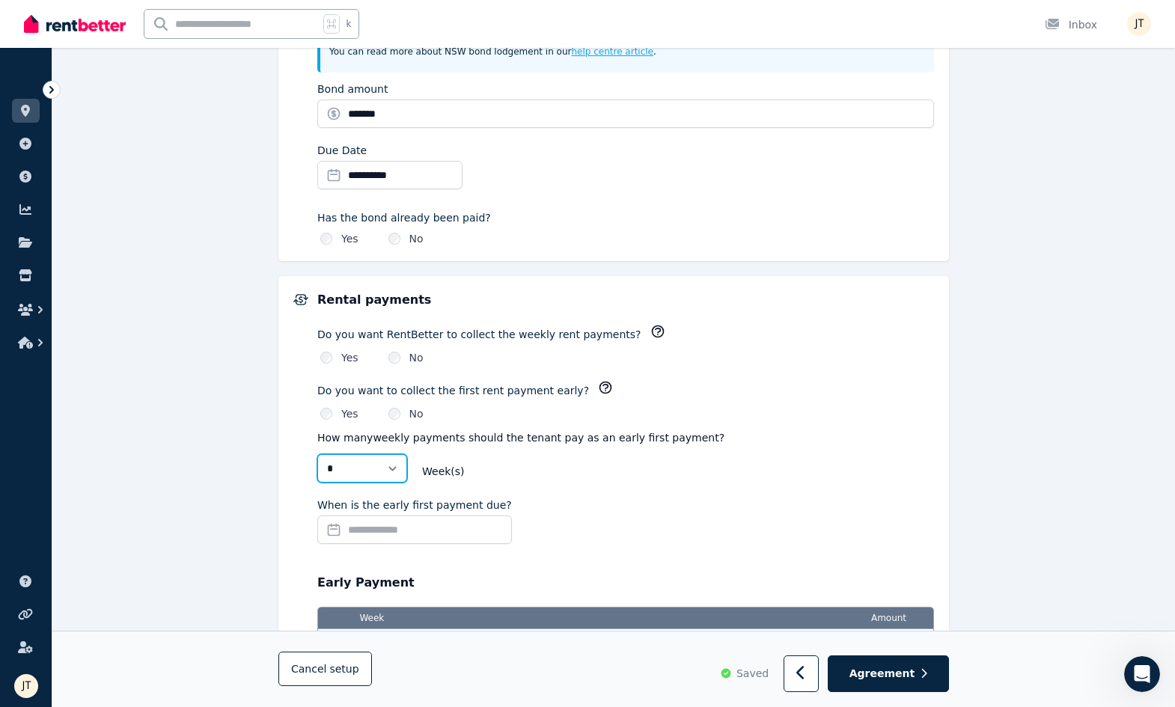
select select "*"
click at [416, 529] on input "When is the early first payment due?" at bounding box center [414, 530] width 195 height 28
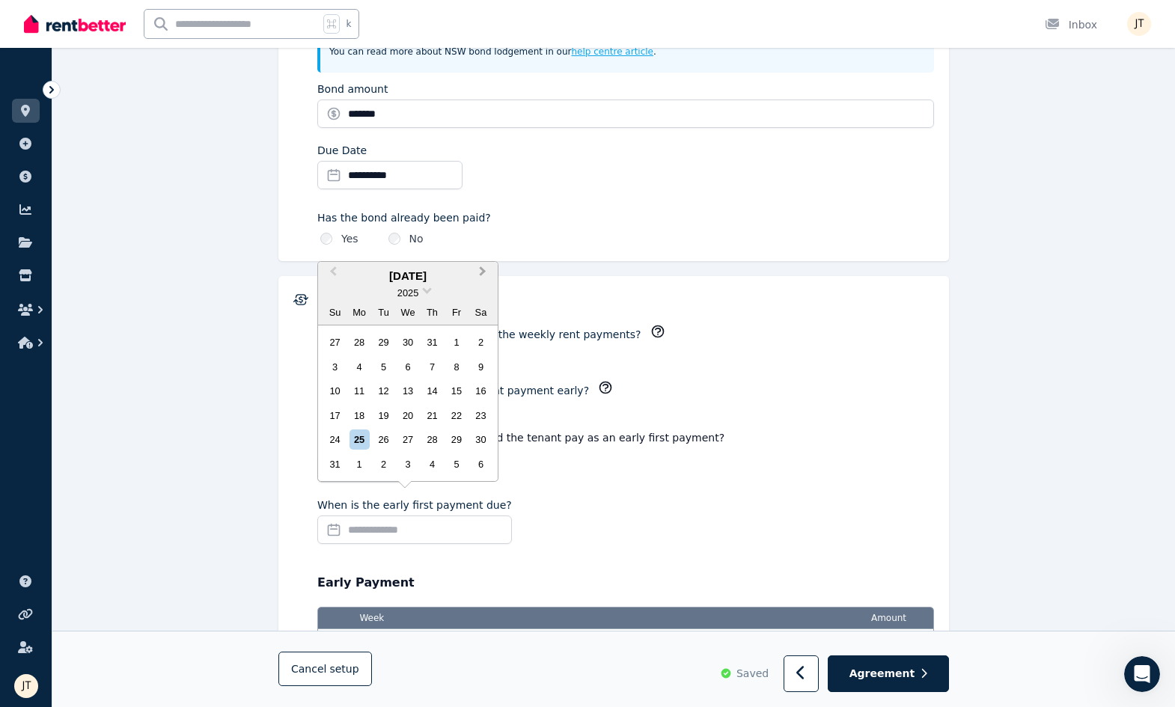
click at [484, 276] on button "Next Month" at bounding box center [484, 276] width 24 height 24
click at [436, 421] on div "18" at bounding box center [432, 416] width 20 height 20
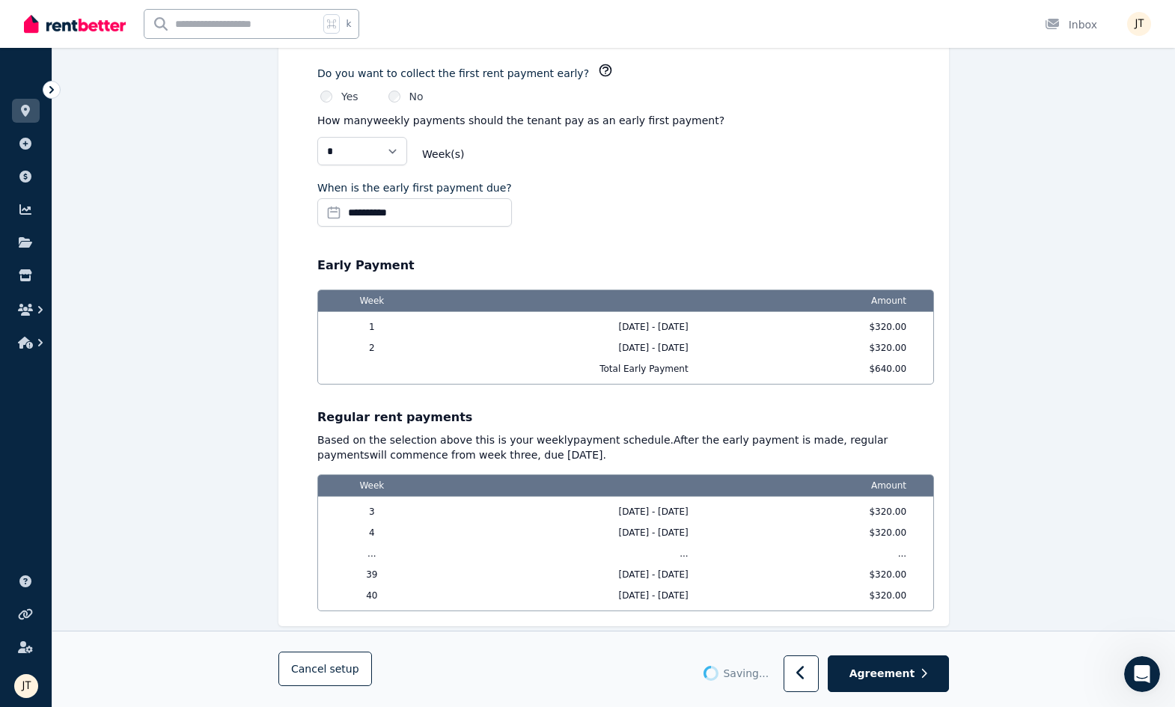
scroll to position [1133, 0]
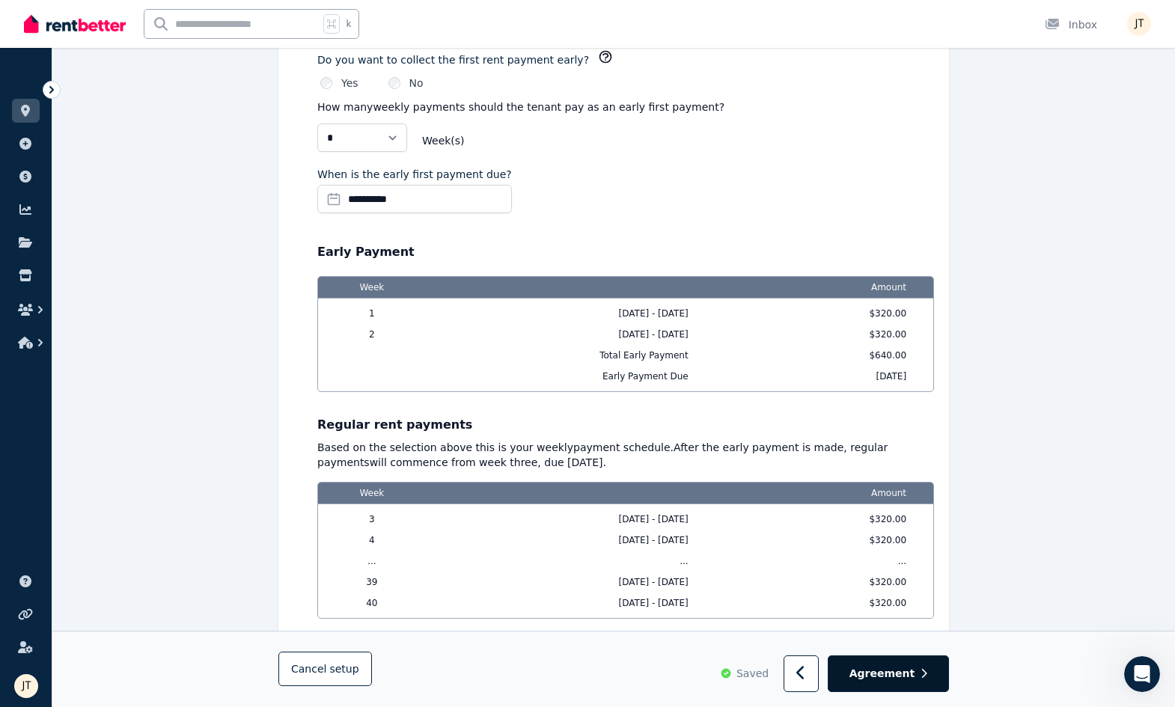
click at [898, 680] on span "Agreement" at bounding box center [883, 674] width 66 height 15
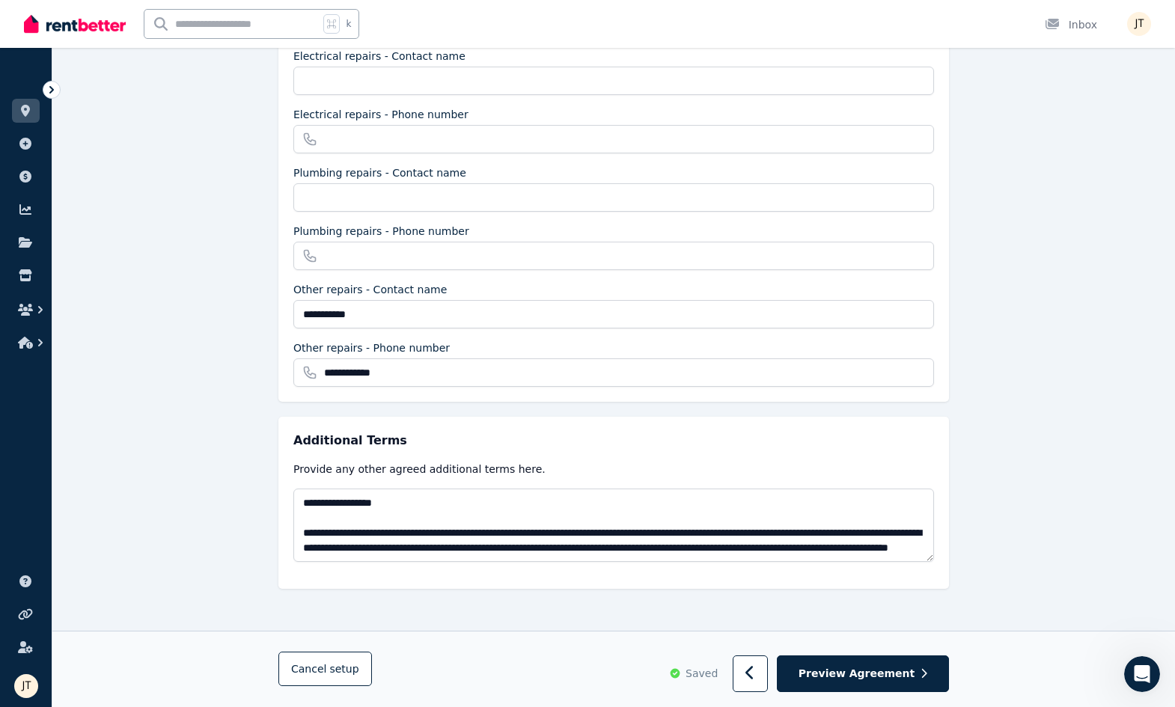
scroll to position [383, 0]
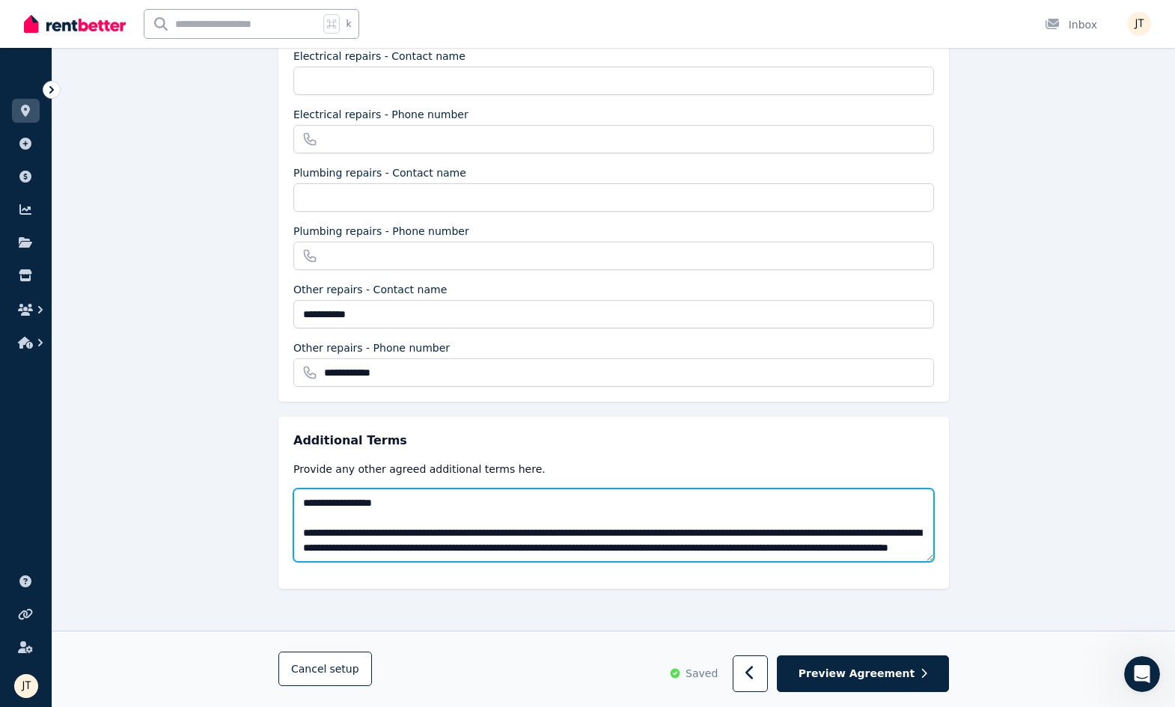
click at [405, 528] on textarea "**********" at bounding box center [613, 525] width 641 height 73
drag, startPoint x: 427, startPoint y: 516, endPoint x: 261, endPoint y: 490, distance: 167.5
click at [261, 490] on div "**********" at bounding box center [613, 219] width 1123 height 976
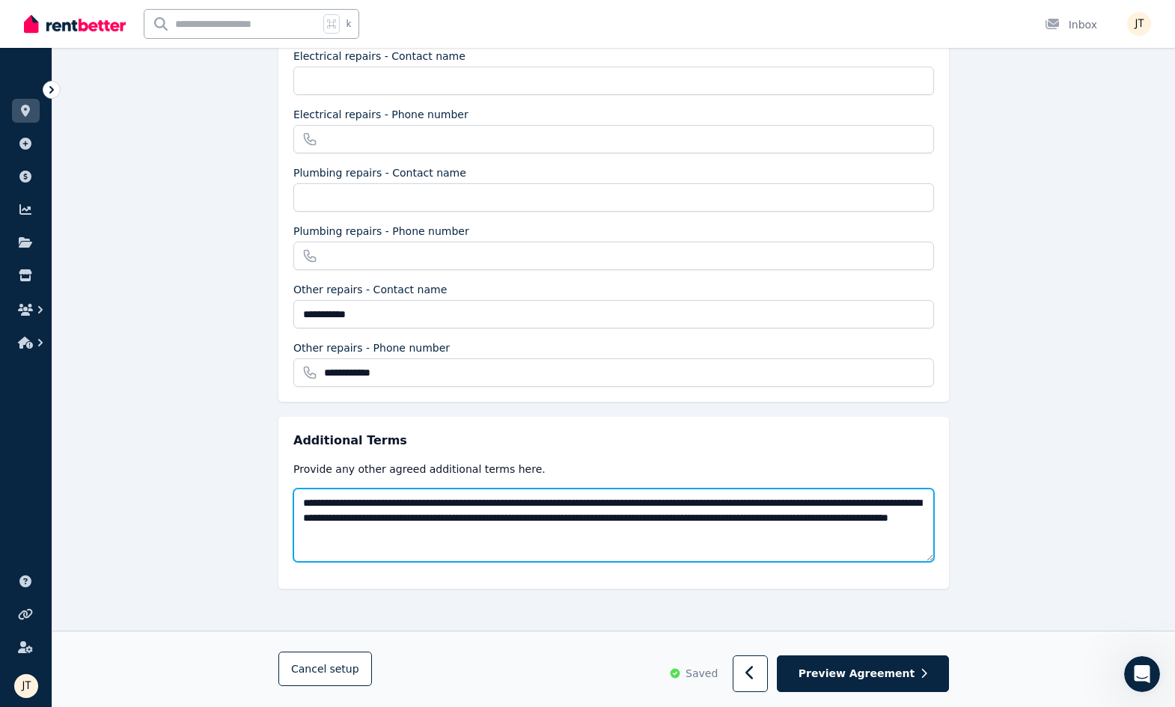
drag, startPoint x: 471, startPoint y: 520, endPoint x: 534, endPoint y: 502, distance: 66.1
click at [534, 502] on textarea "**********" at bounding box center [613, 525] width 641 height 73
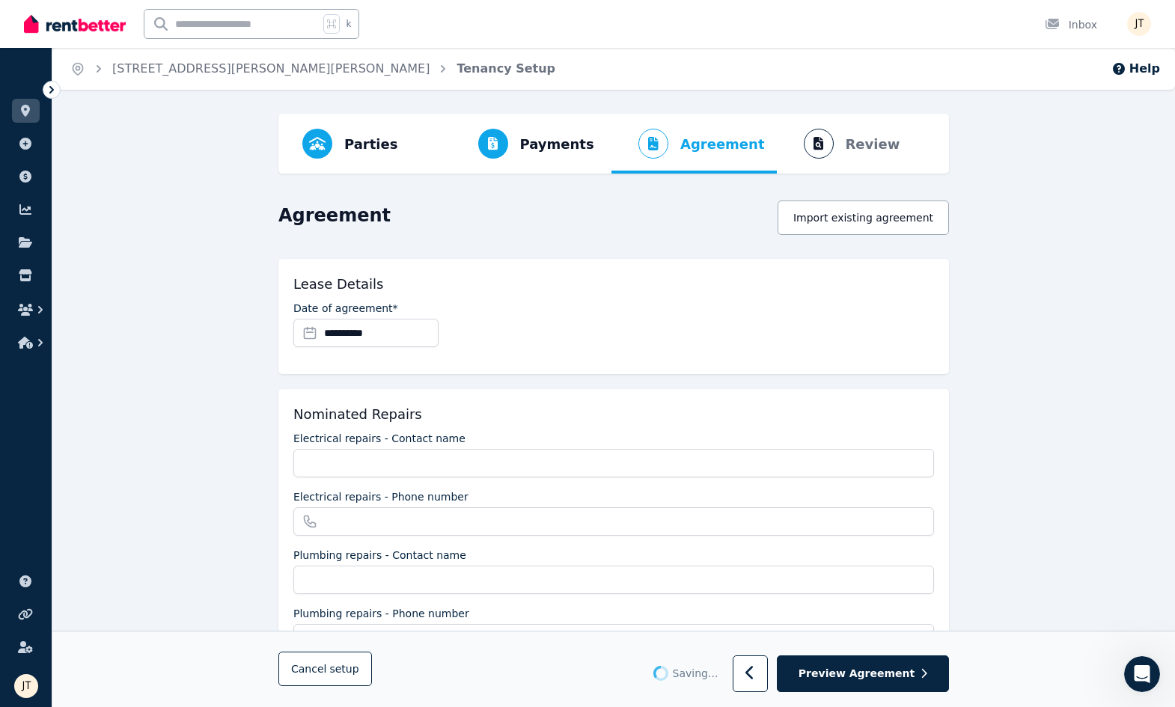
scroll to position [0, 0]
type textarea "**********"
click at [903, 681] on span "Preview Agreement" at bounding box center [857, 674] width 116 height 15
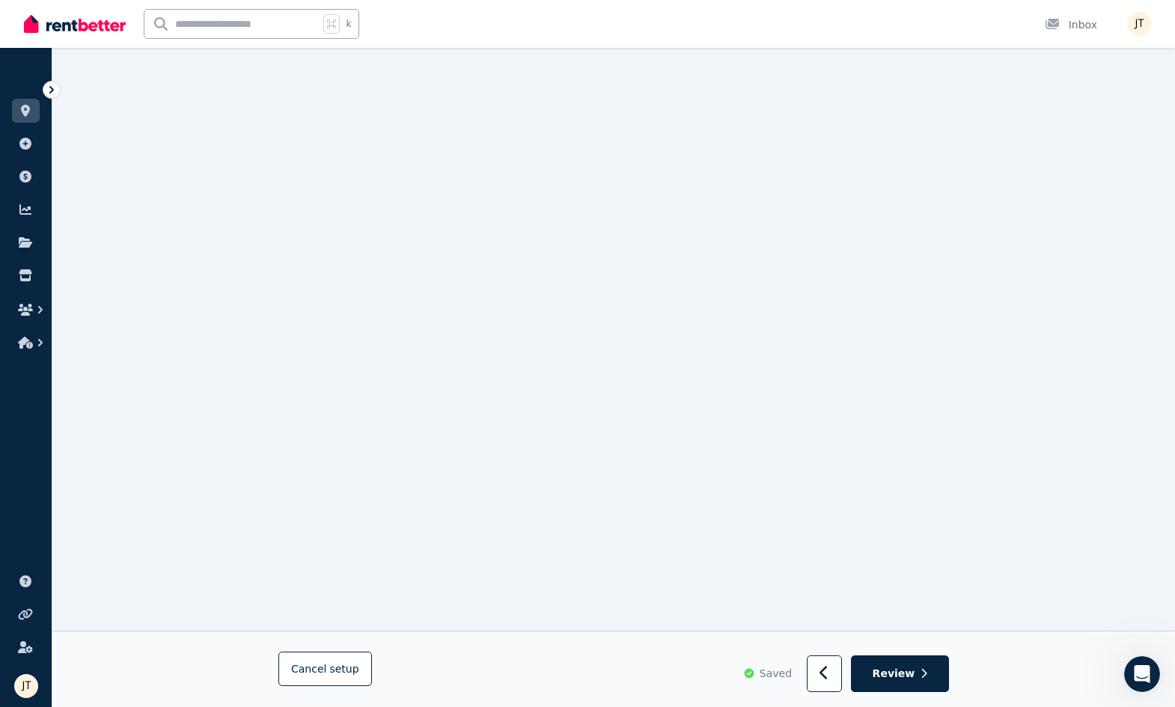
scroll to position [552, 0]
click at [916, 674] on button "Review" at bounding box center [900, 675] width 98 height 37
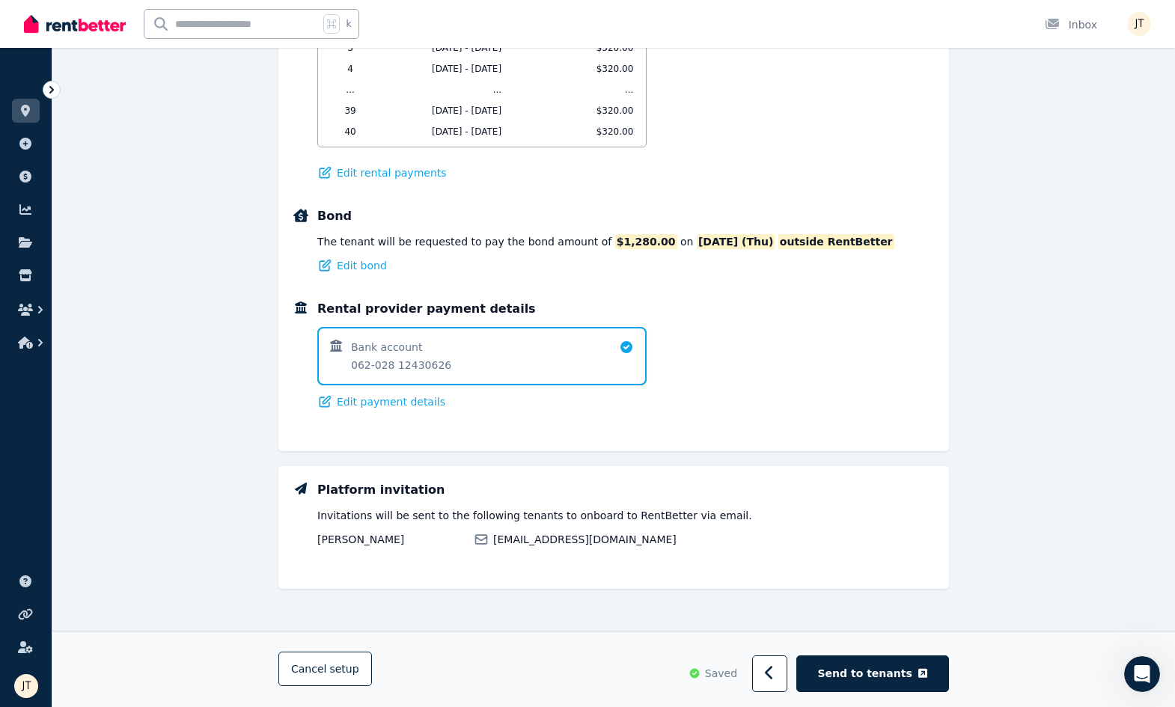
scroll to position [1058, 0]
click at [892, 671] on span "Send to tenants" at bounding box center [865, 673] width 94 height 15
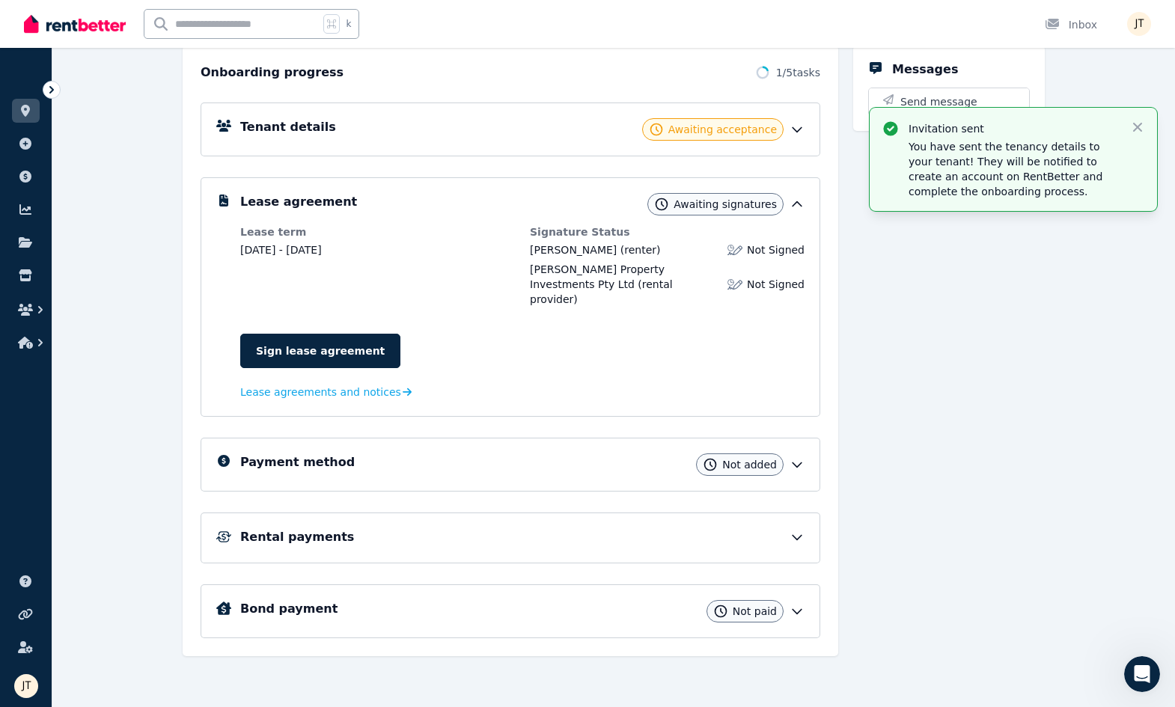
scroll to position [156, 0]
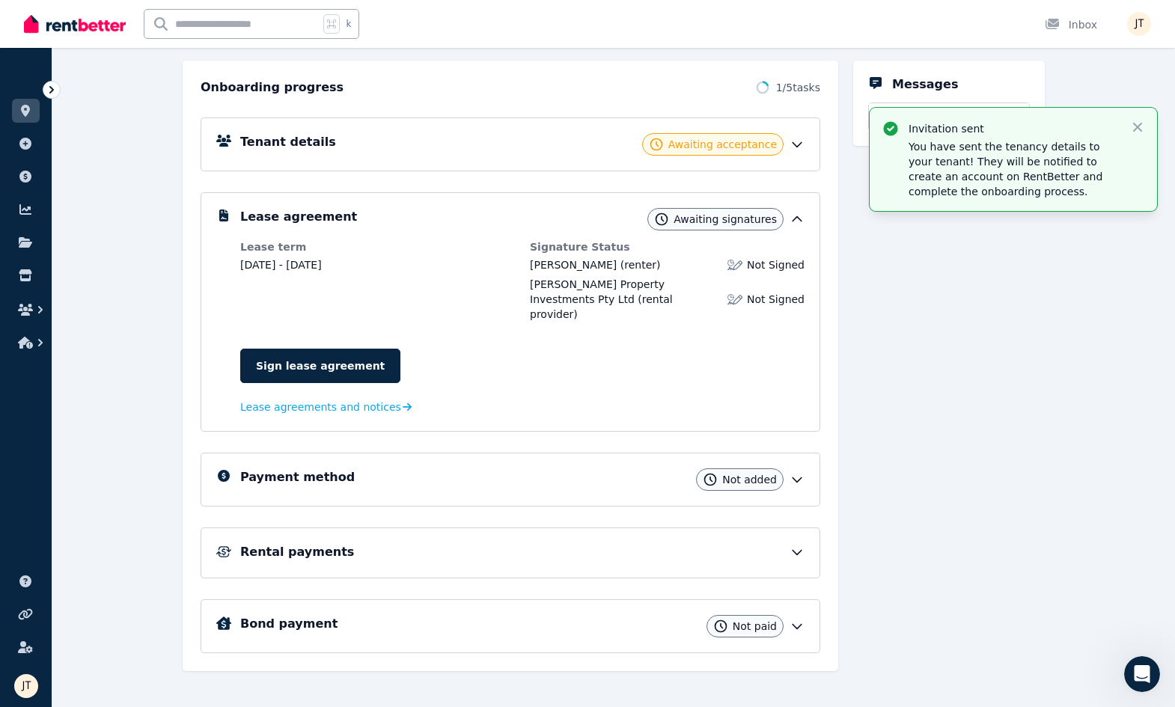
click at [947, 472] on div "Messages Send message" at bounding box center [949, 366] width 192 height 611
click at [343, 400] on span "Lease agreements and notices" at bounding box center [320, 407] width 161 height 15
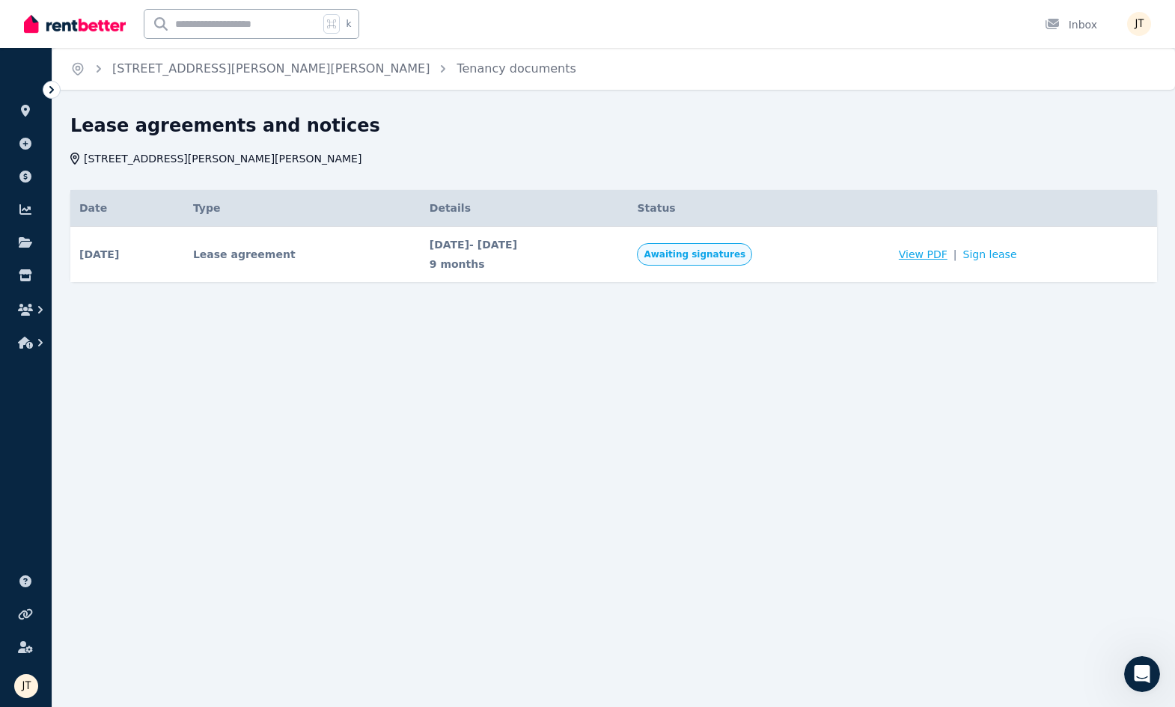
click at [948, 257] on span "View PDF" at bounding box center [923, 254] width 49 height 15
